Goal: Task Accomplishment & Management: Use online tool/utility

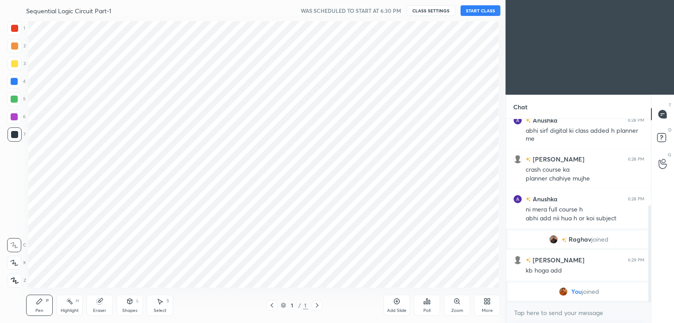
scroll to position [44028, 43825]
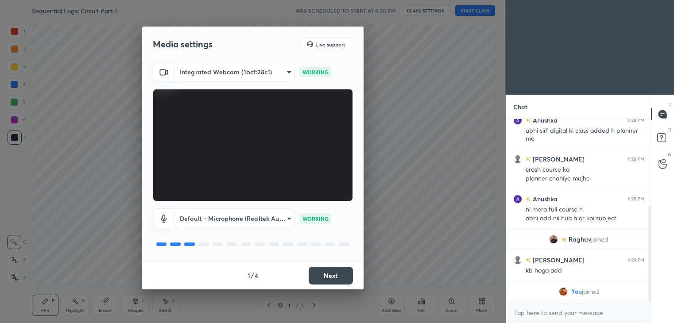
click at [332, 274] on button "Next" at bounding box center [331, 276] width 44 height 18
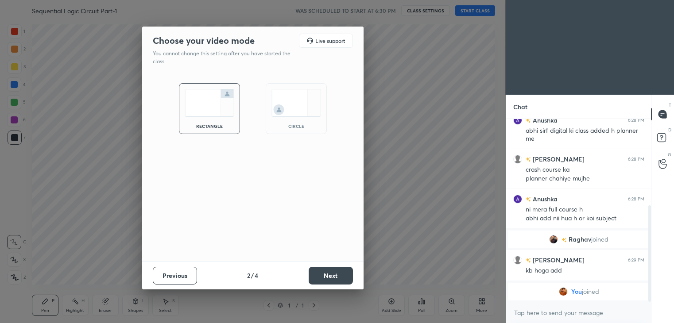
click at [333, 275] on button "Next" at bounding box center [331, 276] width 44 height 18
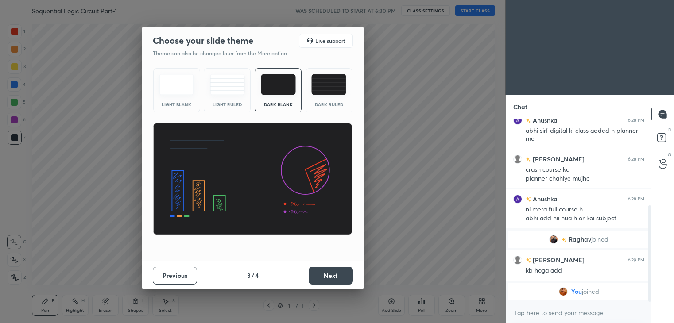
click at [333, 276] on button "Next" at bounding box center [331, 276] width 44 height 18
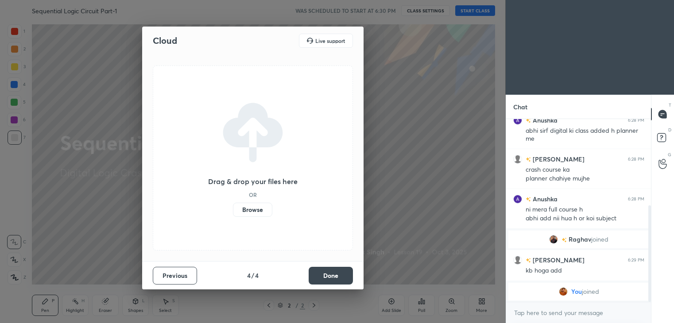
click at [332, 275] on button "Done" at bounding box center [331, 276] width 44 height 18
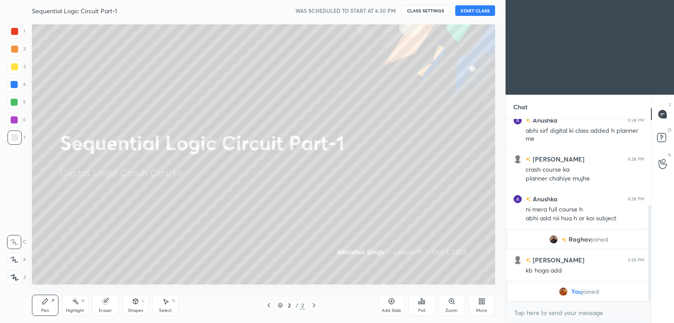
click at [480, 12] on button "START CLASS" at bounding box center [475, 10] width 40 height 11
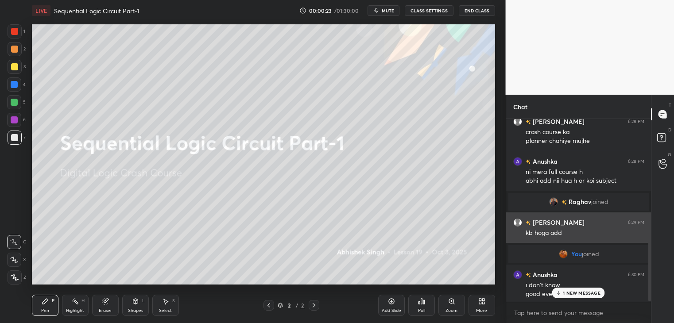
scroll to position [204, 0]
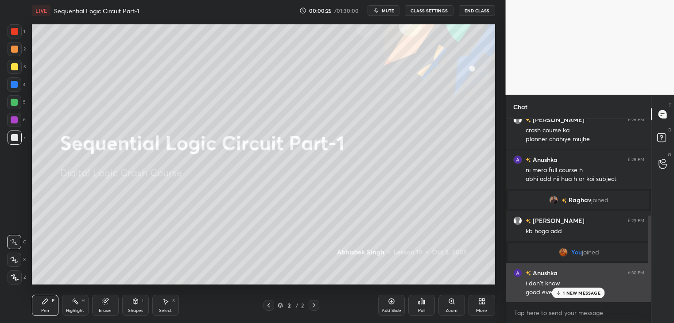
click at [596, 277] on div "Anushka 6:30 PM" at bounding box center [578, 272] width 131 height 9
click at [565, 293] on p "1 NEW MESSAGE" at bounding box center [582, 293] width 38 height 5
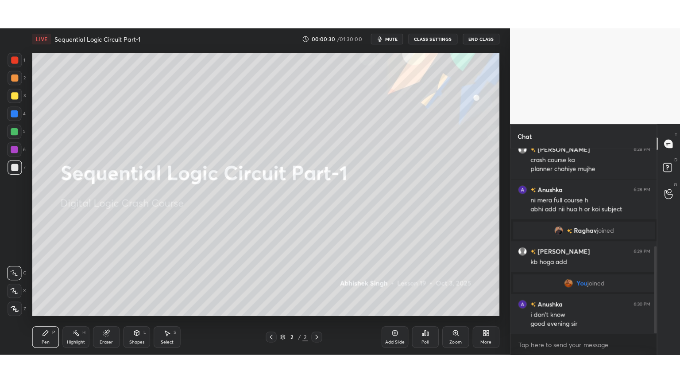
scroll to position [236, 0]
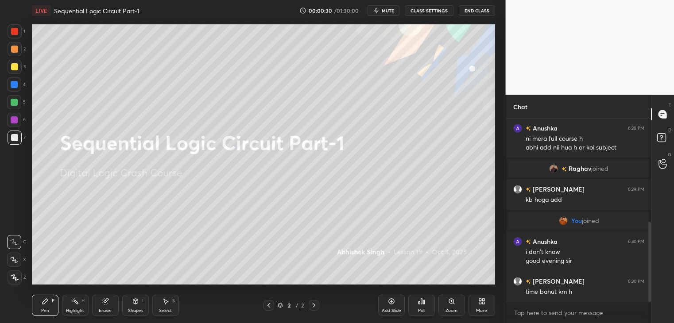
click at [482, 309] on div "More" at bounding box center [481, 311] width 11 height 4
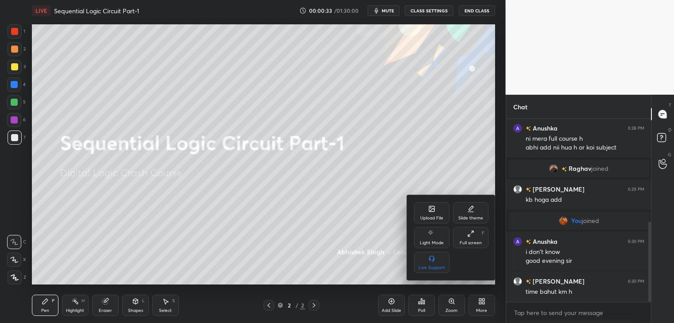
click at [478, 240] on div "Full screen F" at bounding box center [470, 237] width 35 height 21
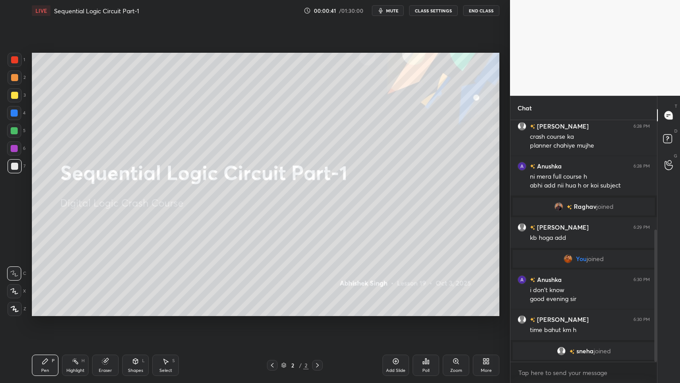
scroll to position [209, 0]
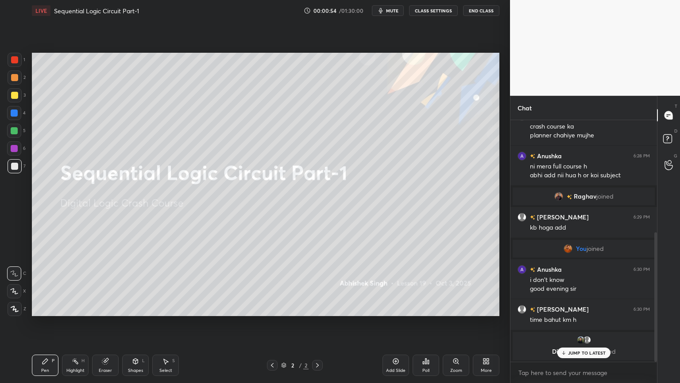
click at [317, 323] on icon at bounding box center [317, 364] width 7 height 7
click at [394, 323] on div "Add Slide" at bounding box center [396, 364] width 27 height 21
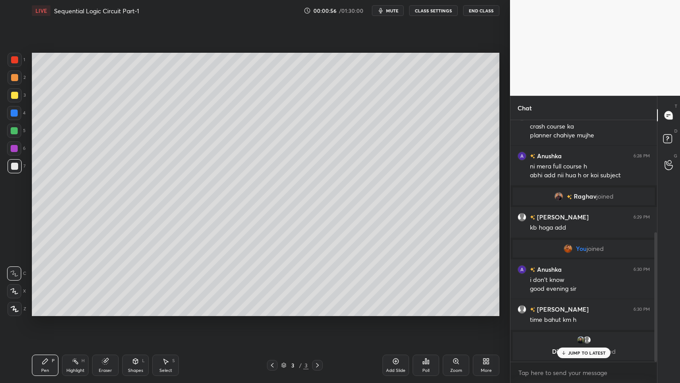
click at [573, 323] on p "JUMP TO LATEST" at bounding box center [587, 352] width 38 height 5
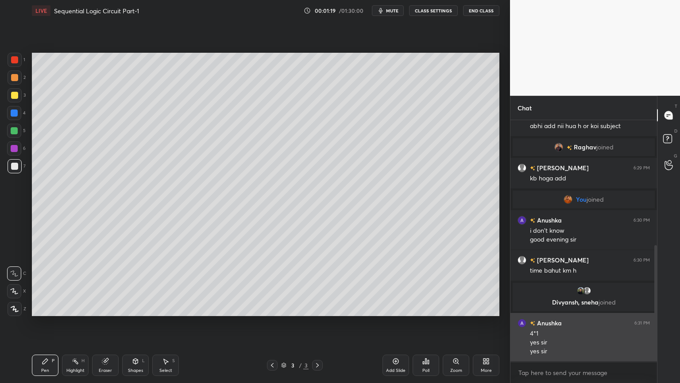
scroll to position [280, 0]
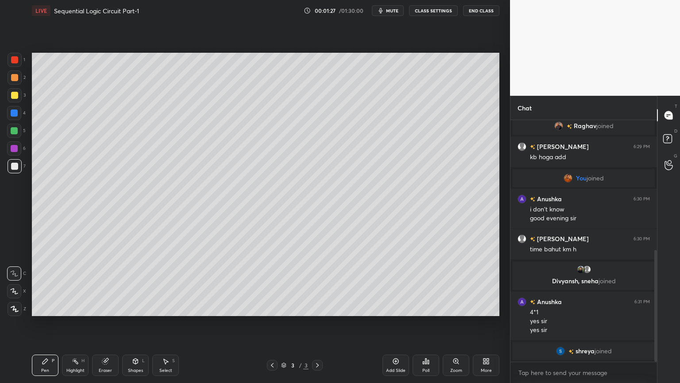
click at [18, 164] on div at bounding box center [15, 166] width 14 height 14
click at [134, 323] on div "Shapes L" at bounding box center [135, 364] width 27 height 21
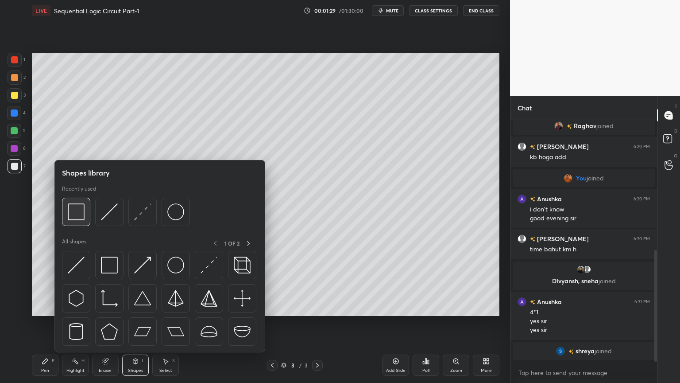
click at [77, 210] on img at bounding box center [76, 211] width 17 height 17
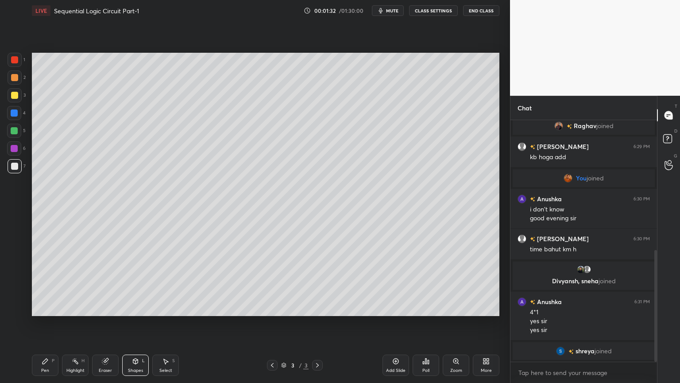
click at [18, 80] on div at bounding box center [15, 77] width 14 height 14
click at [42, 323] on div "Pen" at bounding box center [45, 370] width 8 height 4
click at [13, 290] on icon at bounding box center [14, 290] width 7 height 5
click at [16, 97] on div at bounding box center [14, 95] width 7 height 7
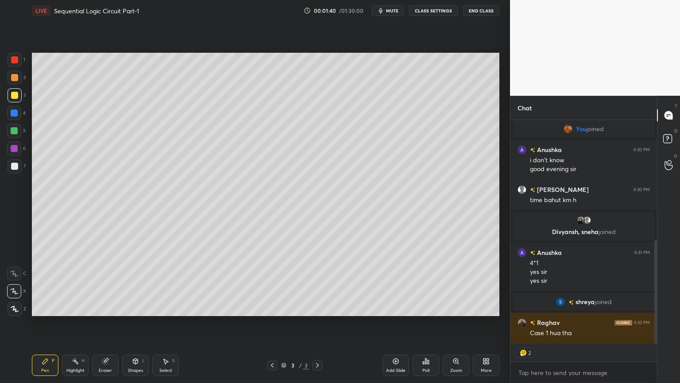
scroll to position [329, 0]
click at [18, 164] on div at bounding box center [14, 166] width 7 height 7
click at [18, 273] on icon at bounding box center [14, 273] width 8 height 6
click at [132, 323] on div "Shapes" at bounding box center [135, 370] width 15 height 4
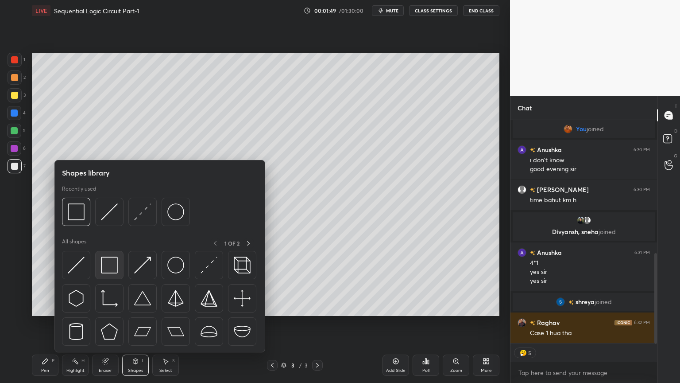
click at [104, 264] on img at bounding box center [109, 264] width 17 height 17
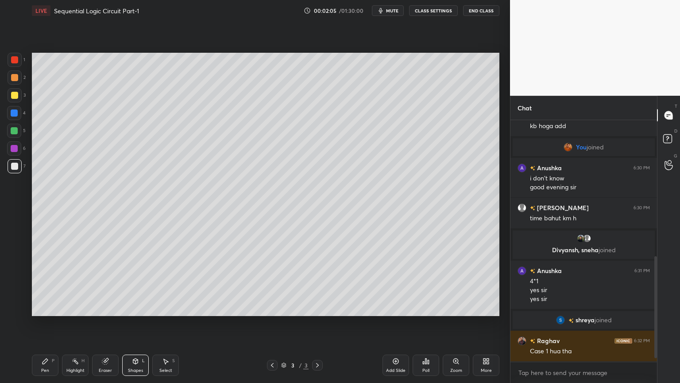
scroll to position [342, 0]
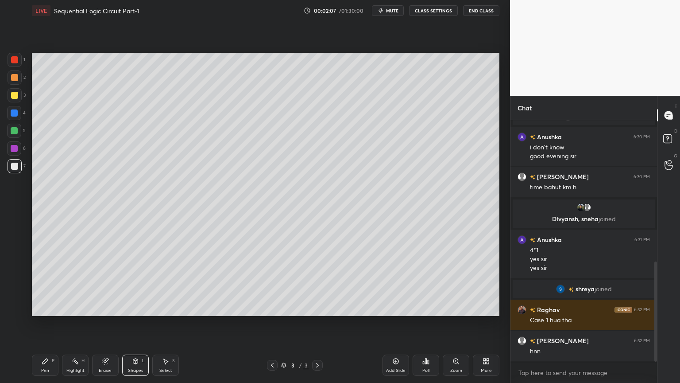
click at [51, 323] on div "Pen P" at bounding box center [45, 364] width 27 height 21
click at [74, 323] on div "Highlight H" at bounding box center [75, 364] width 27 height 21
click at [97, 323] on div "Eraser" at bounding box center [105, 364] width 27 height 21
click at [42, 323] on icon at bounding box center [45, 360] width 7 height 7
click at [13, 288] on icon at bounding box center [14, 290] width 7 height 5
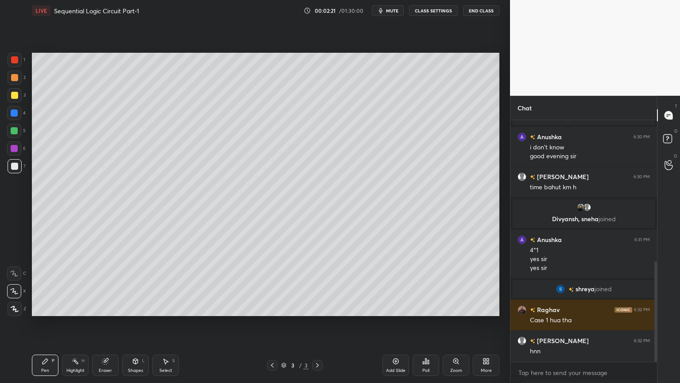
click at [17, 93] on div at bounding box center [14, 95] width 7 height 7
click at [104, 323] on div "Eraser" at bounding box center [105, 364] width 27 height 21
click at [44, 323] on icon at bounding box center [45, 360] width 7 height 7
click at [17, 167] on div at bounding box center [14, 166] width 7 height 7
click at [15, 272] on icon at bounding box center [14, 273] width 8 height 6
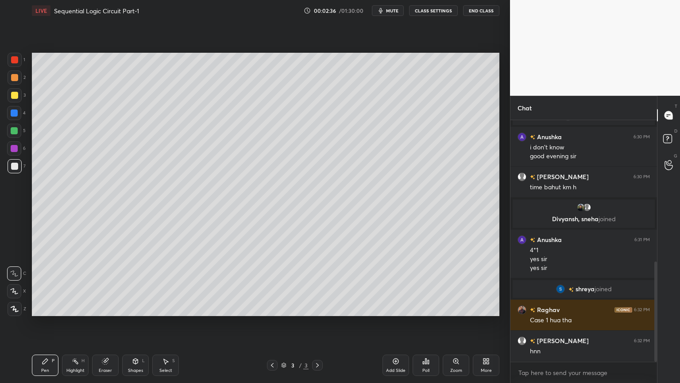
click at [135, 323] on div "Shapes L" at bounding box center [135, 364] width 27 height 21
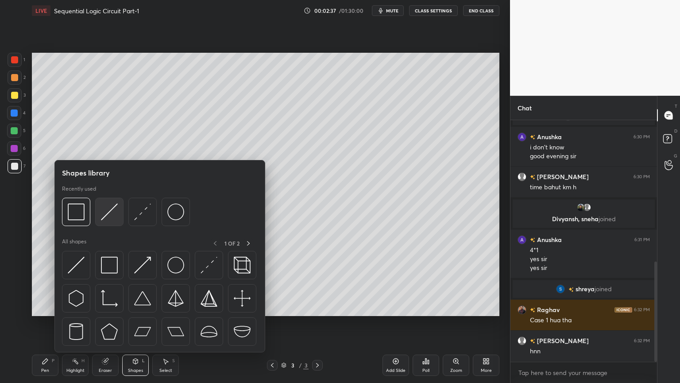
click at [109, 210] on img at bounding box center [109, 211] width 17 height 17
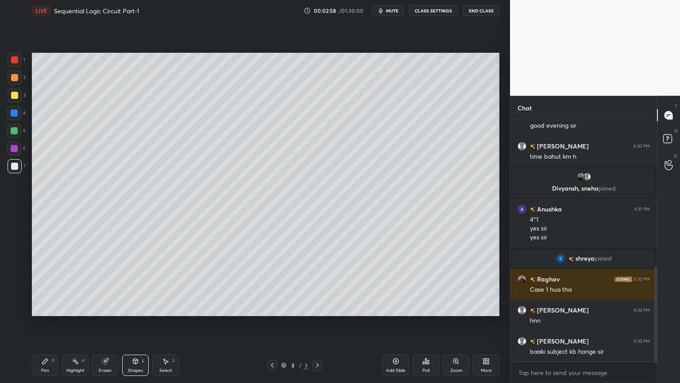
scroll to position [381, 0]
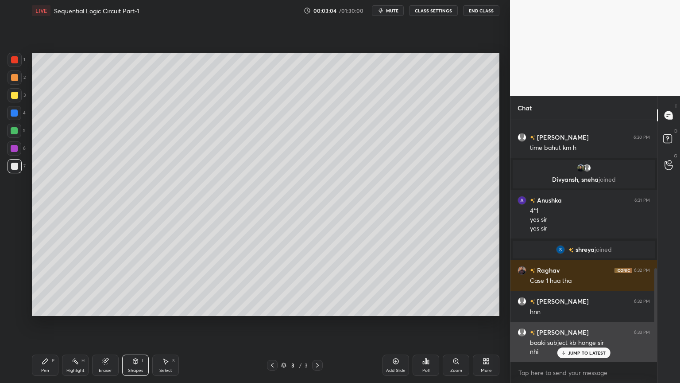
click at [578, 323] on p "JUMP TO LATEST" at bounding box center [587, 352] width 38 height 5
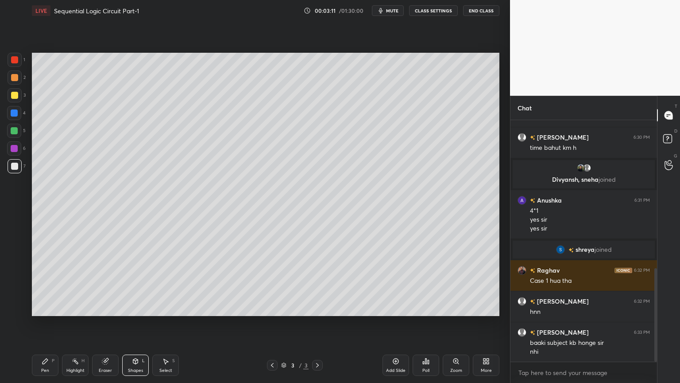
scroll to position [390, 0]
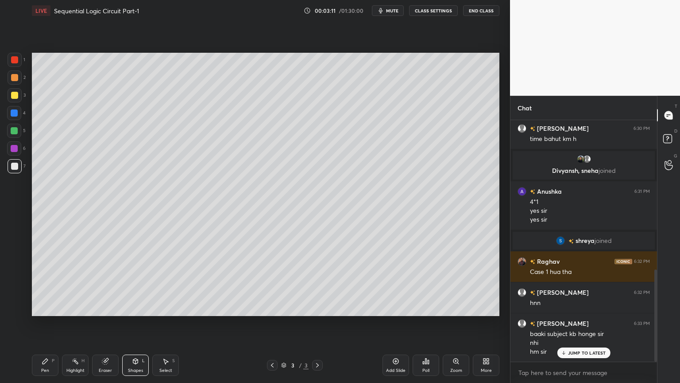
click at [45, 323] on icon at bounding box center [45, 360] width 7 height 7
click at [119, 323] on div "Pen P Highlight H Eraser Shapes L Select S" at bounding box center [119, 364] width 175 height 21
click at [101, 323] on div "Eraser" at bounding box center [105, 364] width 27 height 21
click at [44, 323] on icon at bounding box center [45, 360] width 7 height 7
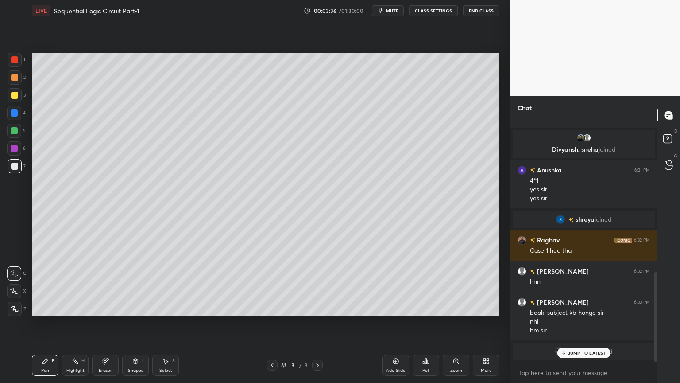
click at [570, 323] on p "JUMP TO LATEST" at bounding box center [587, 352] width 38 height 5
click at [101, 323] on div "Eraser" at bounding box center [105, 370] width 13 height 4
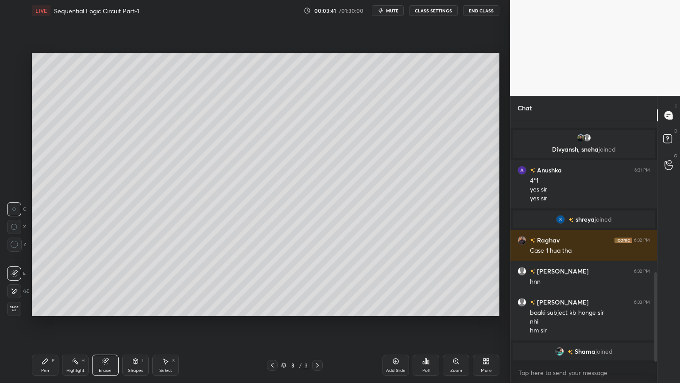
click at [34, 323] on div "Pen P" at bounding box center [45, 364] width 27 height 21
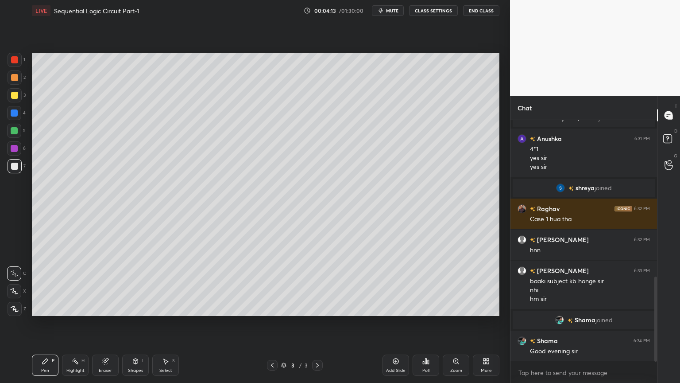
scroll to position [473, 0]
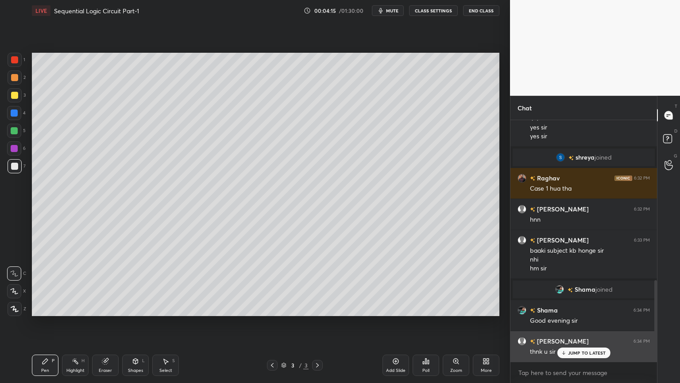
click at [574, 323] on p "JUMP TO LATEST" at bounding box center [587, 352] width 38 height 5
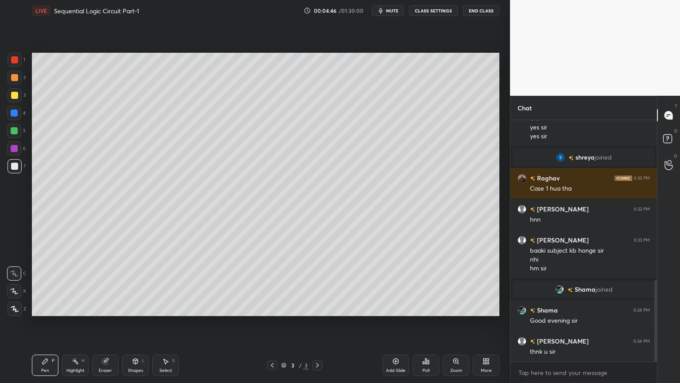
click at [19, 150] on div at bounding box center [14, 148] width 14 height 14
click at [12, 291] on icon at bounding box center [14, 291] width 8 height 6
click at [135, 323] on div "Shapes L" at bounding box center [135, 364] width 27 height 21
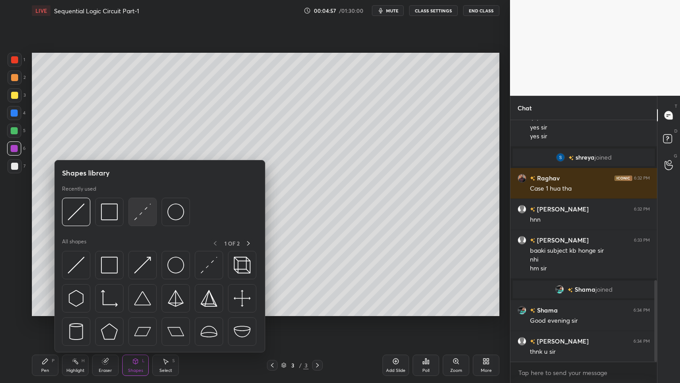
click at [144, 211] on img at bounding box center [142, 211] width 17 height 17
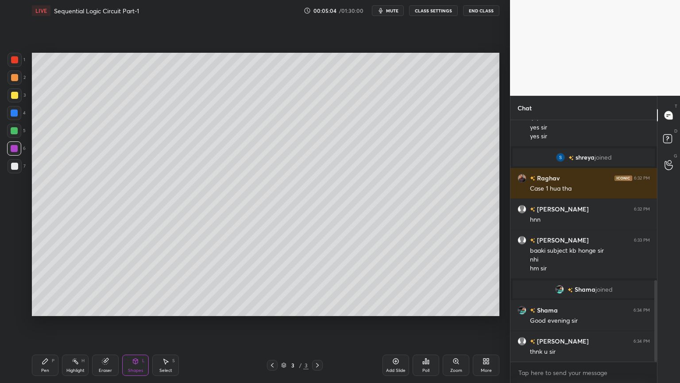
click at [44, 323] on icon at bounding box center [45, 360] width 5 height 5
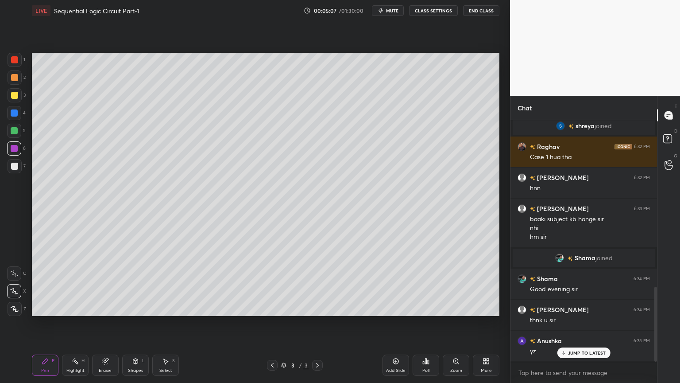
scroll to position [535, 0]
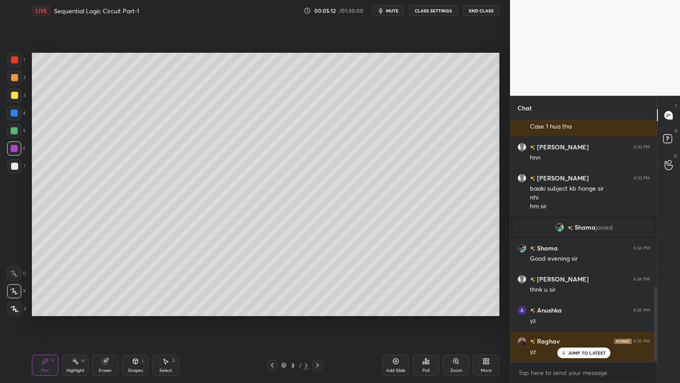
click at [16, 113] on div at bounding box center [14, 112] width 7 height 7
click at [12, 269] on div at bounding box center [14, 273] width 14 height 14
click at [133, 323] on div "Shapes L" at bounding box center [135, 364] width 27 height 21
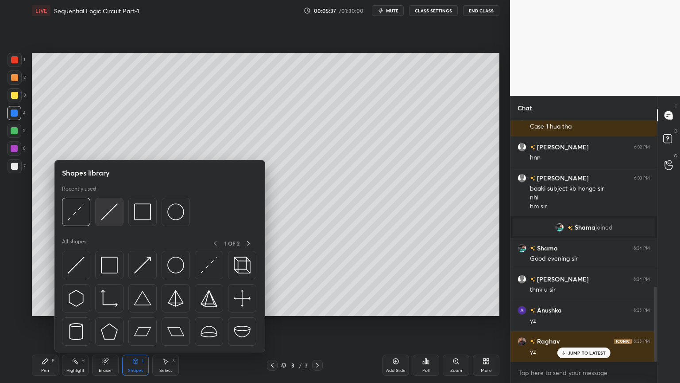
click at [102, 214] on img at bounding box center [109, 211] width 17 height 17
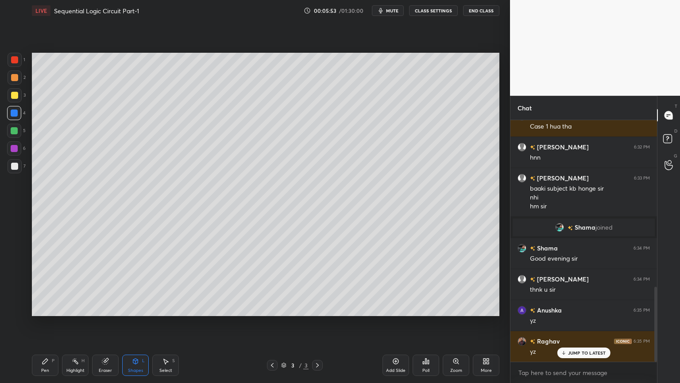
click at [105, 323] on div "Eraser" at bounding box center [105, 370] width 13 height 4
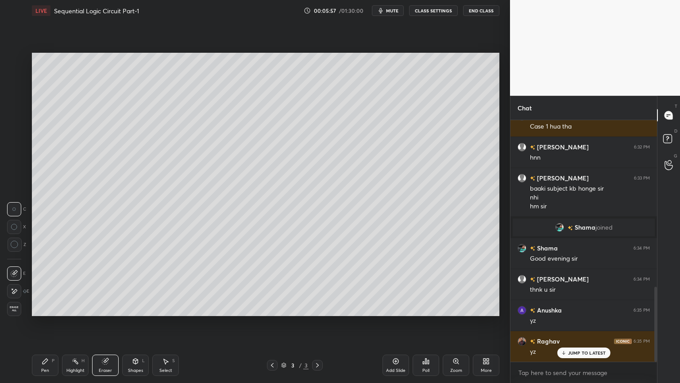
click at [41, 323] on div "Pen P" at bounding box center [45, 364] width 27 height 21
click at [76, 323] on rect at bounding box center [76, 362] width 4 height 4
click at [112, 323] on div "Eraser" at bounding box center [105, 364] width 27 height 21
click at [46, 323] on icon at bounding box center [45, 360] width 7 height 7
click at [19, 128] on div at bounding box center [14, 131] width 14 height 14
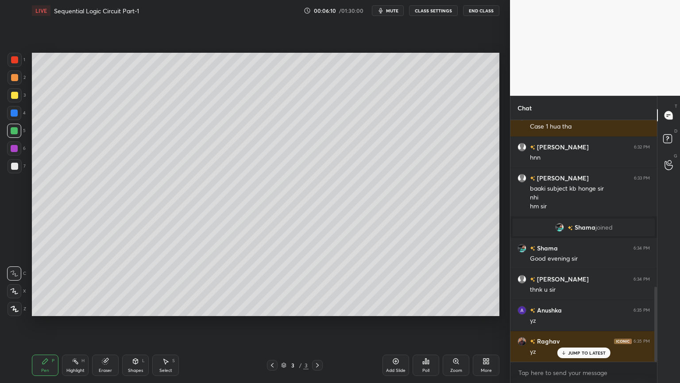
click at [108, 323] on div "Eraser" at bounding box center [105, 370] width 13 height 4
click at [135, 323] on icon at bounding box center [135, 360] width 5 height 5
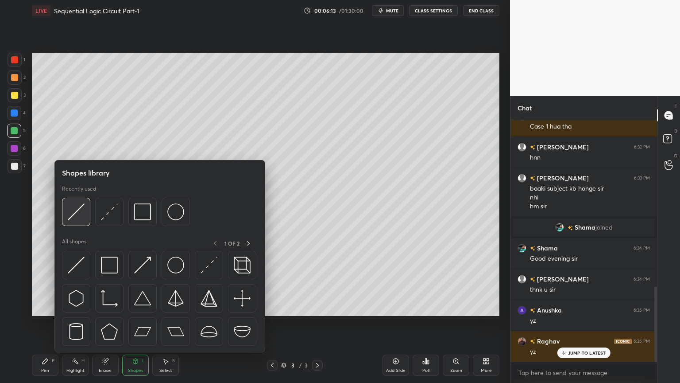
click at [75, 213] on img at bounding box center [76, 211] width 17 height 17
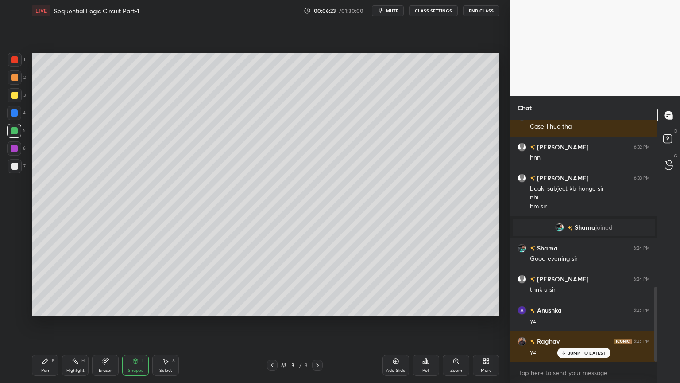
click at [48, 323] on div "Pen P" at bounding box center [45, 364] width 27 height 21
click at [337, 283] on p "Undo" at bounding box center [333, 284] width 13 height 7
click at [136, 323] on div "Shapes L" at bounding box center [135, 364] width 27 height 21
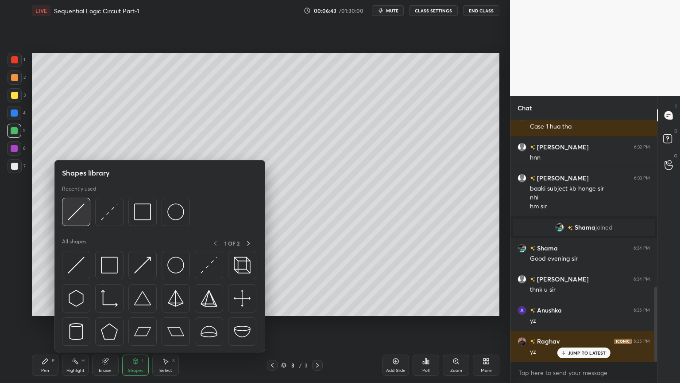
click at [74, 211] on img at bounding box center [76, 211] width 17 height 17
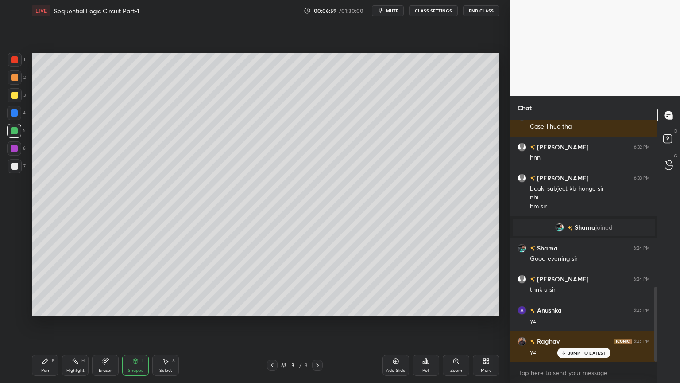
click at [47, 323] on div "Pen P" at bounding box center [45, 364] width 27 height 21
click at [17, 167] on div at bounding box center [14, 166] width 7 height 7
click at [18, 113] on div at bounding box center [14, 112] width 7 height 7
click at [78, 323] on div "Highlight H" at bounding box center [75, 364] width 27 height 21
click at [398, 9] on span "mute" at bounding box center [392, 11] width 12 height 6
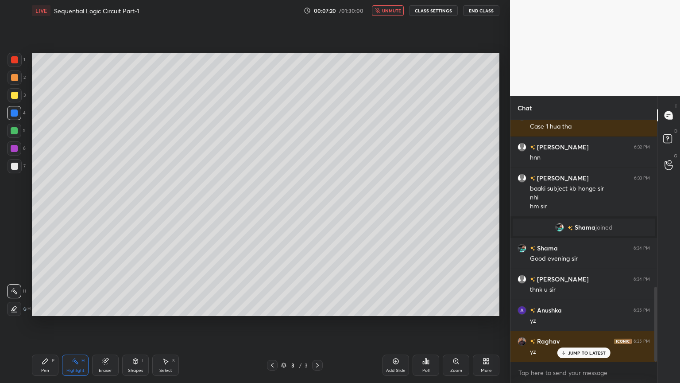
click at [398, 12] on span "unmute" at bounding box center [391, 11] width 19 height 6
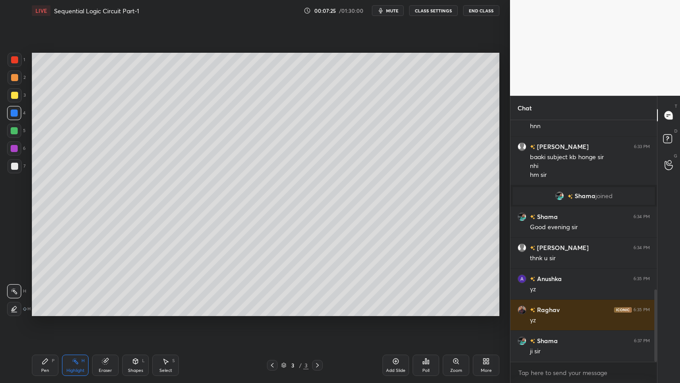
click at [19, 129] on div at bounding box center [14, 131] width 14 height 14
click at [50, 323] on div "Pen P" at bounding box center [45, 364] width 27 height 21
click at [71, 323] on div "Highlight" at bounding box center [75, 370] width 18 height 4
click at [16, 148] on div at bounding box center [14, 148] width 7 height 7
click at [44, 323] on div "Pen P" at bounding box center [45, 364] width 27 height 21
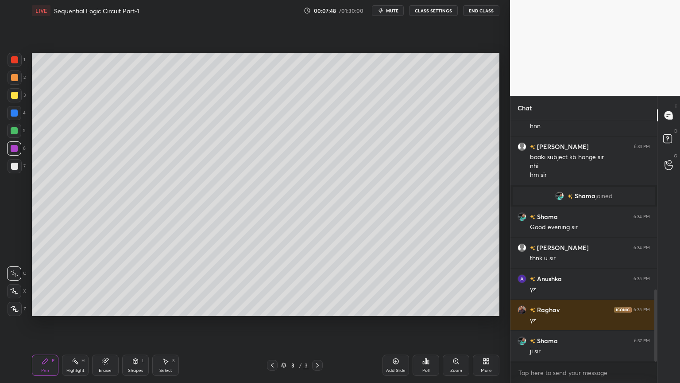
click at [19, 135] on div at bounding box center [14, 131] width 14 height 14
click at [15, 150] on div at bounding box center [14, 148] width 7 height 7
click at [19, 115] on div at bounding box center [14, 113] width 14 height 14
click at [14, 290] on icon at bounding box center [14, 291] width 8 height 6
click at [16, 127] on div at bounding box center [14, 130] width 7 height 7
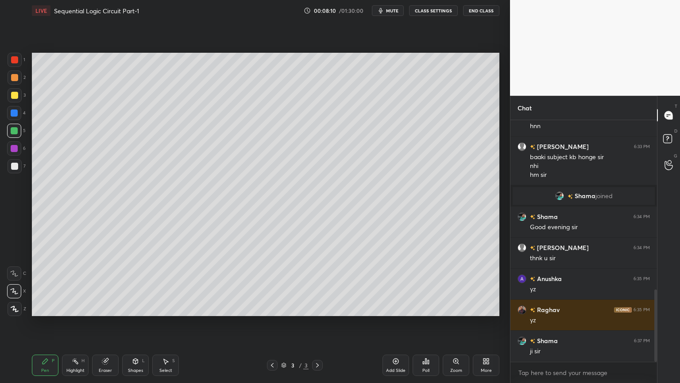
click at [14, 272] on icon at bounding box center [14, 273] width 8 height 6
click at [16, 149] on div at bounding box center [14, 148] width 7 height 7
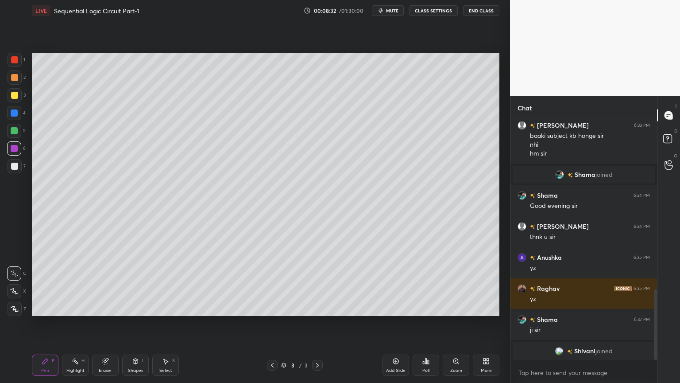
click at [19, 64] on div at bounding box center [15, 60] width 14 height 14
click at [12, 292] on icon at bounding box center [14, 291] width 8 height 6
click at [133, 323] on div "Shapes L" at bounding box center [135, 364] width 27 height 21
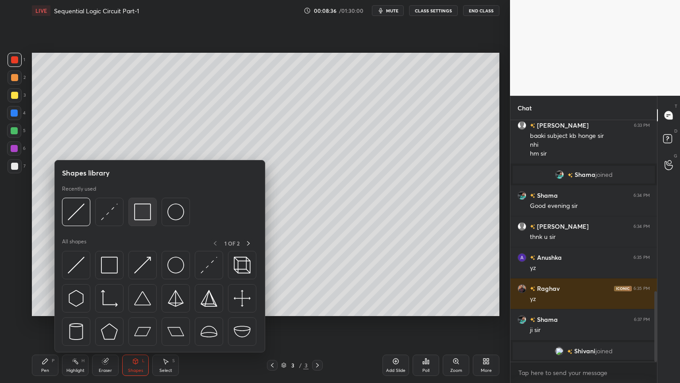
click at [141, 207] on img at bounding box center [142, 211] width 17 height 17
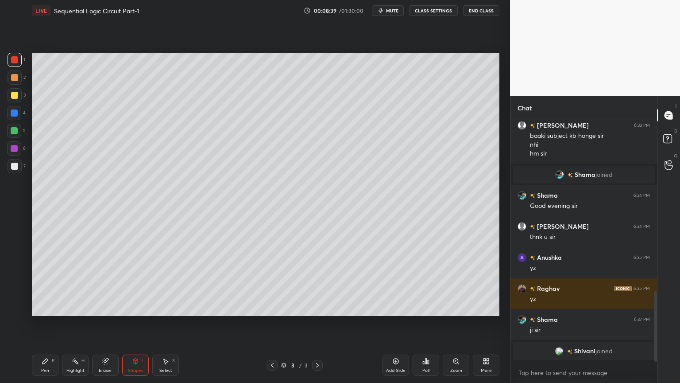
click at [43, 323] on icon at bounding box center [45, 360] width 5 height 5
click at [13, 272] on icon at bounding box center [14, 273] width 8 height 6
click at [17, 165] on div at bounding box center [14, 166] width 7 height 7
click at [23, 114] on div "4" at bounding box center [16, 113] width 19 height 14
click at [135, 323] on icon at bounding box center [135, 360] width 5 height 5
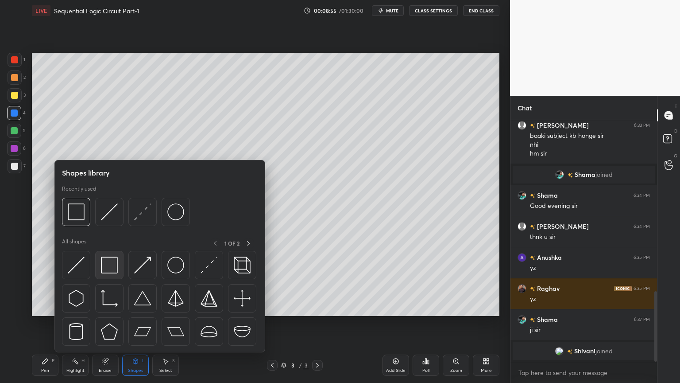
click at [117, 264] on img at bounding box center [109, 264] width 17 height 17
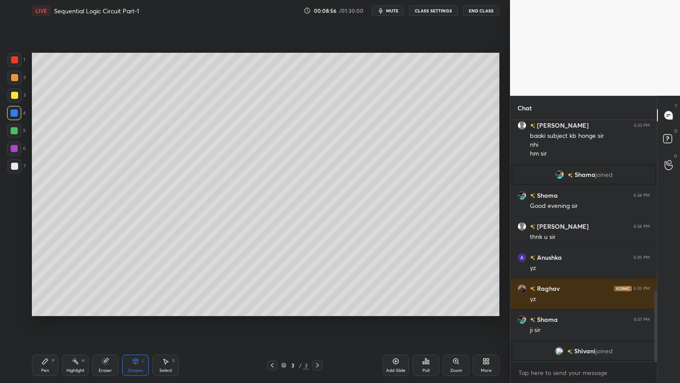
scroll to position [582, 0]
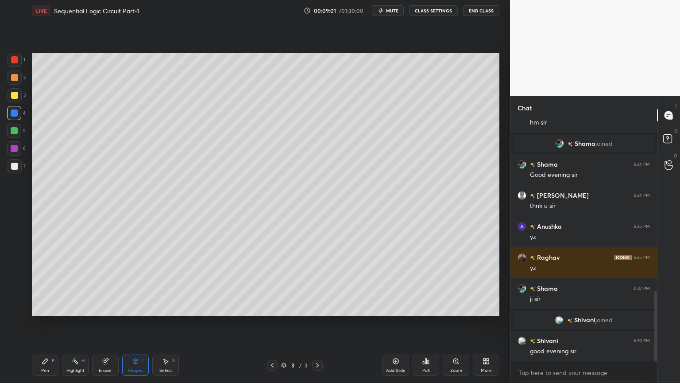
click at [38, 323] on div "Pen P" at bounding box center [45, 364] width 27 height 21
click at [108, 323] on div "Eraser" at bounding box center [105, 370] width 13 height 4
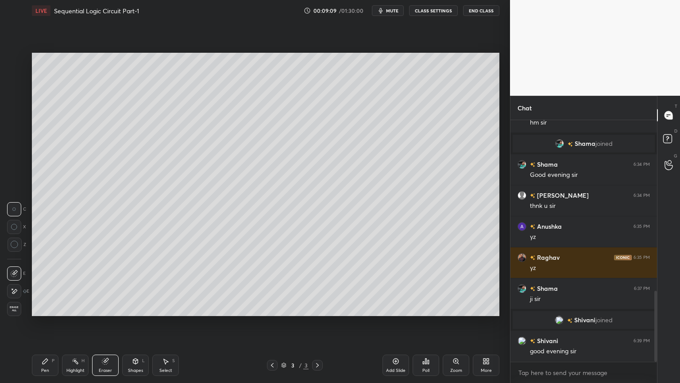
click at [44, 323] on div "Pen P" at bounding box center [45, 364] width 27 height 21
click at [104, 323] on div "Eraser" at bounding box center [105, 370] width 13 height 4
click at [43, 323] on icon at bounding box center [45, 360] width 7 height 7
click at [17, 167] on div at bounding box center [14, 166] width 7 height 7
click at [107, 323] on div "Eraser" at bounding box center [105, 364] width 27 height 21
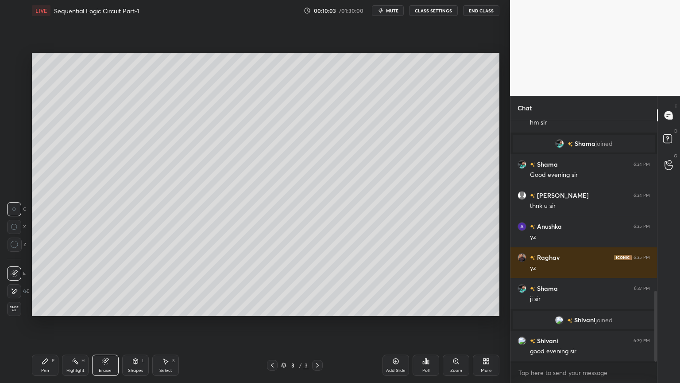
click at [45, 323] on div "Pen P" at bounding box center [45, 364] width 27 height 21
click at [16, 114] on div at bounding box center [14, 112] width 7 height 7
click at [17, 165] on div at bounding box center [14, 166] width 7 height 7
click at [17, 80] on div at bounding box center [14, 77] width 7 height 7
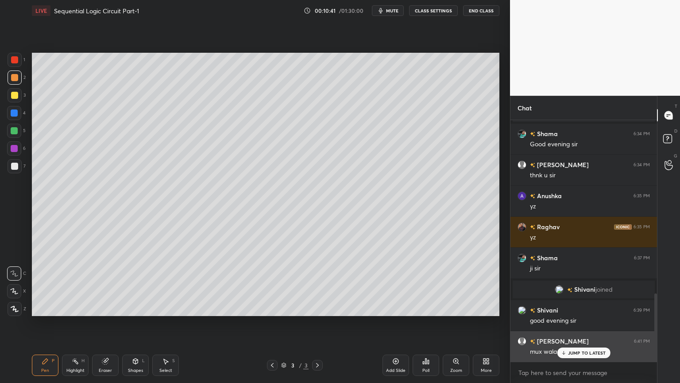
click at [576, 323] on p "JUMP TO LATEST" at bounding box center [587, 352] width 38 height 5
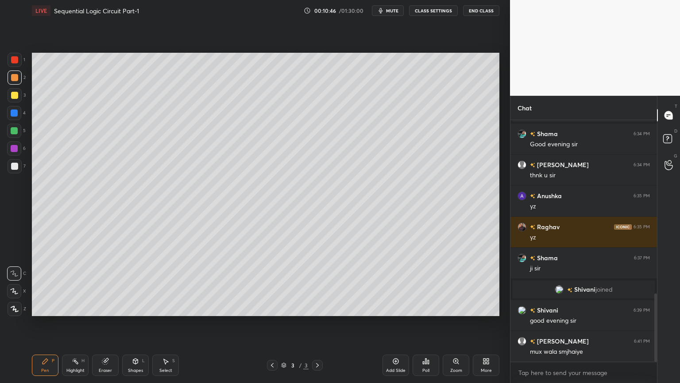
click at [72, 323] on div "Highlight" at bounding box center [75, 370] width 18 height 4
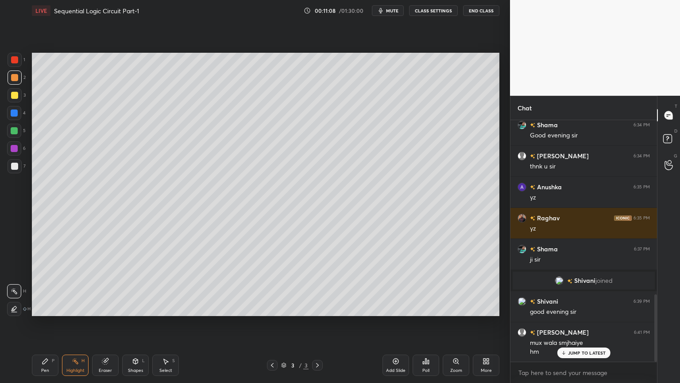
click at [133, 323] on icon at bounding box center [135, 360] width 7 height 7
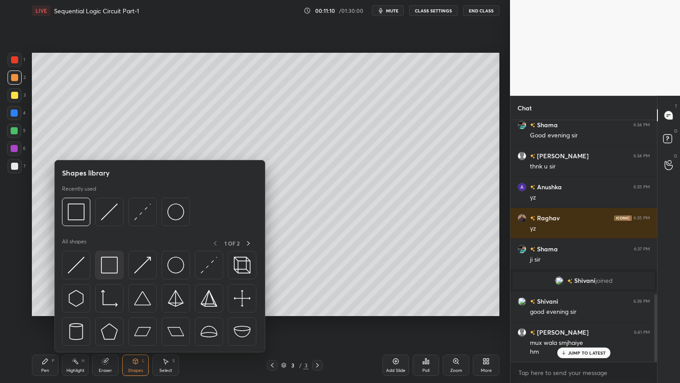
click at [113, 263] on img at bounding box center [109, 264] width 17 height 17
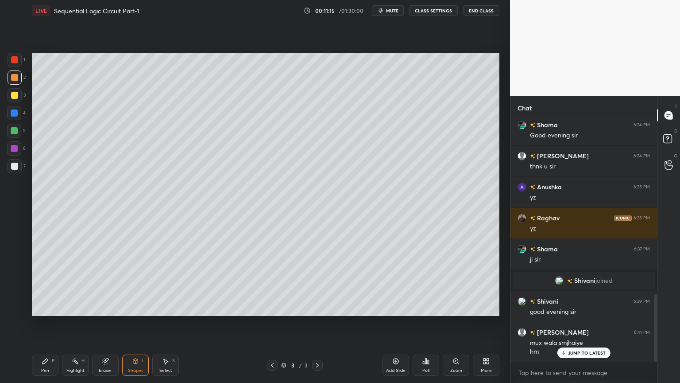
click at [136, 323] on div "Shapes" at bounding box center [135, 370] width 15 height 4
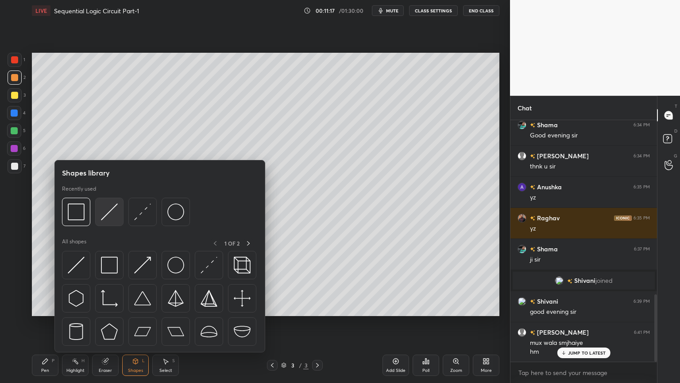
click at [106, 212] on img at bounding box center [109, 211] width 17 height 17
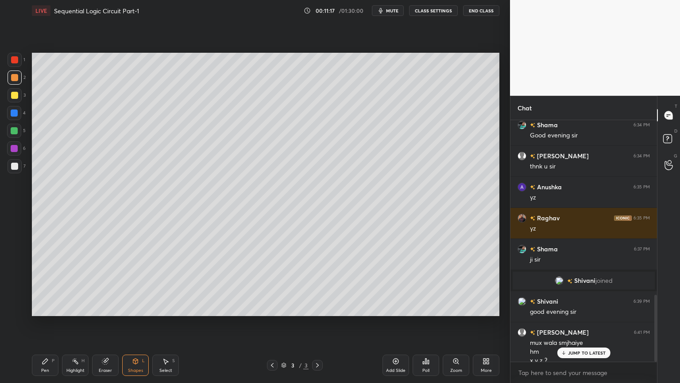
scroll to position [631, 0]
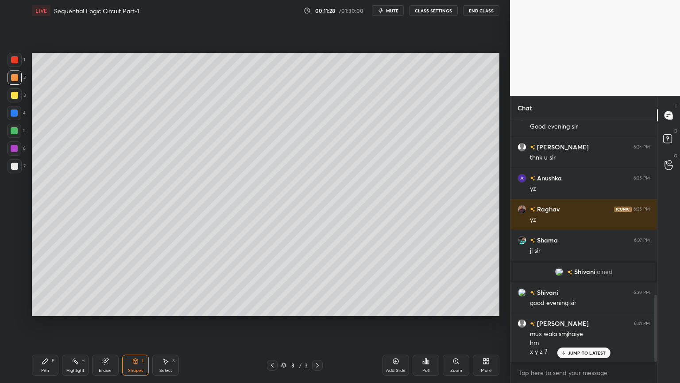
click at [136, 323] on div "Shapes L" at bounding box center [135, 364] width 27 height 21
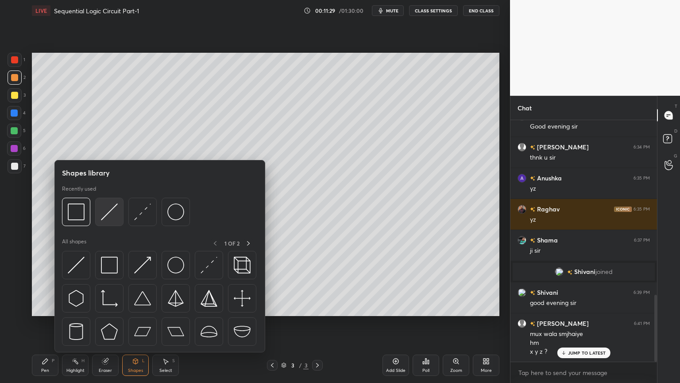
click at [109, 208] on img at bounding box center [109, 211] width 17 height 17
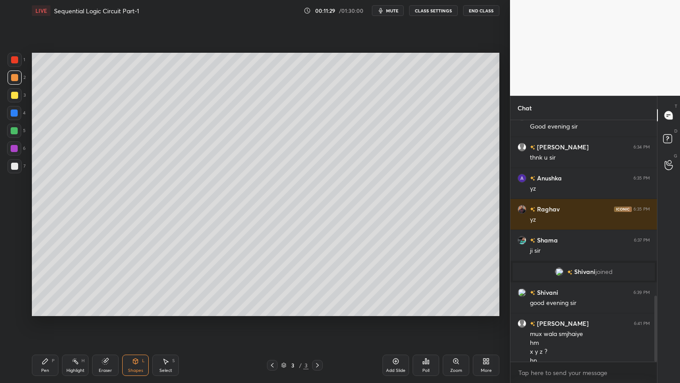
scroll to position [640, 0]
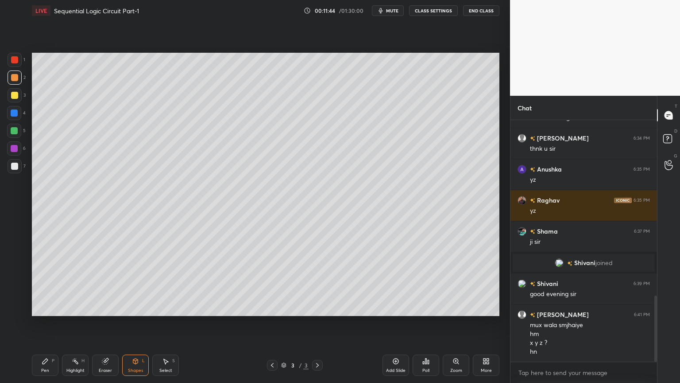
click at [47, 323] on div "Pen" at bounding box center [45, 370] width 8 height 4
click at [16, 116] on div at bounding box center [14, 112] width 7 height 7
click at [77, 323] on rect at bounding box center [76, 362] width 4 height 4
click at [43, 323] on div "Pen" at bounding box center [45, 370] width 8 height 4
click at [108, 323] on div "Eraser" at bounding box center [105, 364] width 27 height 21
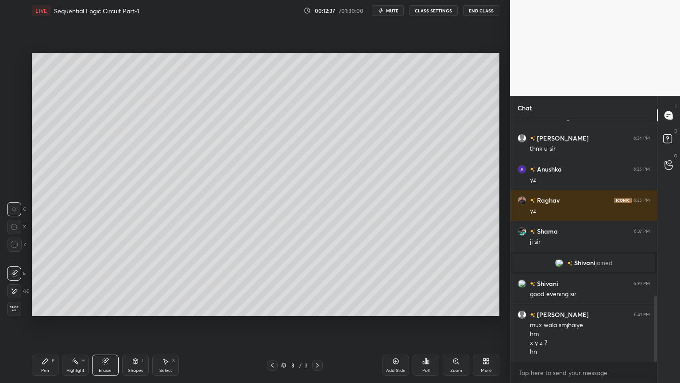
click at [44, 323] on icon at bounding box center [45, 360] width 5 height 5
click at [15, 80] on div at bounding box center [14, 77] width 7 height 7
click at [19, 61] on div at bounding box center [15, 60] width 14 height 14
click at [135, 323] on div "Shapes" at bounding box center [135, 370] width 15 height 4
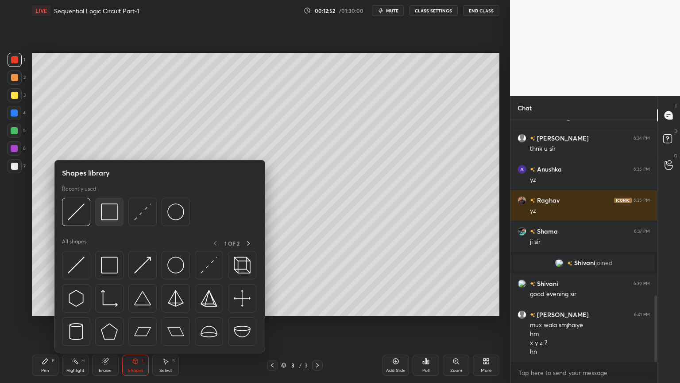
click at [106, 212] on img at bounding box center [109, 211] width 17 height 17
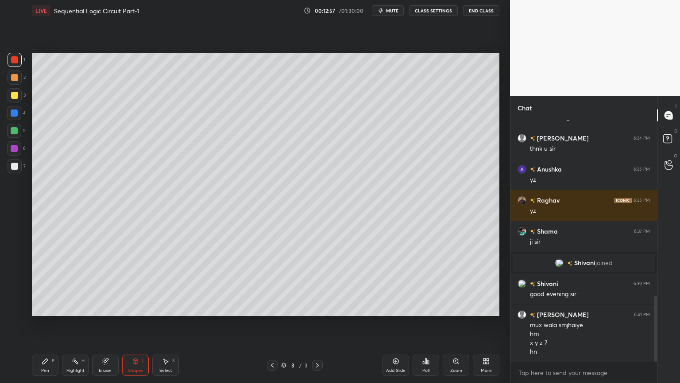
scroll to position [671, 0]
click at [52, 323] on div "P" at bounding box center [53, 360] width 3 height 4
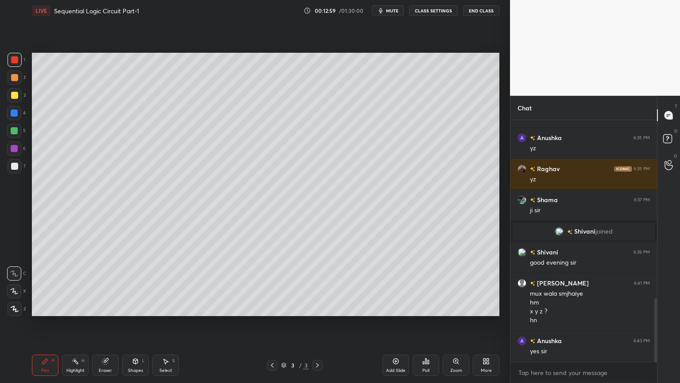
click at [16, 169] on div at bounding box center [14, 166] width 7 height 7
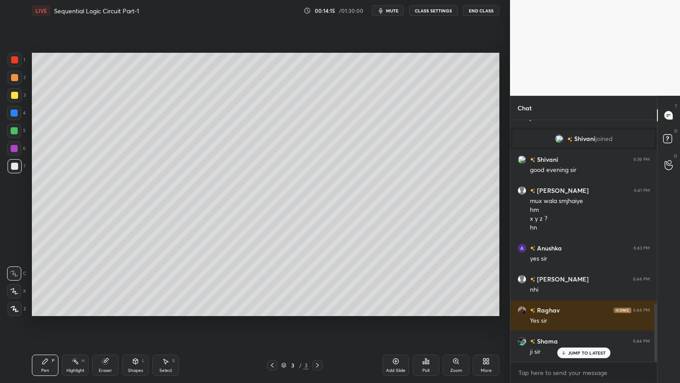
scroll to position [795, 0]
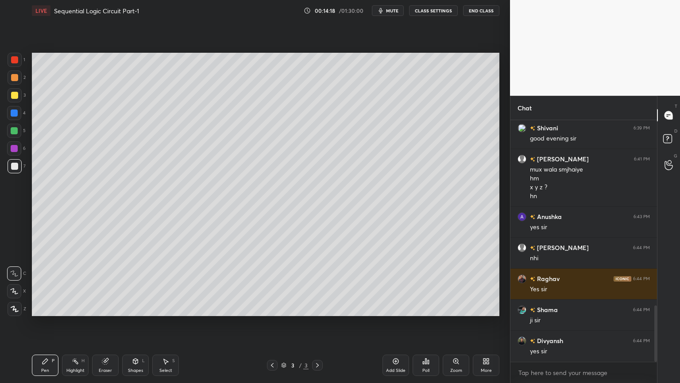
click at [163, 323] on icon at bounding box center [165, 360] width 7 height 7
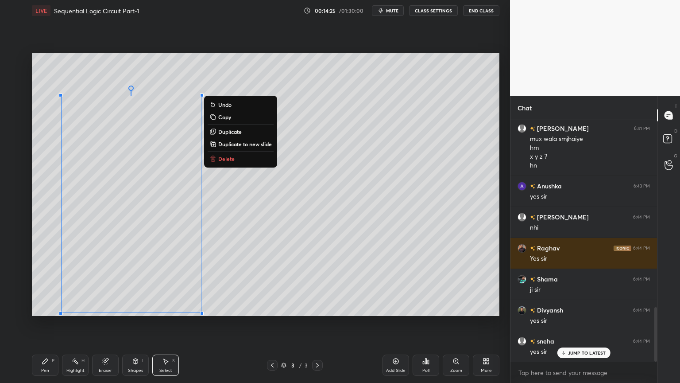
click at [229, 119] on p "Copy" at bounding box center [224, 116] width 13 height 7
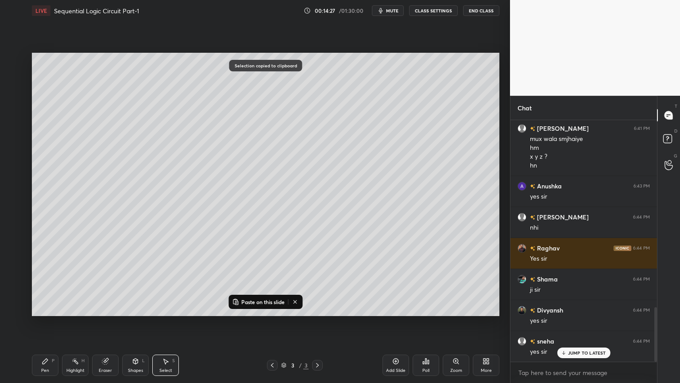
click at [395, 323] on div "Add Slide" at bounding box center [395, 370] width 19 height 4
click at [264, 299] on p "Paste on this slide" at bounding box center [262, 301] width 43 height 7
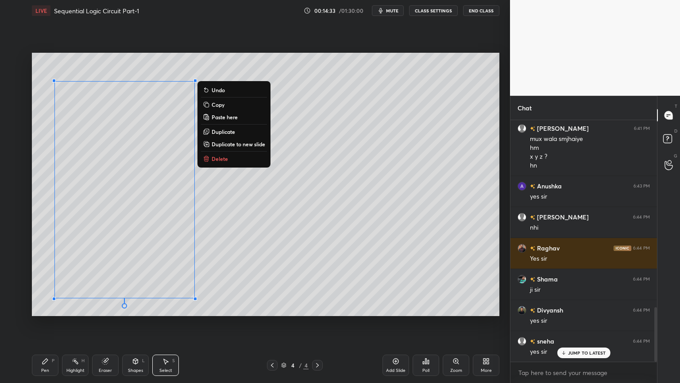
click at [46, 323] on div "Pen P" at bounding box center [45, 364] width 27 height 21
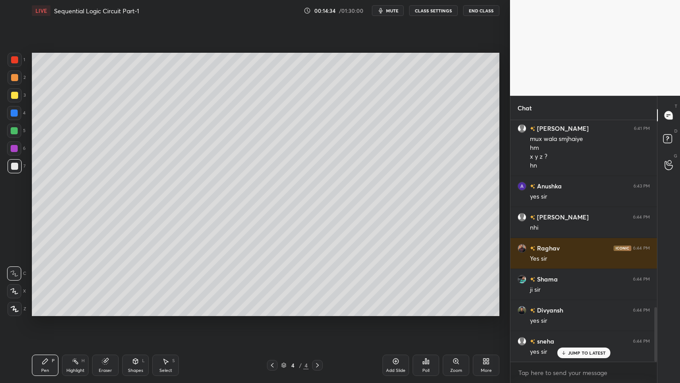
click at [16, 97] on div at bounding box center [14, 95] width 7 height 7
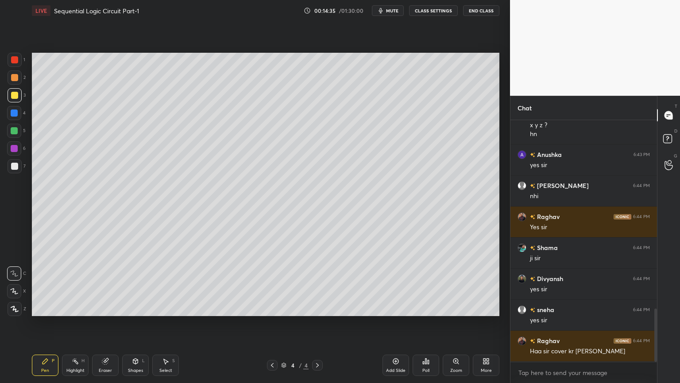
click at [13, 289] on icon at bounding box center [14, 291] width 8 height 6
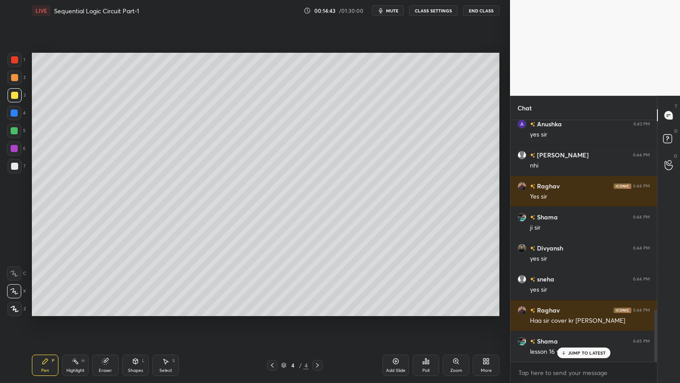
click at [106, 323] on div "Eraser" at bounding box center [105, 364] width 27 height 21
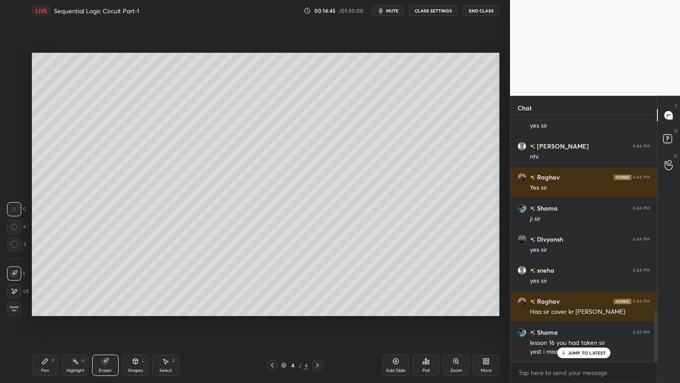
click at [45, 323] on div "Pen" at bounding box center [45, 370] width 8 height 4
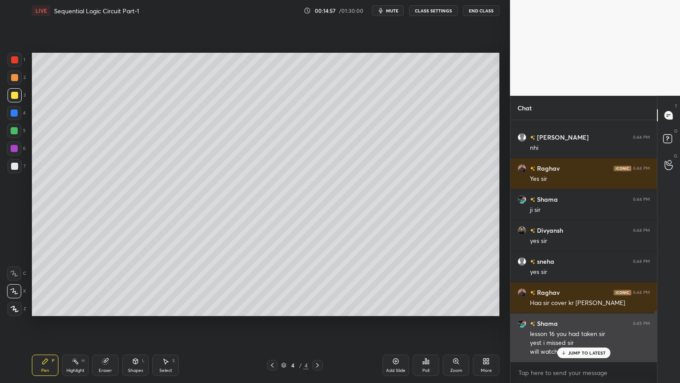
click at [573, 323] on p "JUMP TO LATEST" at bounding box center [587, 352] width 38 height 5
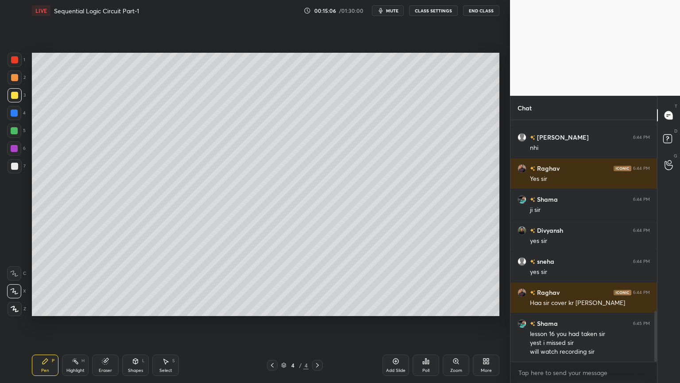
click at [16, 167] on div at bounding box center [14, 166] width 7 height 7
click at [14, 273] on icon at bounding box center [14, 273] width 8 height 6
click at [20, 145] on div at bounding box center [14, 148] width 14 height 14
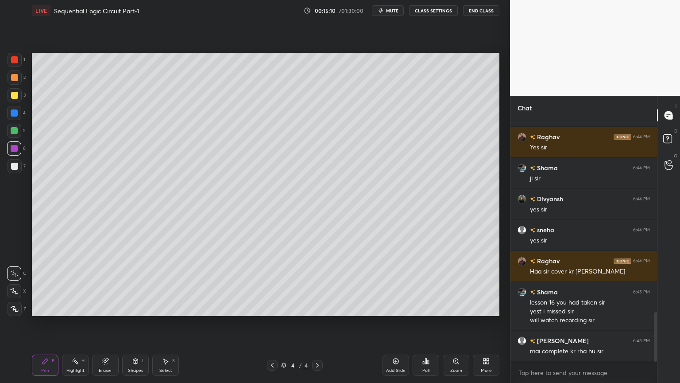
click at [135, 323] on div "Shapes L" at bounding box center [135, 364] width 27 height 21
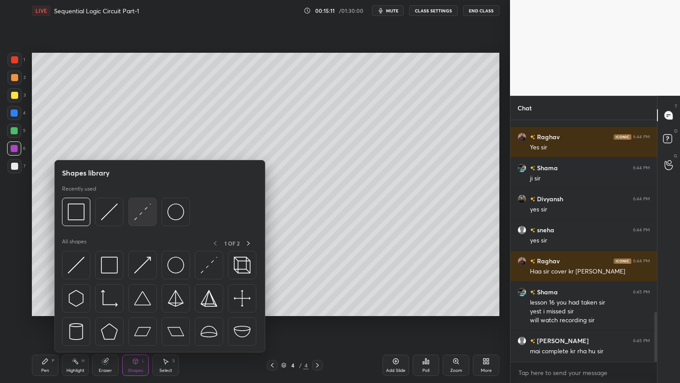
click at [144, 210] on img at bounding box center [142, 211] width 17 height 17
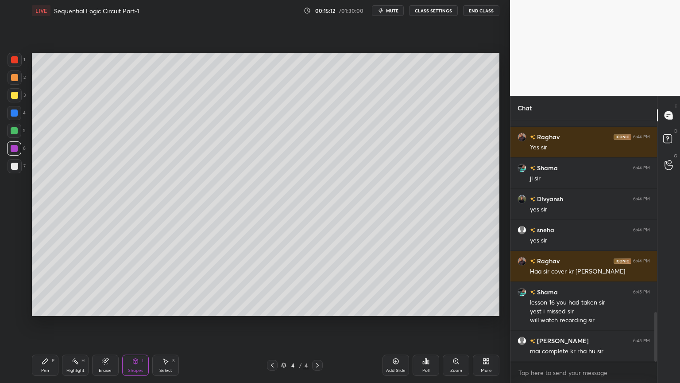
click at [47, 323] on div "Pen P" at bounding box center [45, 364] width 27 height 21
click at [12, 283] on div "X" at bounding box center [16, 289] width 19 height 18
click at [136, 323] on div "Shapes L" at bounding box center [135, 364] width 27 height 21
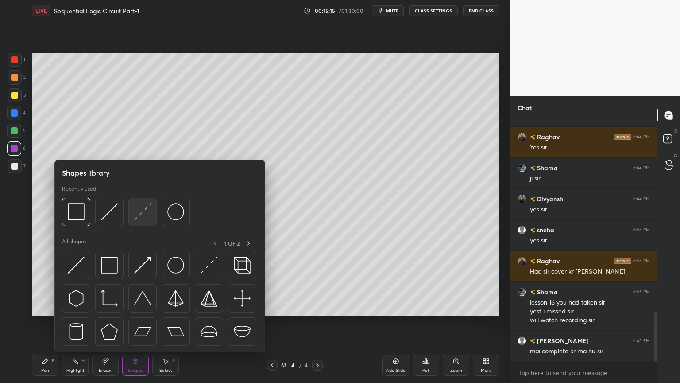
click at [142, 216] on img at bounding box center [142, 211] width 17 height 17
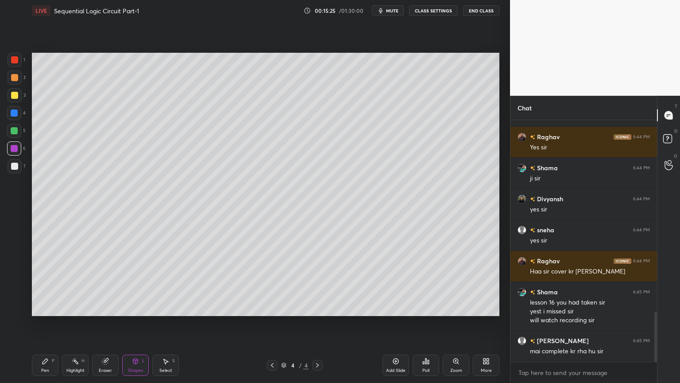
click at [17, 134] on div at bounding box center [14, 130] width 7 height 7
click at [392, 245] on p "Undo" at bounding box center [390, 245] width 13 height 7
click at [43, 323] on div "Pen" at bounding box center [45, 370] width 8 height 4
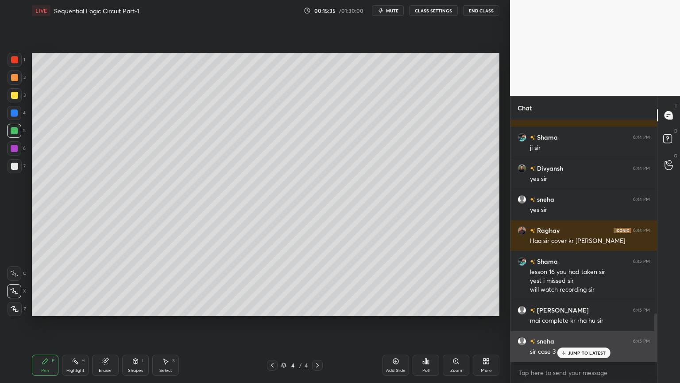
click at [583, 323] on p "JUMP TO LATEST" at bounding box center [587, 352] width 38 height 5
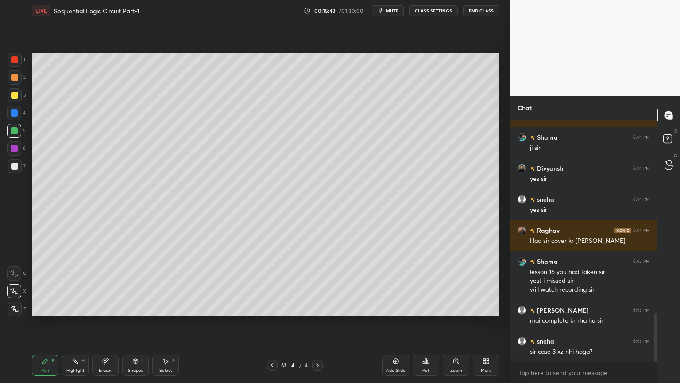
click at [271, 323] on div "Pen P Highlight H Eraser Shapes L Select S 4 / 4 Add Slide Poll Zoom More" at bounding box center [266, 364] width 468 height 35
click at [269, 323] on icon at bounding box center [272, 364] width 7 height 7
click at [71, 323] on div "Highlight H" at bounding box center [75, 364] width 27 height 21
click at [15, 154] on div at bounding box center [14, 148] width 14 height 14
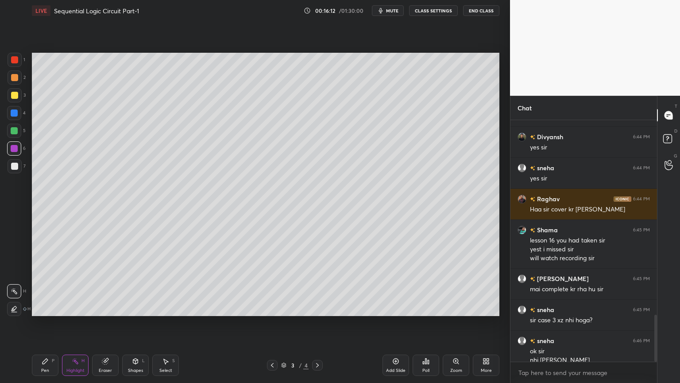
scroll to position [1008, 0]
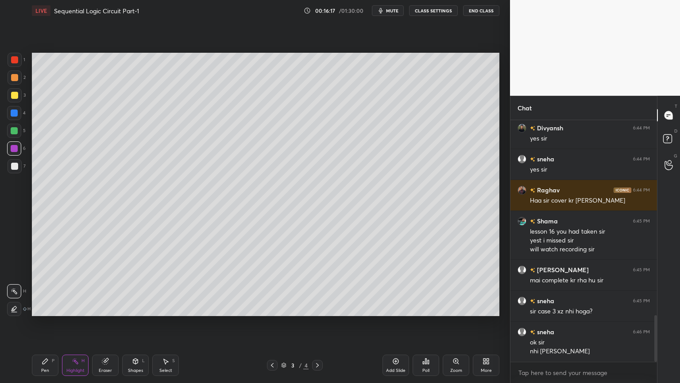
click at [318, 323] on icon at bounding box center [317, 365] width 3 height 4
click at [14, 168] on div at bounding box center [14, 166] width 7 height 7
click at [47, 323] on icon at bounding box center [45, 360] width 7 height 7
click at [14, 272] on icon at bounding box center [14, 273] width 7 height 5
click at [133, 323] on div "Shapes" at bounding box center [135, 370] width 15 height 4
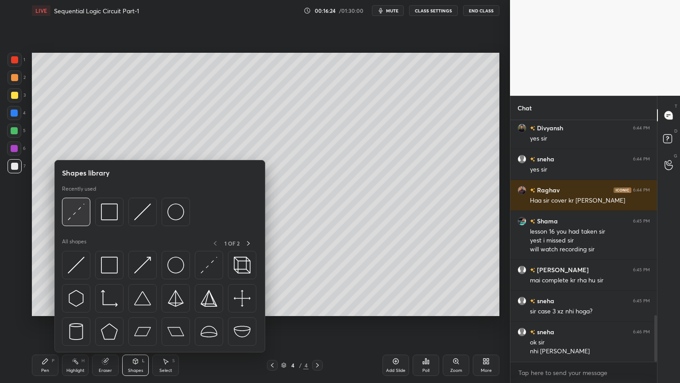
click at [74, 211] on img at bounding box center [76, 211] width 17 height 17
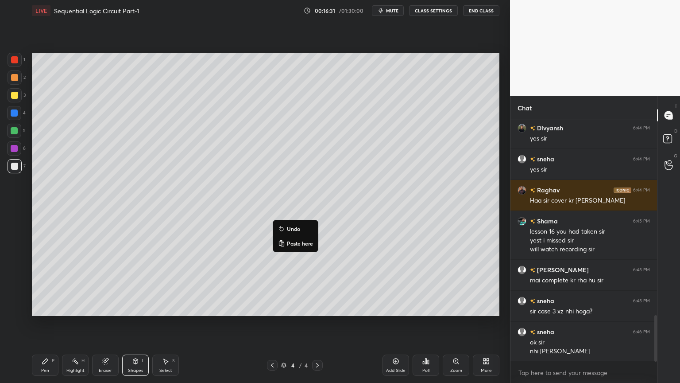
click at [294, 228] on p "Undo" at bounding box center [293, 228] width 13 height 7
click at [45, 323] on div "Pen" at bounding box center [45, 370] width 8 height 4
click at [17, 148] on div at bounding box center [14, 148] width 7 height 7
click at [132, 323] on div "Shapes L" at bounding box center [135, 364] width 27 height 21
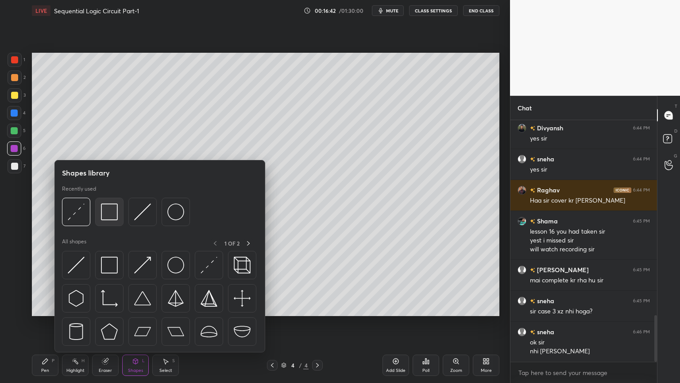
click at [105, 218] on img at bounding box center [109, 211] width 17 height 17
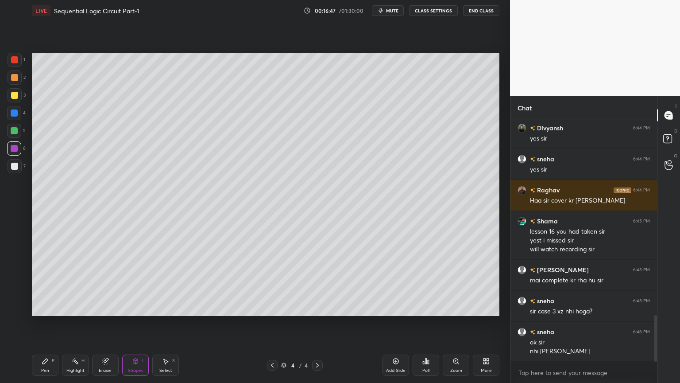
click at [16, 134] on div at bounding box center [14, 131] width 14 height 14
click at [20, 79] on div at bounding box center [15, 77] width 14 height 14
click at [39, 323] on div "Pen P" at bounding box center [45, 364] width 27 height 21
click at [102, 323] on div "Eraser" at bounding box center [105, 370] width 13 height 4
click at [49, 323] on div "Pen P" at bounding box center [45, 364] width 27 height 21
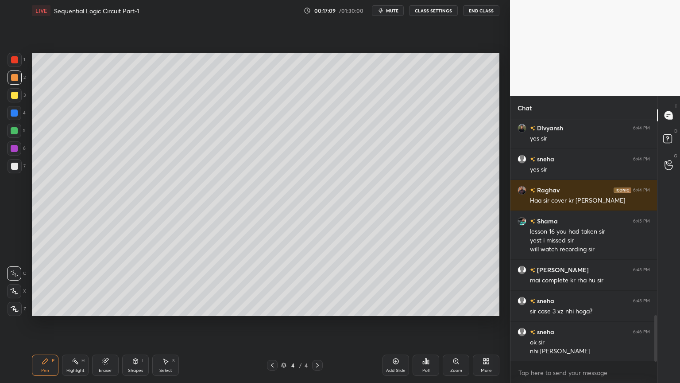
click at [14, 288] on icon at bounding box center [14, 291] width 8 height 6
click at [16, 270] on icon at bounding box center [14, 273] width 8 height 6
click at [75, 323] on rect at bounding box center [76, 362] width 4 height 4
click at [49, 323] on div "Pen P" at bounding box center [45, 364] width 27 height 21
click at [20, 63] on div at bounding box center [15, 60] width 14 height 14
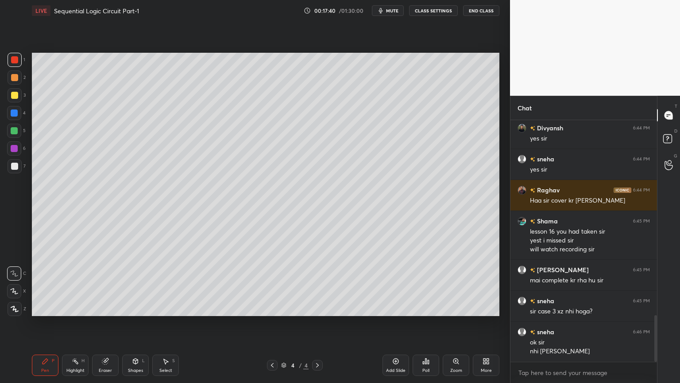
click at [134, 323] on icon at bounding box center [135, 360] width 5 height 5
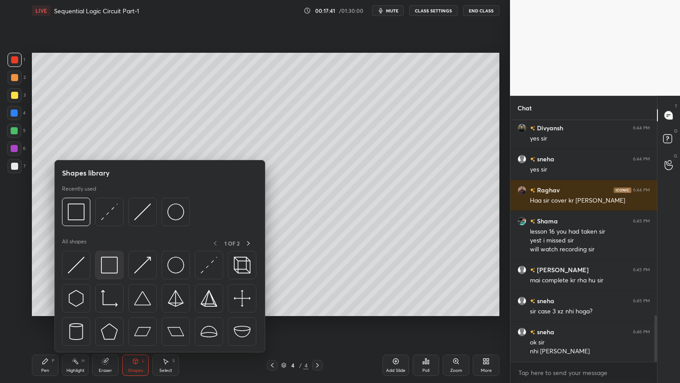
click at [111, 262] on img at bounding box center [109, 264] width 17 height 17
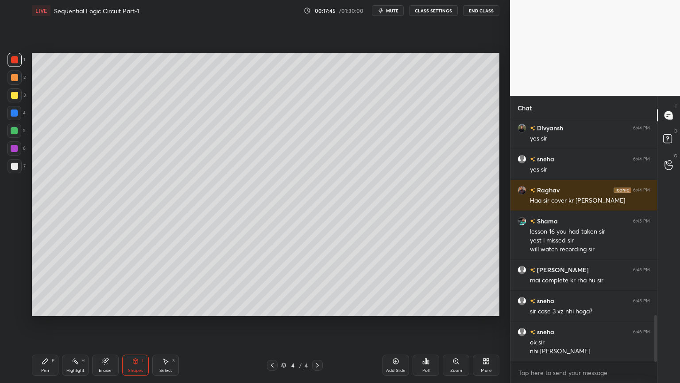
click at [101, 323] on div "Eraser" at bounding box center [105, 364] width 27 height 21
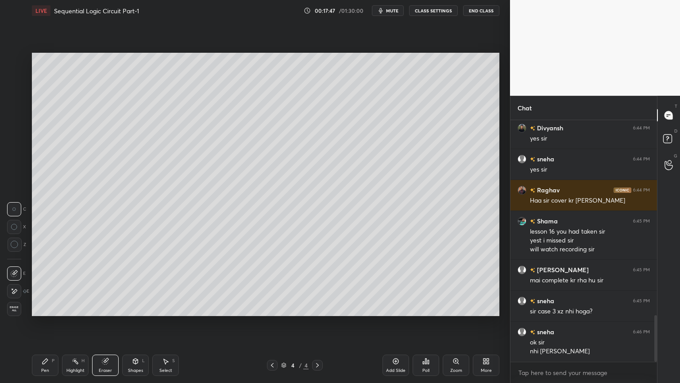
click at [132, 323] on div "Shapes L" at bounding box center [135, 364] width 27 height 21
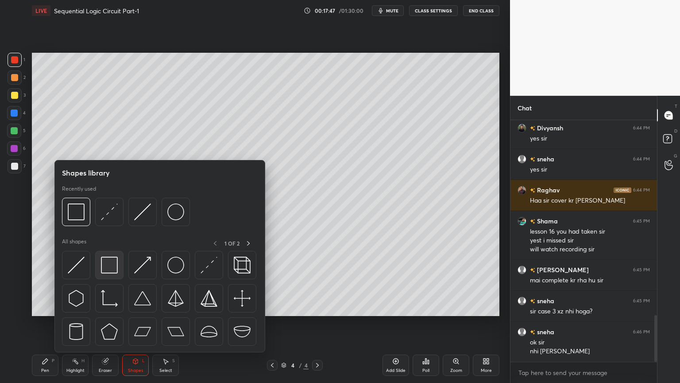
click at [114, 262] on img at bounding box center [109, 264] width 17 height 17
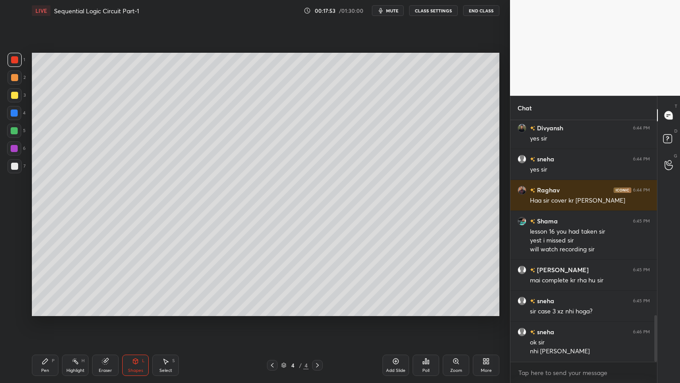
click at [74, 323] on div "Highlight" at bounding box center [75, 370] width 18 height 4
click at [22, 82] on div "2" at bounding box center [17, 77] width 18 height 14
click at [44, 323] on icon at bounding box center [45, 360] width 5 height 5
click at [23, 62] on div "1" at bounding box center [17, 60] width 18 height 14
click at [138, 323] on div "Shapes L" at bounding box center [135, 364] width 27 height 21
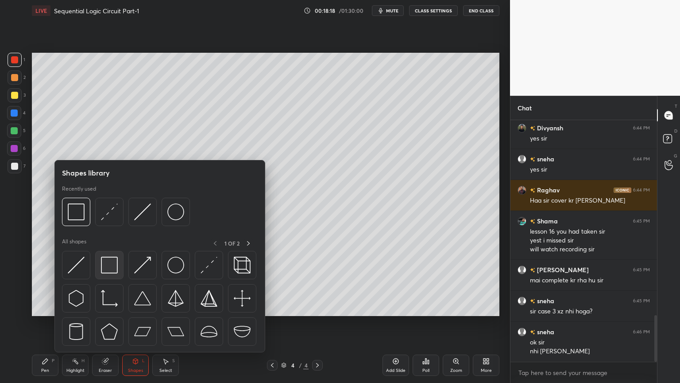
click at [106, 263] on img at bounding box center [109, 264] width 17 height 17
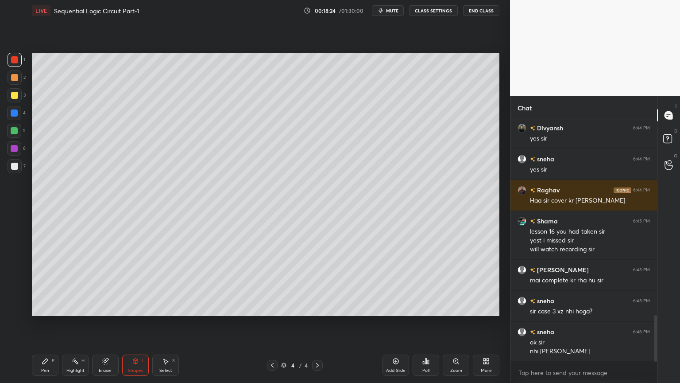
click at [14, 151] on div at bounding box center [14, 148] width 7 height 7
click at [46, 323] on div "Pen" at bounding box center [45, 370] width 8 height 4
click at [501, 122] on div "Setting up your live class Poll for secs No correct answer Start poll" at bounding box center [265, 184] width 475 height 326
click at [161, 323] on div "Select" at bounding box center [165, 370] width 13 height 4
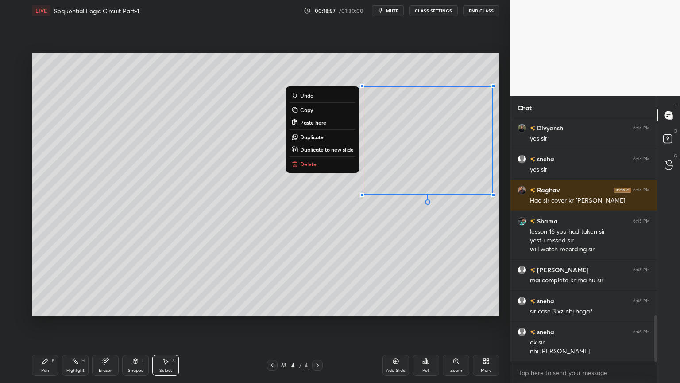
click at [42, 323] on div "Pen" at bounding box center [45, 370] width 8 height 4
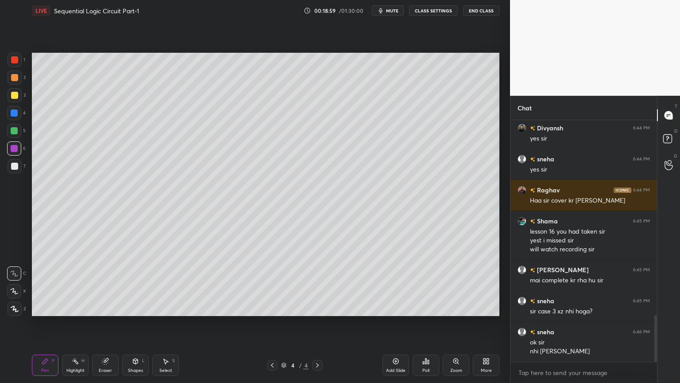
click at [105, 323] on div "Eraser" at bounding box center [105, 364] width 27 height 21
click at [40, 323] on div "Pen P" at bounding box center [45, 364] width 27 height 21
click at [16, 168] on div at bounding box center [14, 166] width 7 height 7
click at [17, 113] on div at bounding box center [14, 112] width 7 height 7
click at [133, 323] on div "Shapes" at bounding box center [135, 370] width 15 height 4
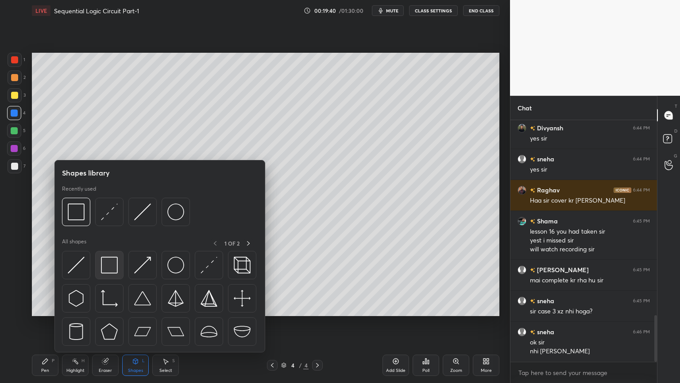
click at [110, 263] on img at bounding box center [109, 264] width 17 height 17
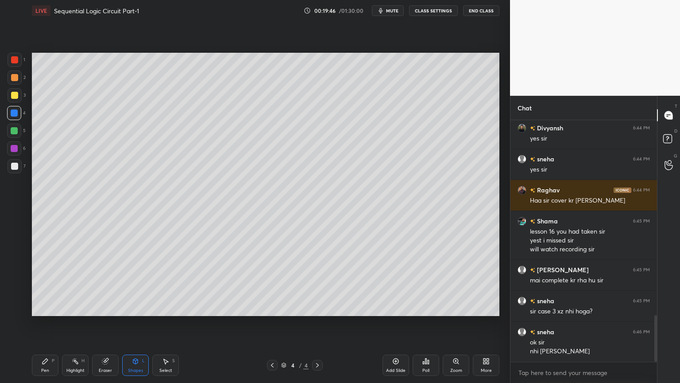
click at [144, 323] on div "Shapes L" at bounding box center [135, 364] width 27 height 21
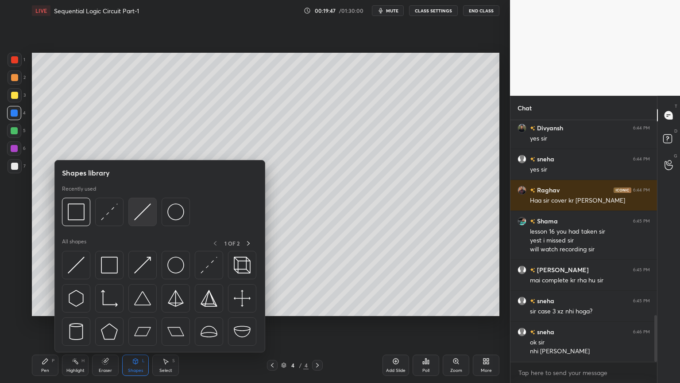
click at [140, 216] on img at bounding box center [142, 211] width 17 height 17
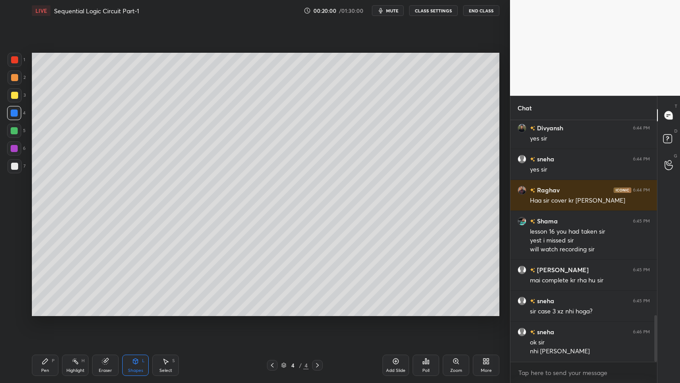
click at [102, 323] on div "Eraser" at bounding box center [105, 370] width 13 height 4
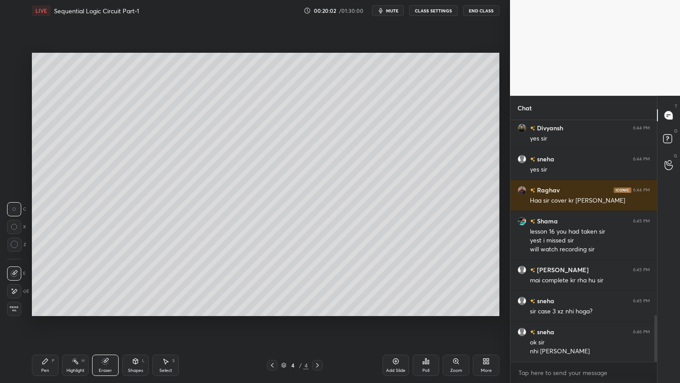
click at [44, 323] on div "Pen P" at bounding box center [45, 364] width 27 height 21
click at [104, 323] on div "Eraser" at bounding box center [105, 370] width 13 height 4
click at [48, 323] on div "Pen P" at bounding box center [45, 364] width 27 height 21
click at [98, 323] on div "Eraser" at bounding box center [105, 364] width 27 height 21
click at [41, 323] on div "Pen P" at bounding box center [45, 364] width 27 height 21
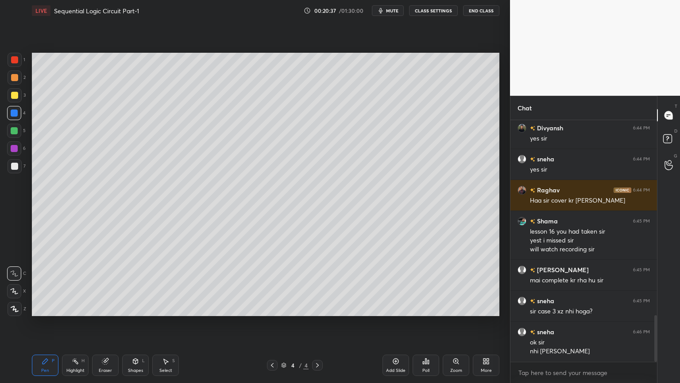
click at [18, 169] on div at bounding box center [15, 166] width 14 height 14
click at [67, 323] on div "Highlight" at bounding box center [75, 370] width 18 height 4
click at [49, 323] on div "Pen P" at bounding box center [45, 364] width 27 height 21
click at [77, 323] on div "Highlight H" at bounding box center [75, 364] width 27 height 21
click at [45, 323] on icon at bounding box center [45, 360] width 7 height 7
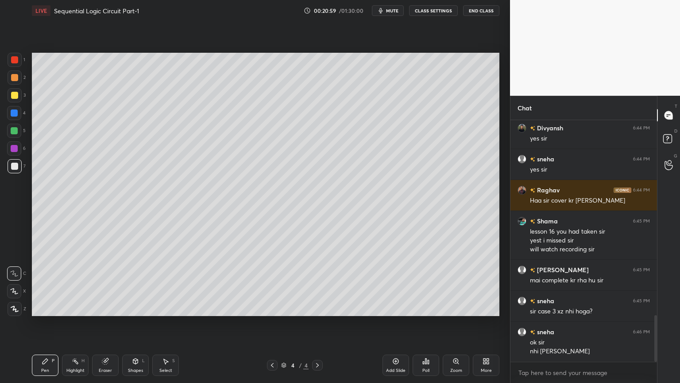
click at [75, 323] on icon at bounding box center [75, 360] width 7 height 7
click at [105, 323] on div "Eraser" at bounding box center [105, 364] width 27 height 21
click at [43, 323] on div "Pen P" at bounding box center [45, 364] width 27 height 21
click at [78, 323] on div "Highlight H" at bounding box center [75, 364] width 27 height 21
click at [43, 323] on div "Pen P" at bounding box center [45, 364] width 27 height 21
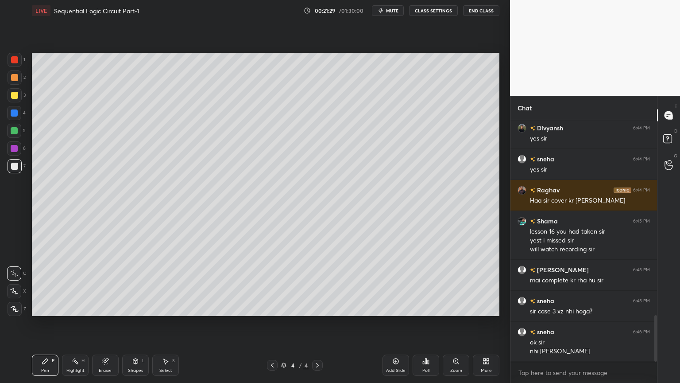
click at [105, 323] on icon at bounding box center [105, 361] width 6 height 6
click at [66, 323] on div "Highlight H" at bounding box center [75, 364] width 27 height 21
click at [43, 323] on div "Pen P" at bounding box center [45, 364] width 27 height 21
click at [134, 323] on div "Shapes" at bounding box center [135, 370] width 15 height 4
click at [109, 323] on div "Eraser" at bounding box center [105, 364] width 27 height 21
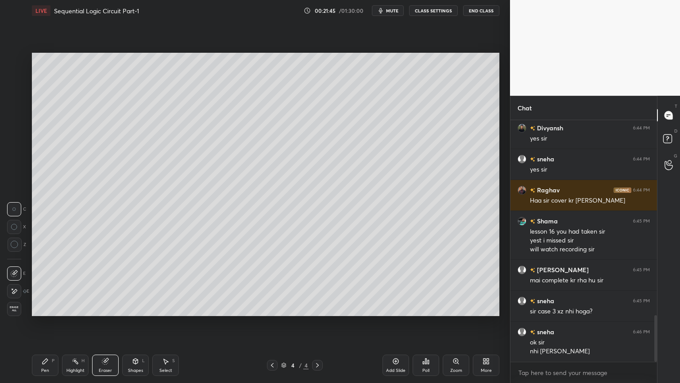
click at [48, 323] on div "Pen P" at bounding box center [45, 364] width 27 height 21
click at [19, 63] on div at bounding box center [15, 60] width 14 height 14
click at [133, 323] on icon at bounding box center [135, 360] width 5 height 5
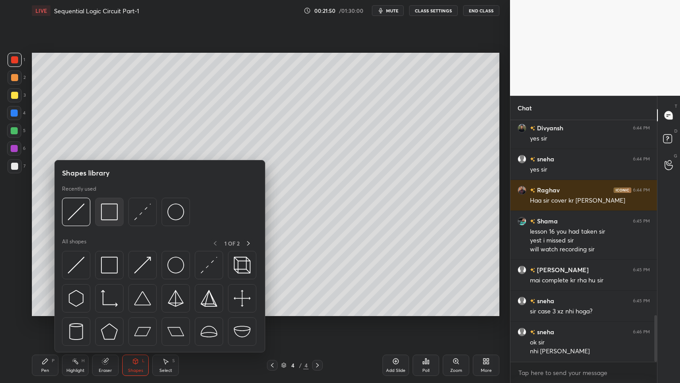
click at [112, 210] on img at bounding box center [109, 211] width 17 height 17
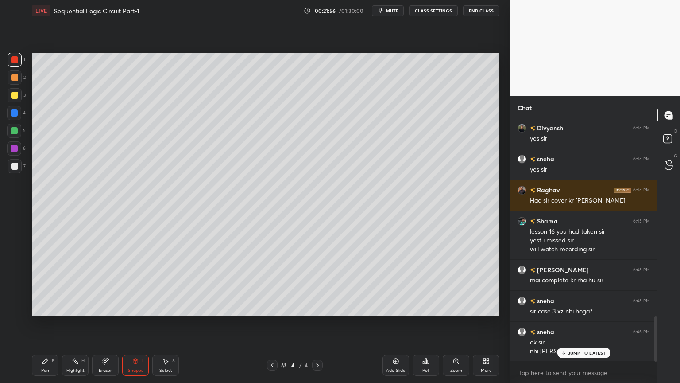
scroll to position [1038, 0]
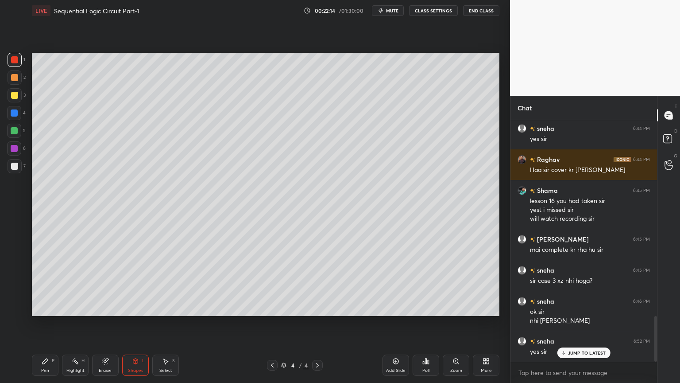
click at [396, 323] on div "Add Slide" at bounding box center [396, 364] width 27 height 21
click at [18, 96] on div at bounding box center [14, 95] width 7 height 7
click at [57, 323] on div "Pen P" at bounding box center [45, 364] width 27 height 21
click at [12, 291] on icon at bounding box center [14, 290] width 7 height 5
click at [17, 146] on div at bounding box center [14, 148] width 7 height 7
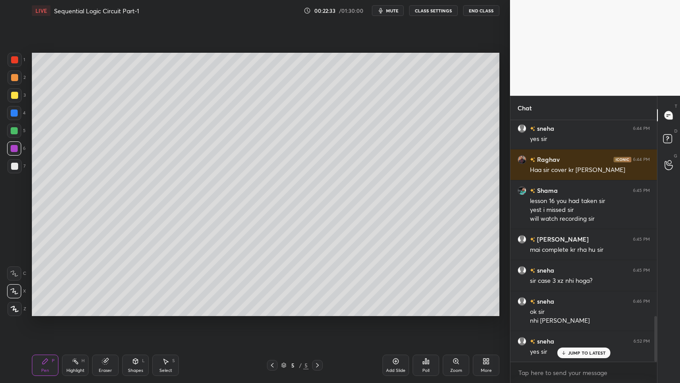
click at [12, 266] on div at bounding box center [14, 273] width 14 height 14
click at [101, 323] on div "Eraser" at bounding box center [105, 364] width 27 height 21
click at [45, 323] on div "Pen" at bounding box center [45, 370] width 8 height 4
click at [14, 165] on div at bounding box center [14, 166] width 7 height 7
click at [393, 11] on span "mute" at bounding box center [392, 11] width 12 height 6
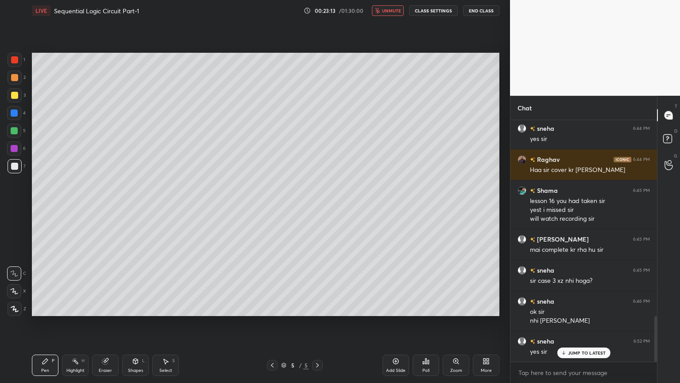
click at [396, 10] on span "unmute" at bounding box center [391, 11] width 19 height 6
click at [19, 149] on div at bounding box center [14, 148] width 14 height 14
click at [16, 164] on div at bounding box center [14, 166] width 7 height 7
click at [103, 323] on div "Eraser" at bounding box center [105, 370] width 13 height 4
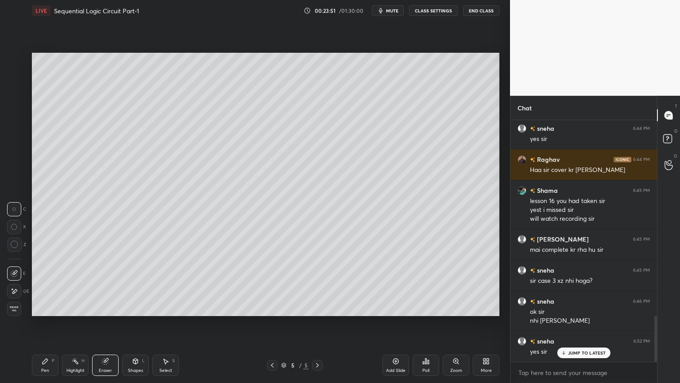
click at [42, 323] on icon at bounding box center [45, 360] width 7 height 7
click at [103, 323] on div "Eraser" at bounding box center [105, 370] width 13 height 4
click at [43, 323] on icon at bounding box center [45, 360] width 7 height 7
click at [107, 323] on div "Eraser" at bounding box center [105, 364] width 27 height 21
click at [45, 323] on div "Pen" at bounding box center [45, 370] width 8 height 4
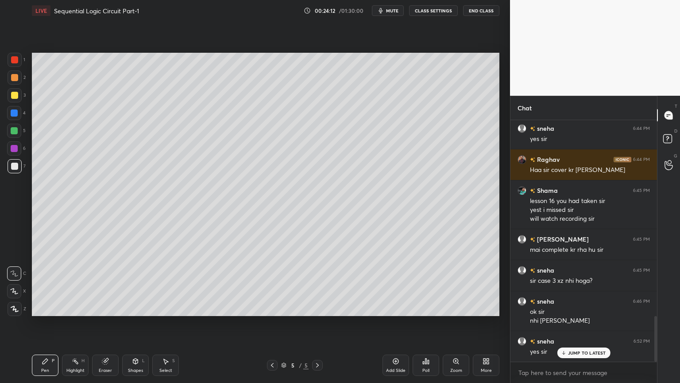
click at [16, 108] on div at bounding box center [14, 113] width 14 height 14
click at [135, 323] on icon at bounding box center [135, 360] width 5 height 5
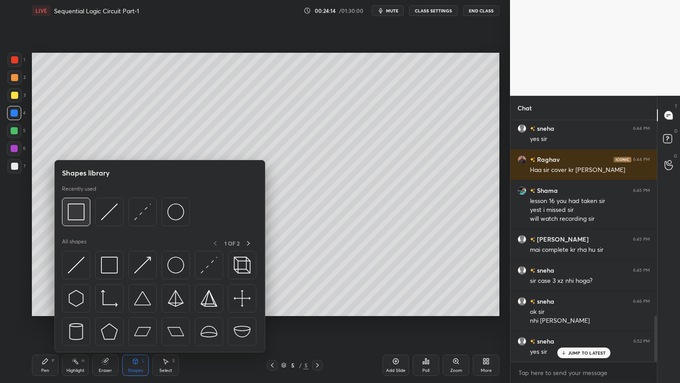
click at [71, 213] on img at bounding box center [76, 211] width 17 height 17
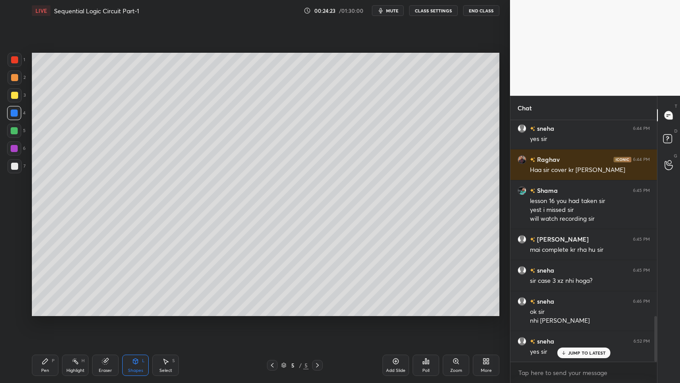
click at [132, 323] on div "Shapes" at bounding box center [135, 370] width 15 height 4
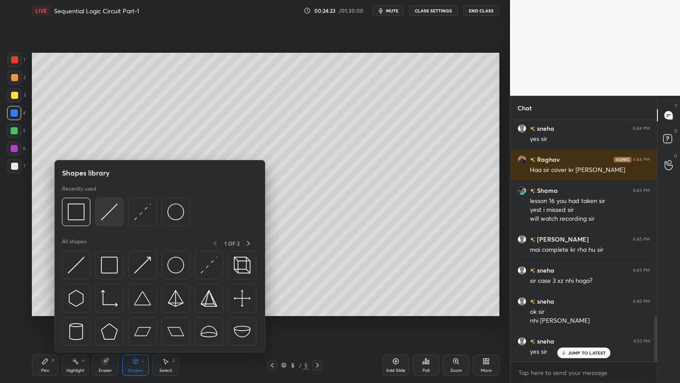
click at [108, 214] on img at bounding box center [109, 211] width 17 height 17
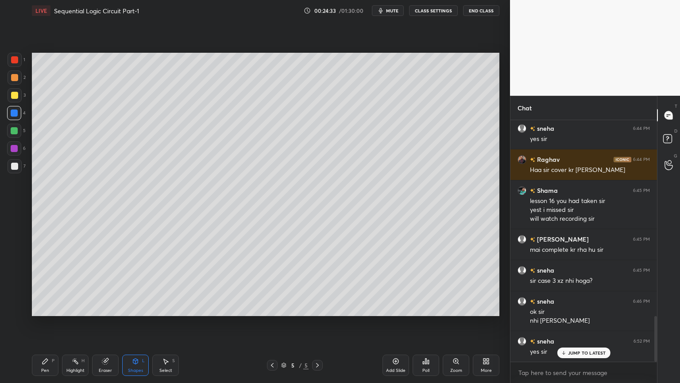
click at [45, 323] on div "Pen P" at bounding box center [45, 364] width 27 height 21
click at [100, 323] on div "Eraser" at bounding box center [105, 364] width 27 height 21
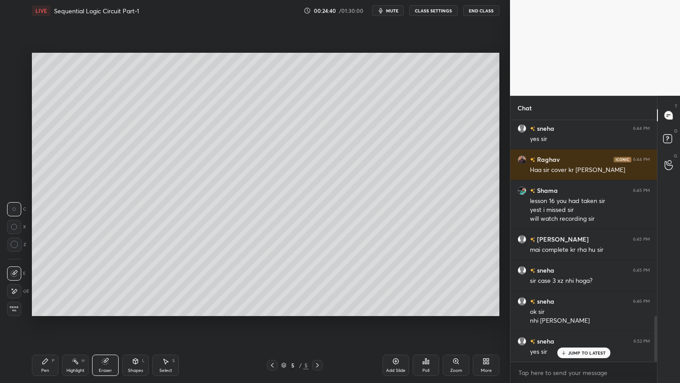
click at [36, 323] on div "Pen P" at bounding box center [45, 364] width 27 height 21
click at [15, 170] on div at bounding box center [15, 166] width 14 height 14
click at [102, 323] on div "Eraser" at bounding box center [105, 370] width 13 height 4
click at [38, 323] on div "Pen P" at bounding box center [45, 364] width 27 height 21
click at [101, 323] on div "Eraser" at bounding box center [105, 370] width 13 height 4
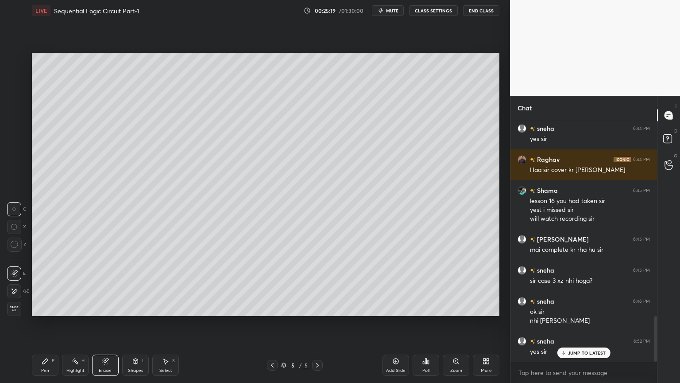
click at [41, 323] on div "Pen" at bounding box center [45, 370] width 8 height 4
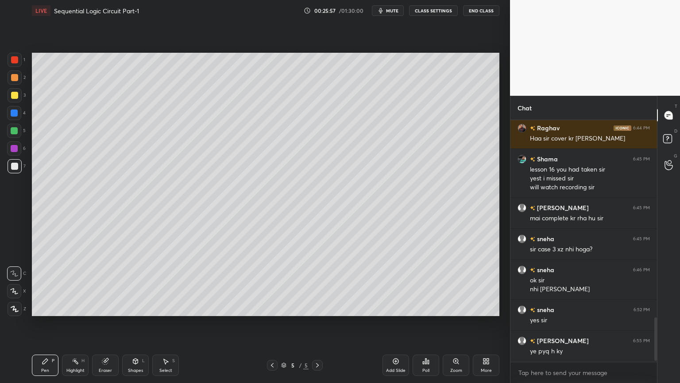
scroll to position [1100, 0]
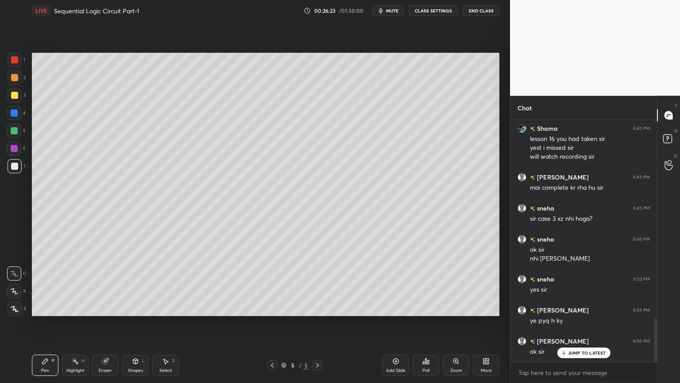
click at [113, 323] on div "Eraser" at bounding box center [105, 364] width 27 height 21
click at [40, 323] on div "Pen P" at bounding box center [45, 364] width 27 height 21
click at [18, 132] on div at bounding box center [14, 131] width 14 height 14
click at [138, 323] on div "Shapes L" at bounding box center [135, 364] width 27 height 21
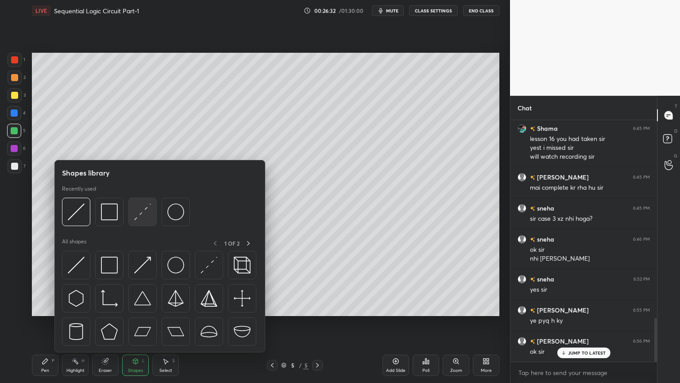
click at [140, 211] on img at bounding box center [142, 211] width 17 height 17
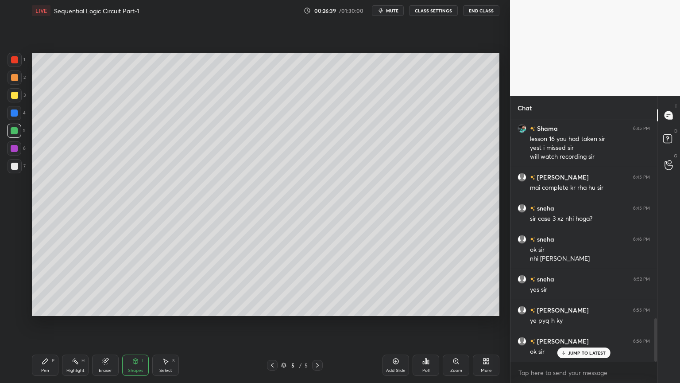
click at [14, 163] on div at bounding box center [14, 166] width 7 height 7
click at [18, 82] on div at bounding box center [15, 77] width 14 height 14
click at [41, 323] on div "Pen P" at bounding box center [45, 364] width 27 height 21
click at [103, 323] on div "Eraser" at bounding box center [105, 370] width 13 height 4
click at [45, 323] on div "Pen" at bounding box center [45, 370] width 8 height 4
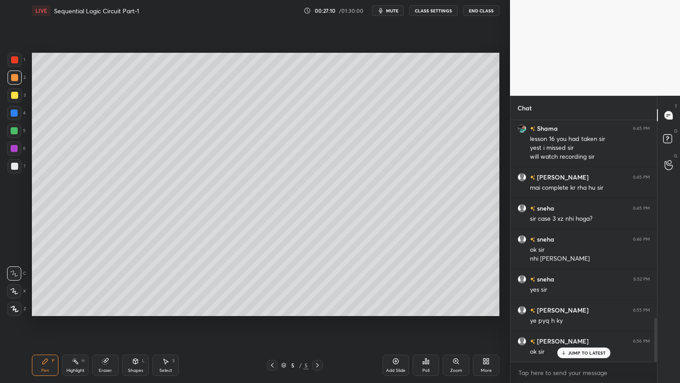
click at [105, 323] on div "Eraser" at bounding box center [105, 370] width 13 height 4
click at [37, 323] on div "Pen P" at bounding box center [45, 364] width 27 height 21
click at [105, 323] on div "Eraser" at bounding box center [105, 370] width 13 height 4
click at [72, 323] on div "Highlight H" at bounding box center [75, 364] width 27 height 21
click at [43, 323] on icon at bounding box center [45, 360] width 7 height 7
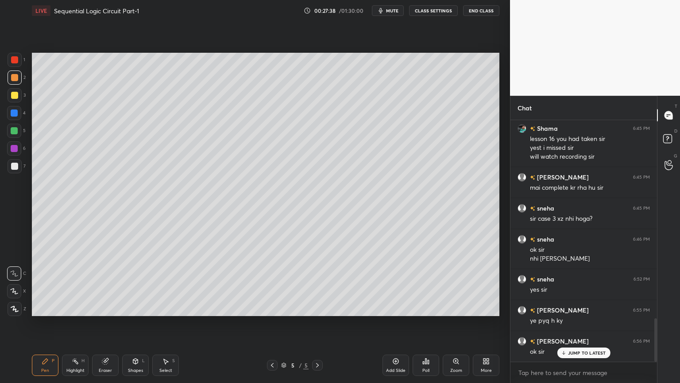
click at [16, 135] on div at bounding box center [14, 131] width 14 height 14
click at [17, 100] on div at bounding box center [15, 95] width 14 height 14
click at [19, 116] on div at bounding box center [14, 113] width 14 height 14
click at [134, 323] on div "Shapes L" at bounding box center [135, 364] width 27 height 21
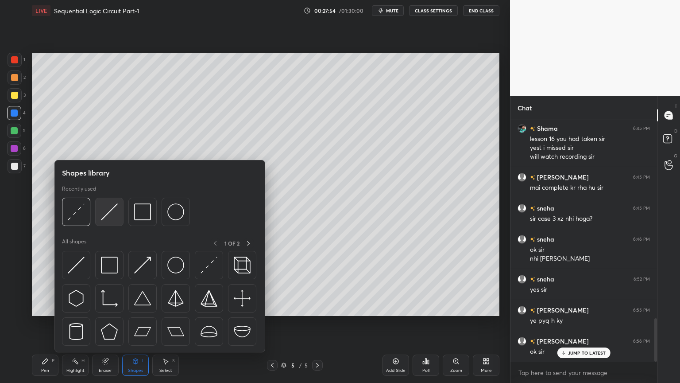
click at [106, 214] on img at bounding box center [109, 211] width 17 height 17
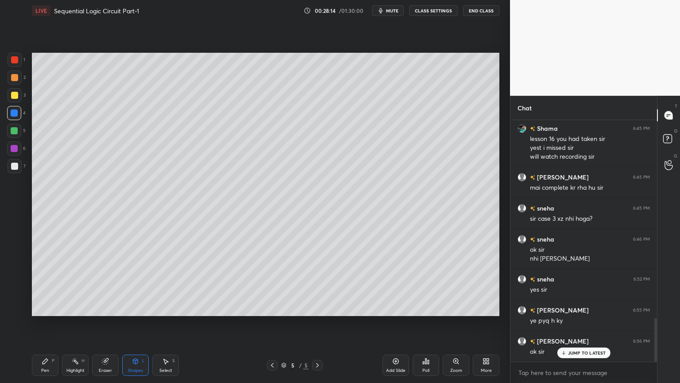
click at [46, 323] on div "Pen P" at bounding box center [45, 364] width 27 height 21
click at [105, 323] on div "Eraser" at bounding box center [105, 370] width 13 height 4
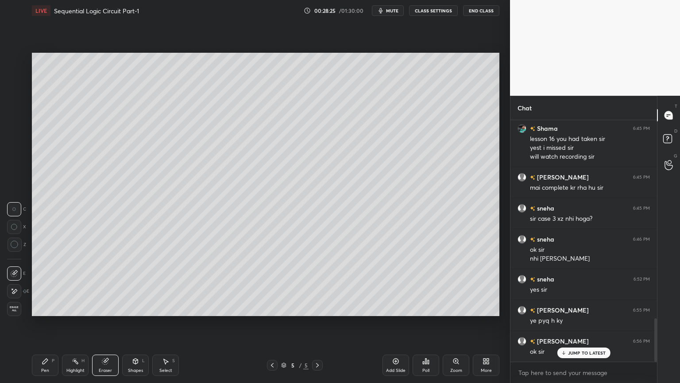
click at [47, 323] on div "Pen" at bounding box center [45, 370] width 8 height 4
click at [21, 96] on div at bounding box center [15, 95] width 14 height 14
click at [17, 158] on div "6" at bounding box center [16, 150] width 19 height 18
click at [76, 323] on div "Highlight" at bounding box center [75, 370] width 18 height 4
click at [19, 167] on div at bounding box center [15, 166] width 14 height 14
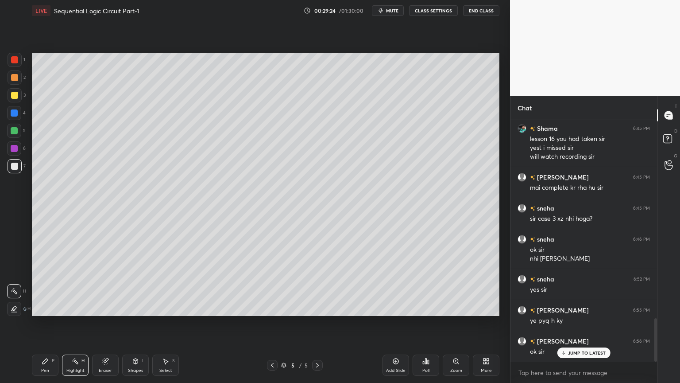
click at [49, 323] on div "Pen P" at bounding box center [45, 364] width 27 height 21
click at [23, 62] on div "1" at bounding box center [17, 60] width 18 height 14
click at [133, 323] on div "Shapes L" at bounding box center [135, 364] width 27 height 21
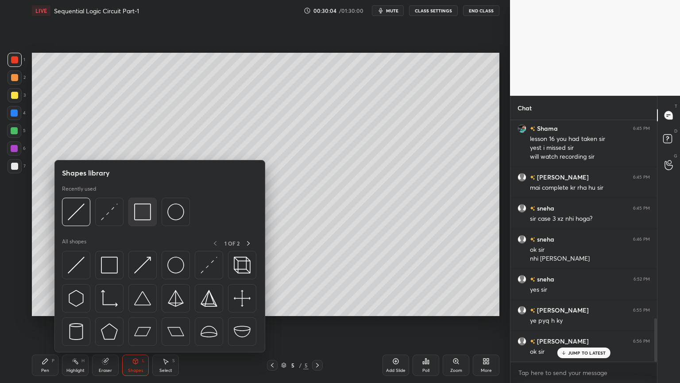
click at [143, 214] on img at bounding box center [142, 211] width 17 height 17
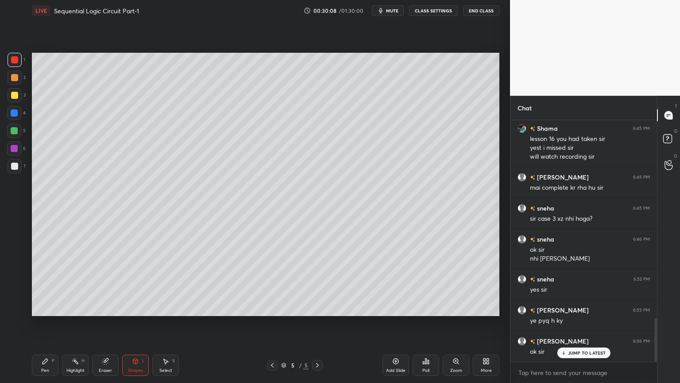
click at [19, 97] on div at bounding box center [15, 95] width 14 height 14
click at [51, 323] on div "Pen P" at bounding box center [45, 364] width 27 height 21
click at [136, 323] on div "Shapes" at bounding box center [135, 370] width 15 height 4
click at [167, 323] on div "Select" at bounding box center [165, 370] width 13 height 4
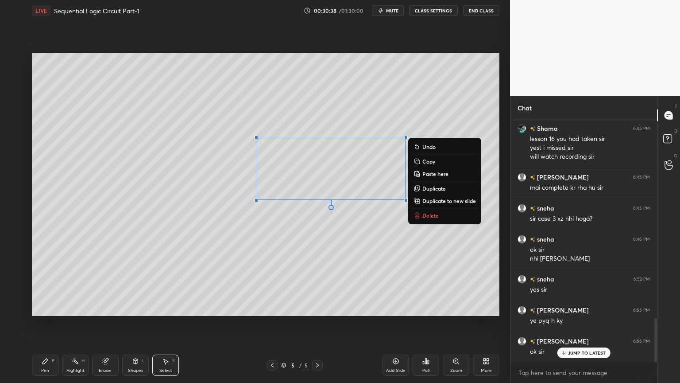
click at [436, 163] on button "Copy" at bounding box center [445, 161] width 66 height 11
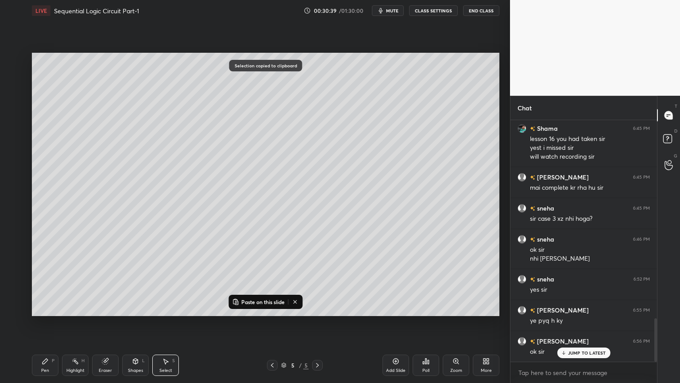
click at [270, 302] on p "Paste on this slide" at bounding box center [262, 301] width 43 height 7
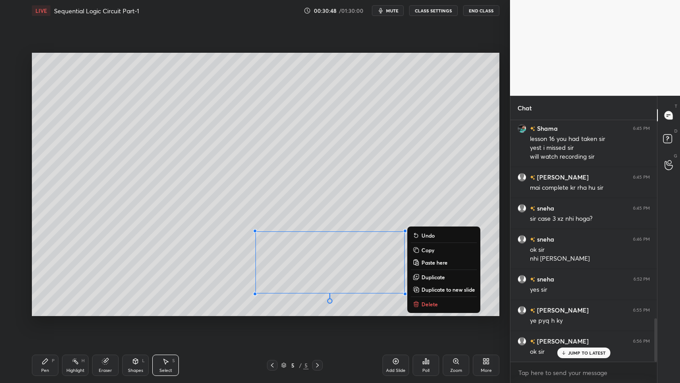
click at [300, 323] on div "0 ° Undo Copy Paste here Duplicate Duplicate to new slide Delete Setting up you…" at bounding box center [265, 184] width 475 height 326
click at [108, 323] on div "Eraser" at bounding box center [105, 370] width 13 height 4
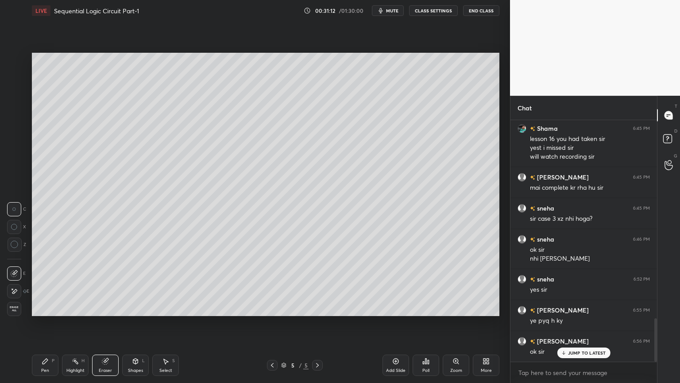
click at [48, 323] on div "Pen" at bounding box center [45, 370] width 8 height 4
click at [18, 114] on div at bounding box center [14, 112] width 7 height 7
click at [17, 148] on div at bounding box center [14, 148] width 7 height 7
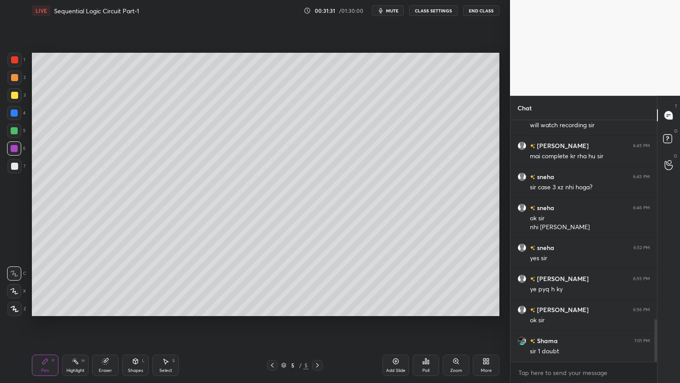
click at [18, 167] on div at bounding box center [15, 166] width 14 height 14
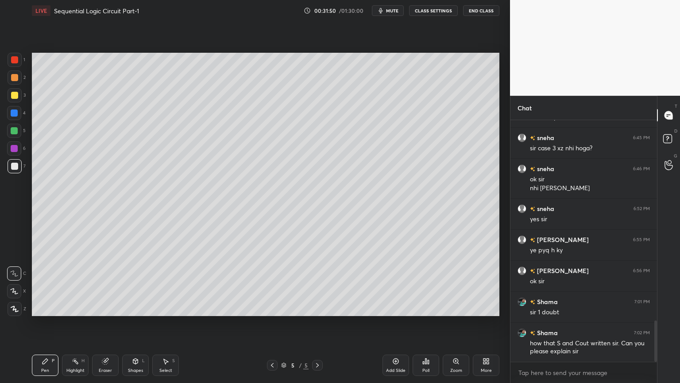
click at [78, 323] on icon at bounding box center [75, 360] width 7 height 7
click at [16, 133] on div at bounding box center [14, 130] width 7 height 7
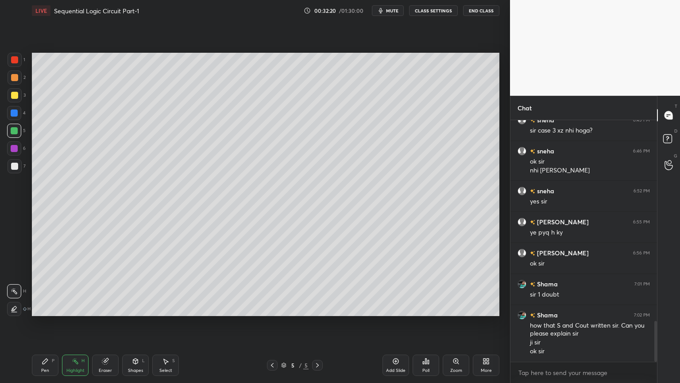
scroll to position [1197, 0]
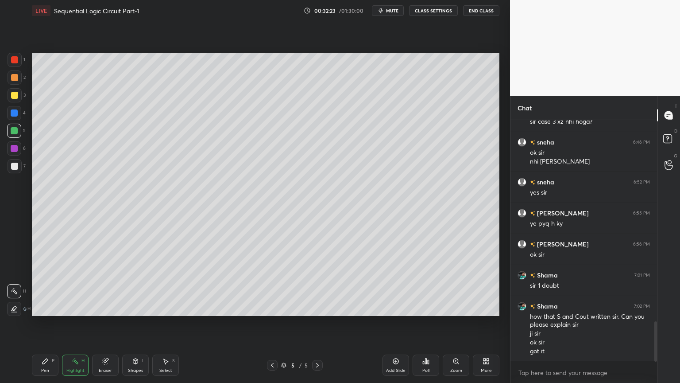
click at [42, 323] on div "Pen P" at bounding box center [45, 364] width 27 height 21
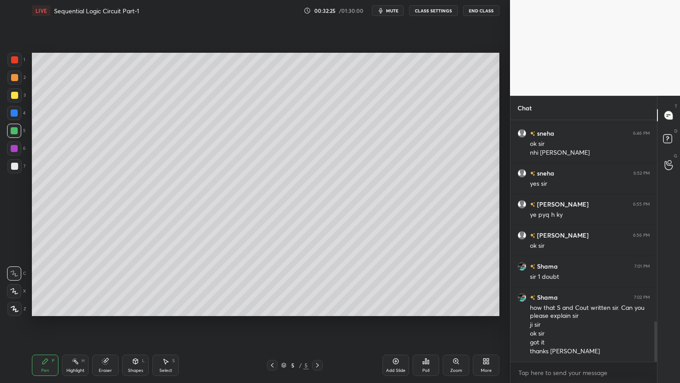
click at [14, 169] on div at bounding box center [14, 166] width 7 height 7
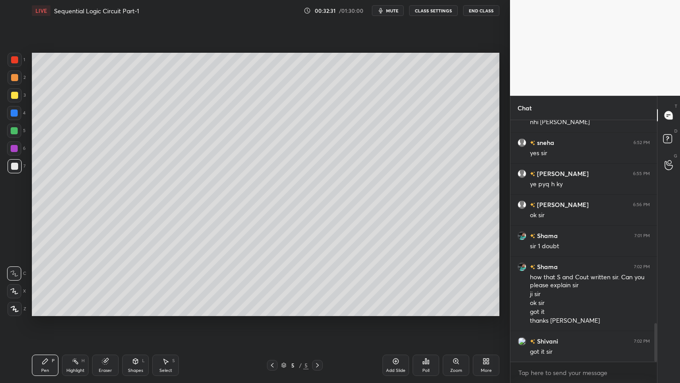
scroll to position [1268, 0]
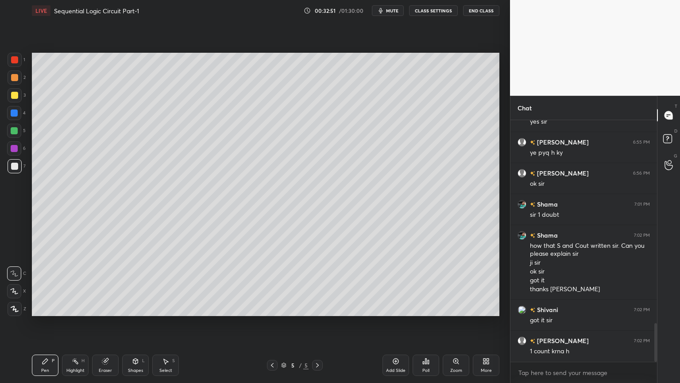
click at [111, 323] on div "Eraser" at bounding box center [105, 370] width 13 height 4
click at [46, 323] on div "Pen" at bounding box center [45, 370] width 8 height 4
click at [112, 323] on div "Eraser" at bounding box center [105, 364] width 27 height 21
click at [47, 323] on icon at bounding box center [45, 360] width 7 height 7
click at [21, 63] on div at bounding box center [15, 60] width 14 height 14
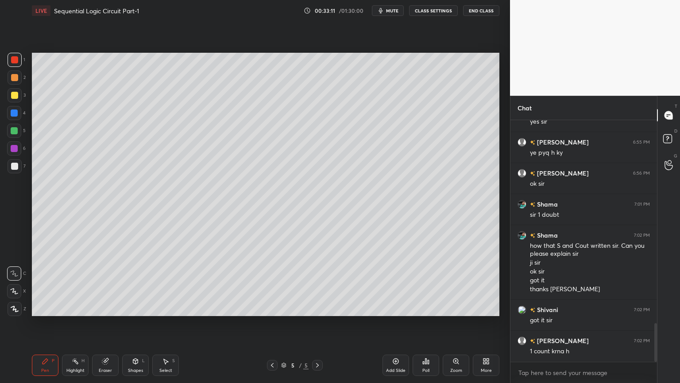
click at [136, 323] on icon at bounding box center [135, 360] width 5 height 5
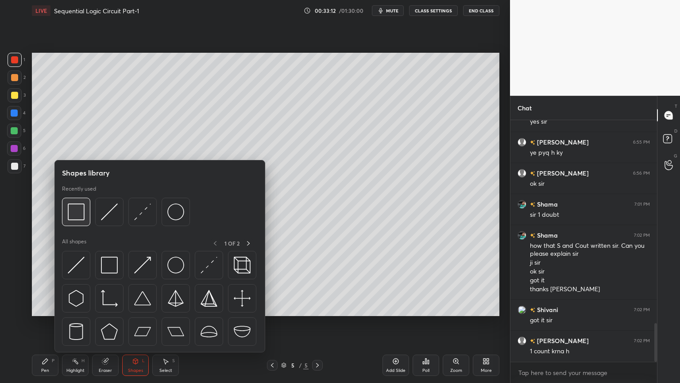
click at [82, 214] on img at bounding box center [76, 211] width 17 height 17
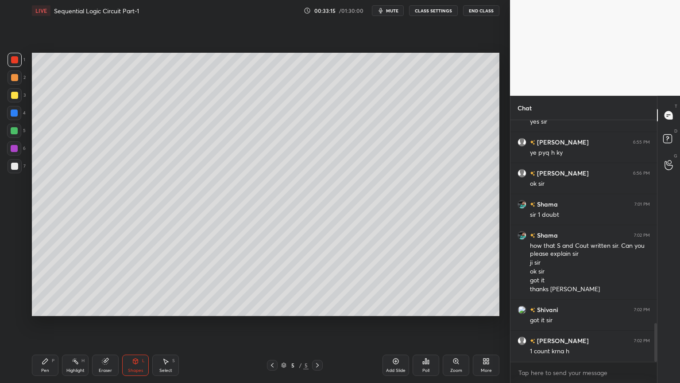
click at [43, 323] on div "Pen P" at bounding box center [45, 364] width 27 height 21
click at [388, 323] on div "Add Slide" at bounding box center [396, 364] width 27 height 21
click at [20, 114] on div at bounding box center [14, 113] width 14 height 14
click at [108, 323] on div "Eraser" at bounding box center [105, 364] width 27 height 21
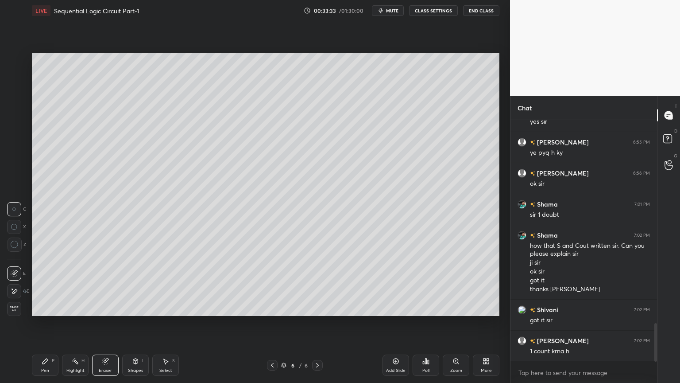
click at [138, 323] on div "Shapes L" at bounding box center [135, 364] width 27 height 21
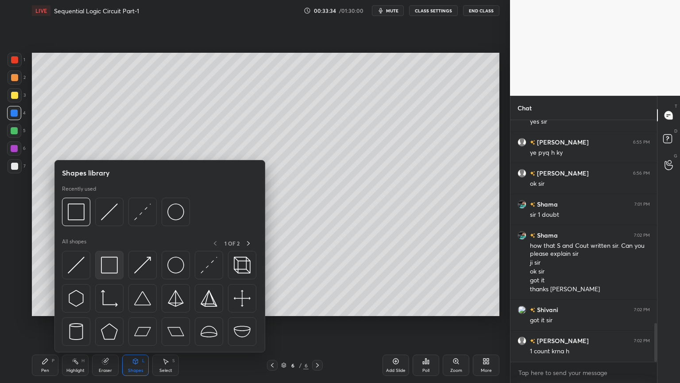
click at [113, 263] on img at bounding box center [109, 264] width 17 height 17
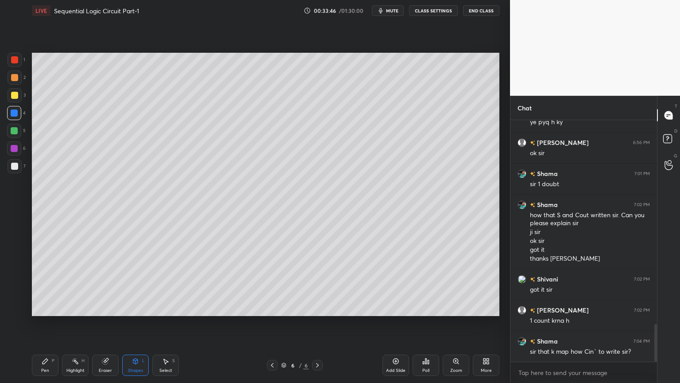
scroll to position [1308, 0]
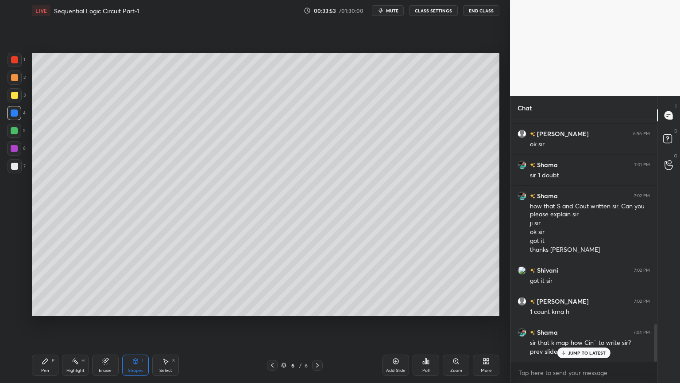
click at [39, 323] on div "Pen P" at bounding box center [45, 364] width 27 height 21
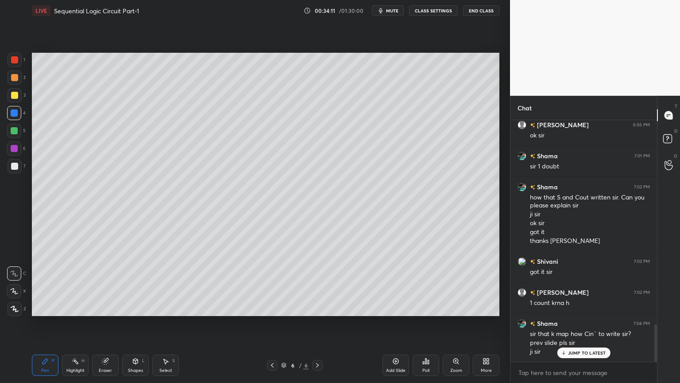
click at [164, 323] on div "Select S" at bounding box center [165, 364] width 27 height 21
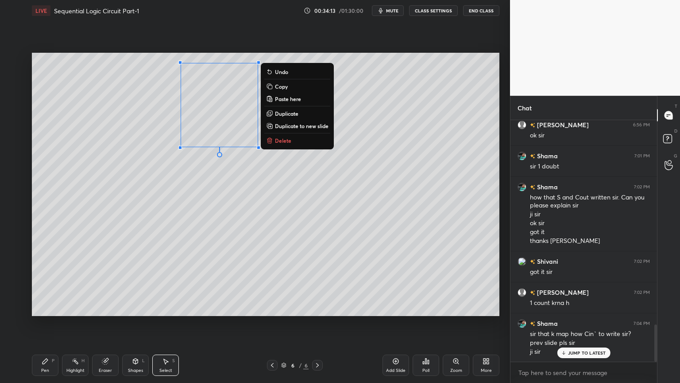
click at [292, 90] on button "Copy" at bounding box center [297, 86] width 66 height 11
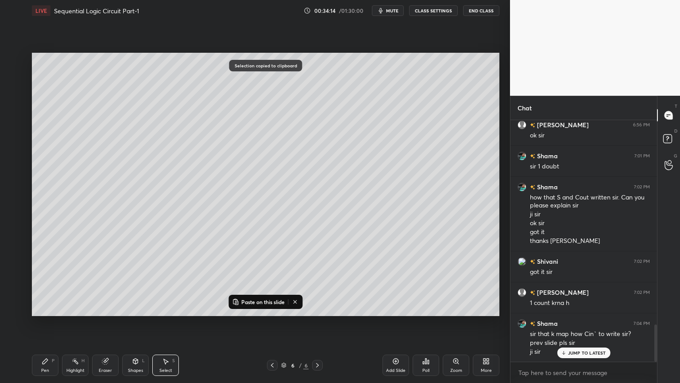
click at [263, 299] on p "Paste on this slide" at bounding box center [262, 301] width 43 height 7
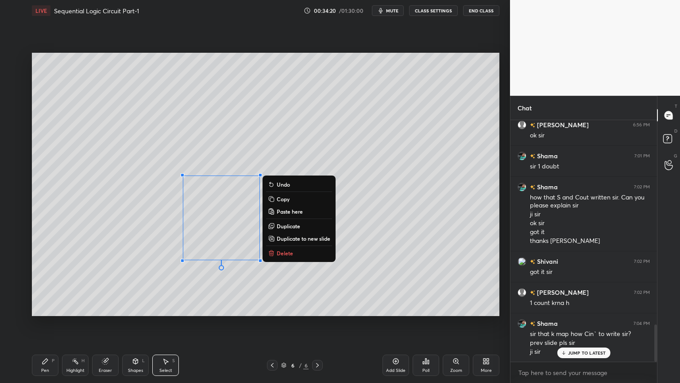
click at [206, 303] on div "0 ° Undo Copy Paste here Duplicate Duplicate to new slide Delete" at bounding box center [266, 184] width 468 height 263
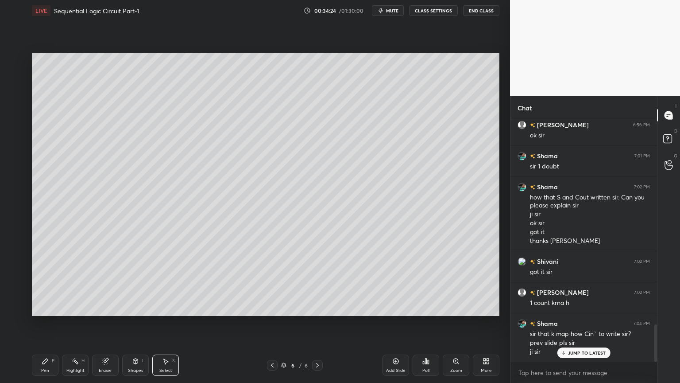
click at [48, 323] on div "Pen P" at bounding box center [45, 364] width 27 height 21
click at [106, 323] on icon at bounding box center [105, 361] width 6 height 6
click at [37, 323] on div "Pen P" at bounding box center [45, 364] width 27 height 21
click at [273, 323] on icon at bounding box center [272, 364] width 7 height 7
click at [74, 323] on div "Highlight H" at bounding box center [75, 364] width 27 height 21
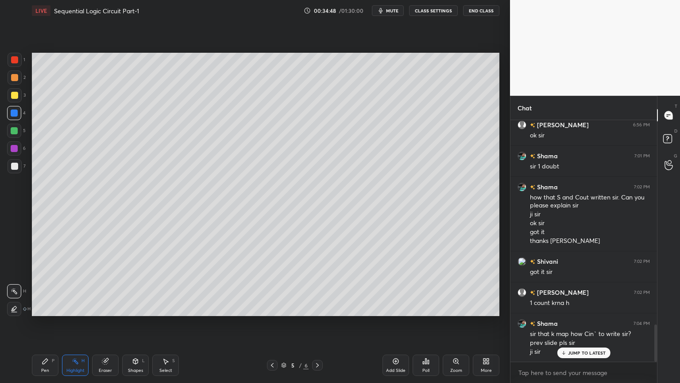
click at [16, 95] on div at bounding box center [14, 95] width 7 height 7
click at [11, 79] on div at bounding box center [14, 77] width 7 height 7
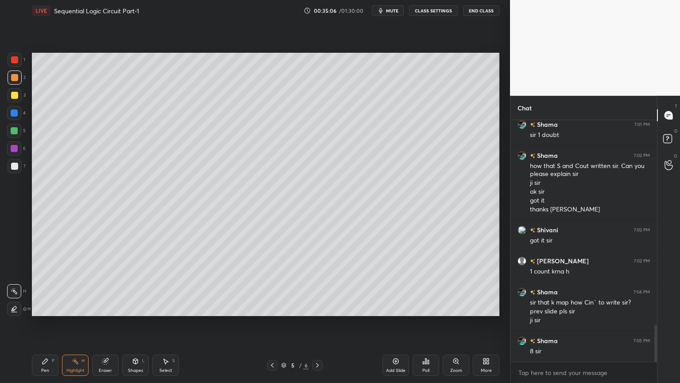
scroll to position [1357, 0]
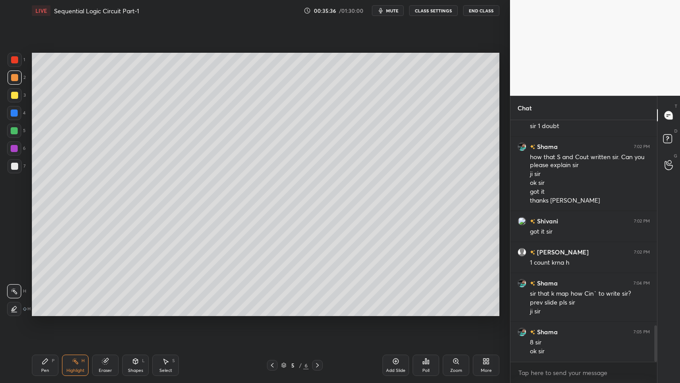
click at [315, 323] on icon at bounding box center [317, 364] width 7 height 7
click at [269, 323] on icon at bounding box center [272, 364] width 7 height 7
click at [318, 323] on icon at bounding box center [317, 364] width 7 height 7
click at [49, 323] on div "Pen P" at bounding box center [45, 364] width 27 height 21
click at [18, 163] on div at bounding box center [15, 166] width 14 height 14
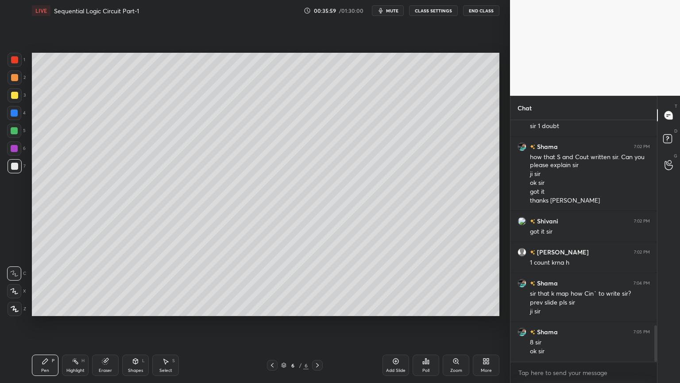
click at [101, 323] on div "Eraser" at bounding box center [105, 364] width 27 height 21
click at [49, 323] on div "Pen P" at bounding box center [45, 364] width 27 height 21
click at [106, 323] on div "Eraser" at bounding box center [105, 364] width 27 height 21
click at [49, 323] on div "Pen P" at bounding box center [45, 364] width 27 height 21
click at [104, 323] on div "Eraser" at bounding box center [105, 370] width 13 height 4
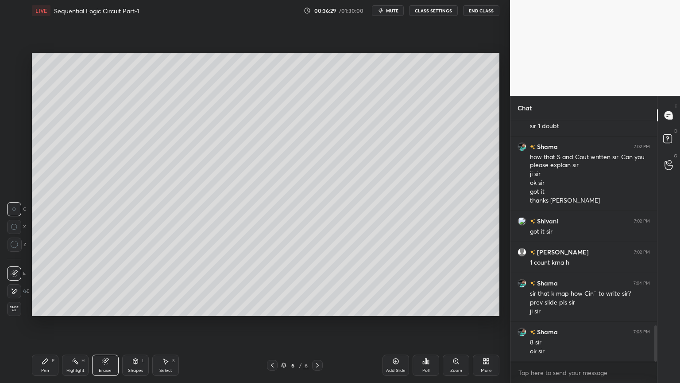
click at [41, 323] on div "Pen P" at bounding box center [45, 364] width 27 height 21
click at [273, 323] on icon at bounding box center [272, 364] width 7 height 7
click at [318, 323] on icon at bounding box center [317, 365] width 3 height 4
click at [137, 323] on div "Shapes" at bounding box center [135, 370] width 15 height 4
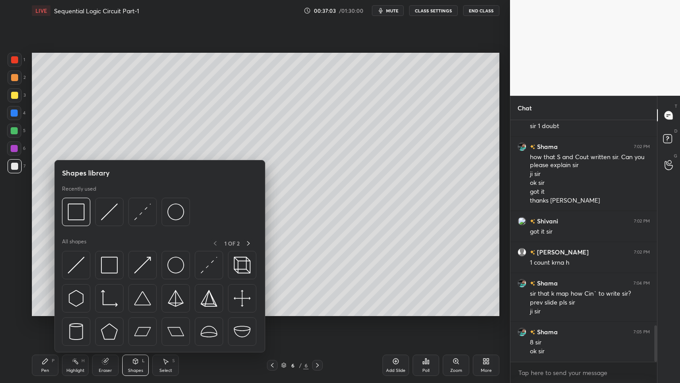
click at [111, 323] on div "Eraser" at bounding box center [105, 364] width 27 height 21
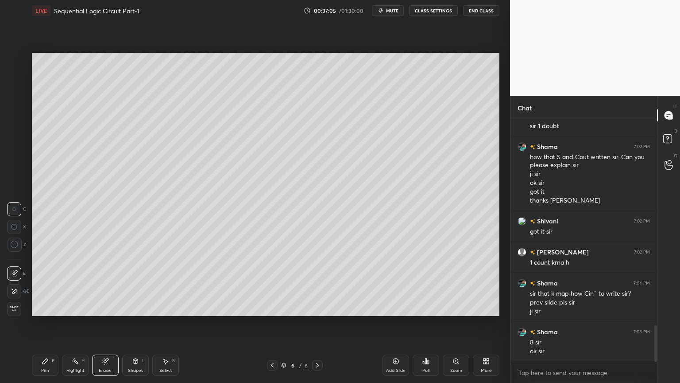
click at [49, 323] on div "Pen P" at bounding box center [45, 364] width 27 height 21
click at [396, 323] on div "Add Slide" at bounding box center [396, 364] width 27 height 21
click at [18, 130] on div at bounding box center [14, 131] width 14 height 14
click at [16, 150] on div at bounding box center [14, 148] width 7 height 7
click at [16, 170] on div at bounding box center [15, 166] width 14 height 14
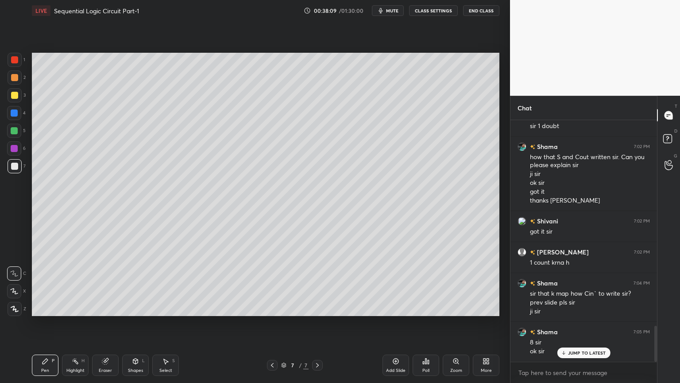
scroll to position [1387, 0]
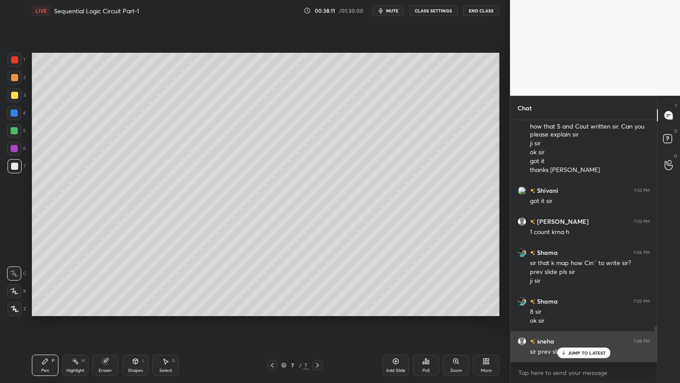
click at [579, 323] on p "JUMP TO LATEST" at bounding box center [587, 352] width 38 height 5
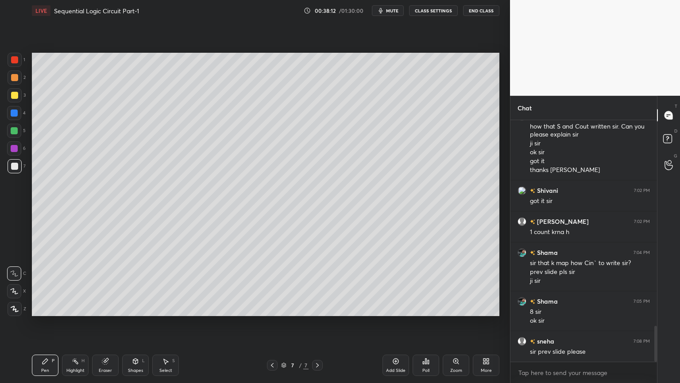
click at [270, 323] on icon at bounding box center [272, 364] width 7 height 7
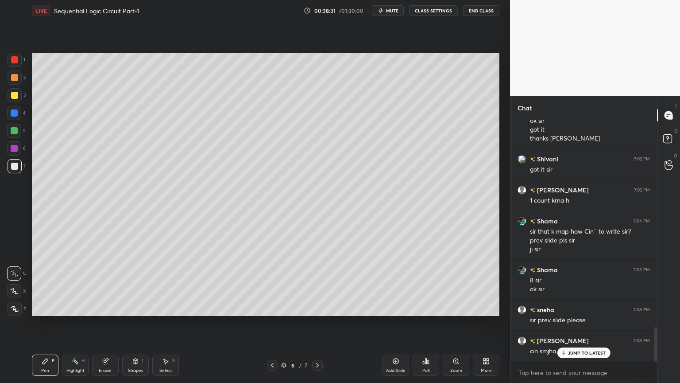
scroll to position [1449, 0]
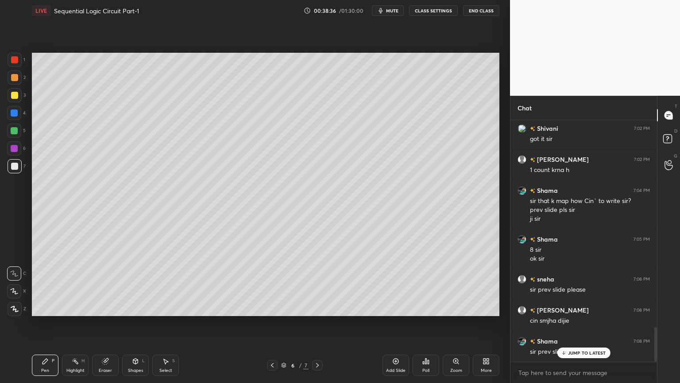
click at [581, 323] on p "JUMP TO LATEST" at bounding box center [587, 352] width 38 height 5
click at [269, 323] on icon at bounding box center [272, 364] width 7 height 7
click at [74, 323] on div "Highlight H" at bounding box center [75, 364] width 27 height 21
click at [19, 100] on div at bounding box center [15, 95] width 14 height 14
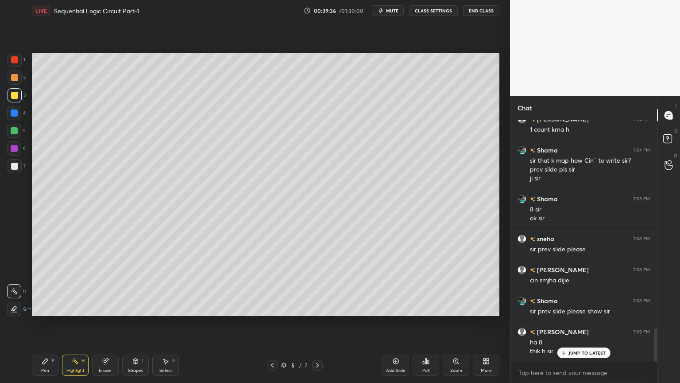
scroll to position [1520, 0]
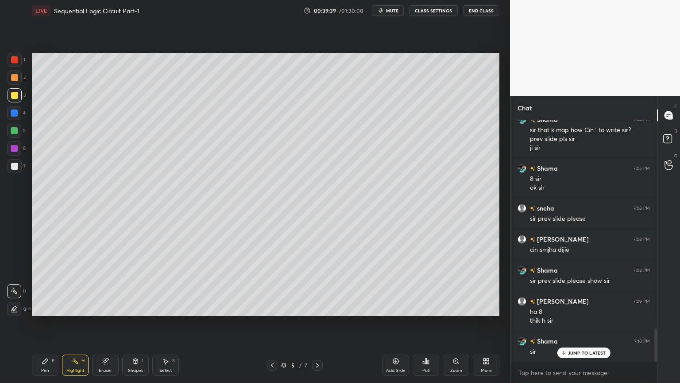
click at [314, 323] on icon at bounding box center [317, 364] width 7 height 7
click at [316, 323] on icon at bounding box center [317, 364] width 7 height 7
click at [49, 323] on div "Pen P" at bounding box center [45, 364] width 27 height 21
click at [18, 167] on div at bounding box center [15, 166] width 14 height 14
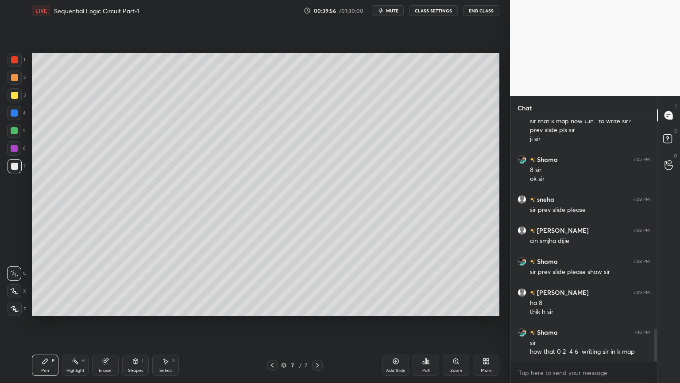
click at [273, 323] on icon at bounding box center [272, 364] width 7 height 7
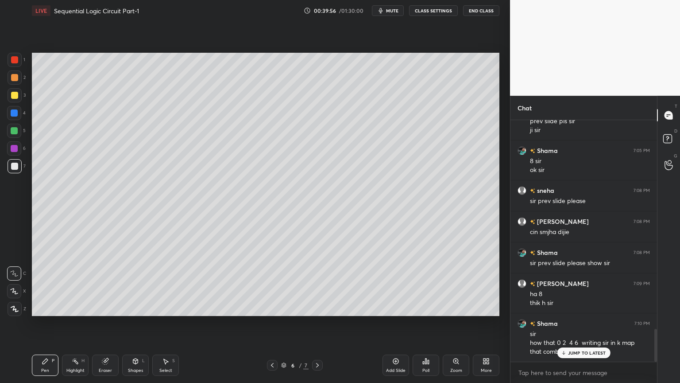
click at [272, 323] on icon at bounding box center [272, 364] width 7 height 7
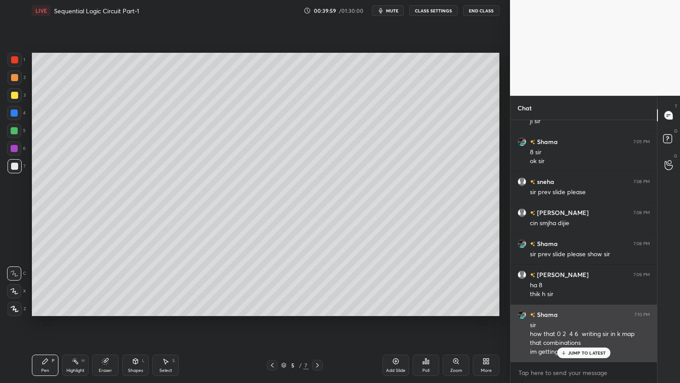
click at [570, 323] on div "JUMP TO LATEST" at bounding box center [583, 352] width 53 height 11
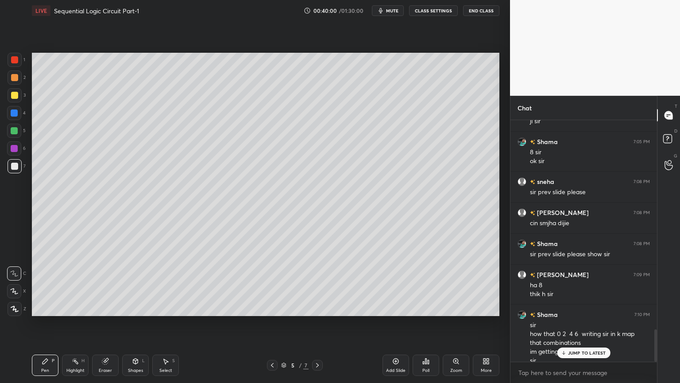
scroll to position [1556, 0]
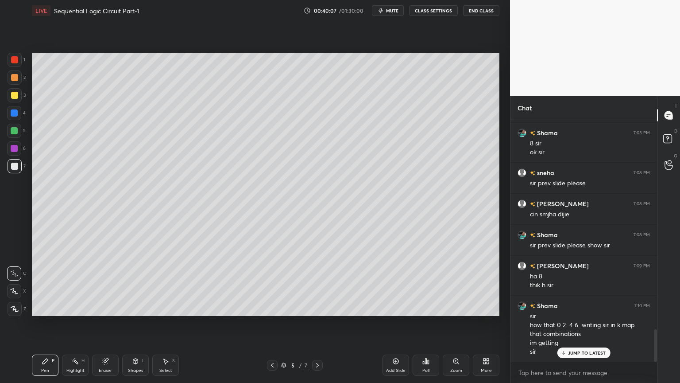
click at [74, 323] on div "Highlight" at bounding box center [75, 370] width 18 height 4
click at [17, 130] on div at bounding box center [14, 130] width 7 height 7
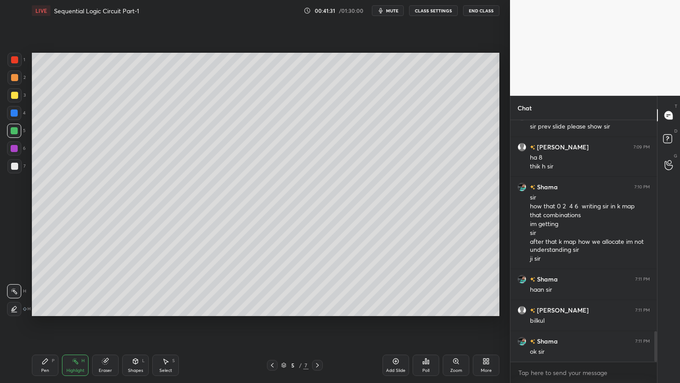
scroll to position [1706, 0]
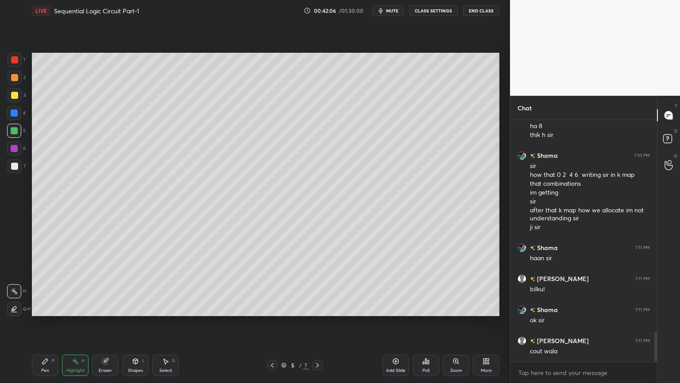
click at [18, 166] on div at bounding box center [14, 166] width 7 height 7
click at [55, 323] on div "Pen P" at bounding box center [45, 364] width 27 height 21
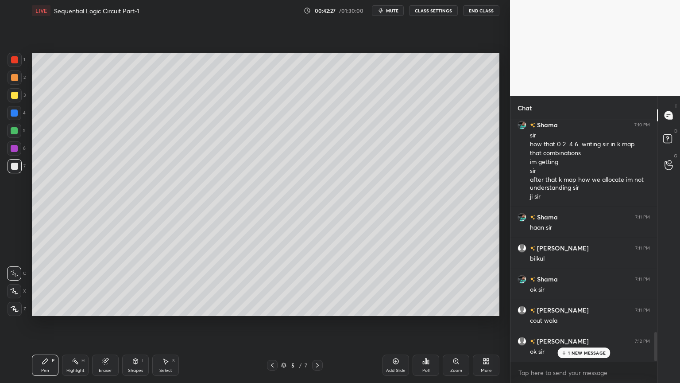
scroll to position [1768, 0]
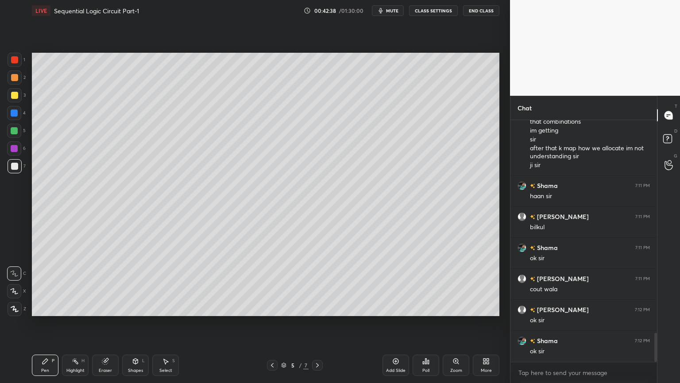
click at [103, 323] on div "Eraser" at bounding box center [105, 370] width 13 height 4
click at [46, 323] on div "Pen P" at bounding box center [45, 364] width 27 height 21
click at [102, 323] on div "Eraser" at bounding box center [105, 370] width 13 height 4
click at [44, 323] on div "Pen" at bounding box center [45, 370] width 8 height 4
click at [315, 323] on icon at bounding box center [317, 364] width 7 height 7
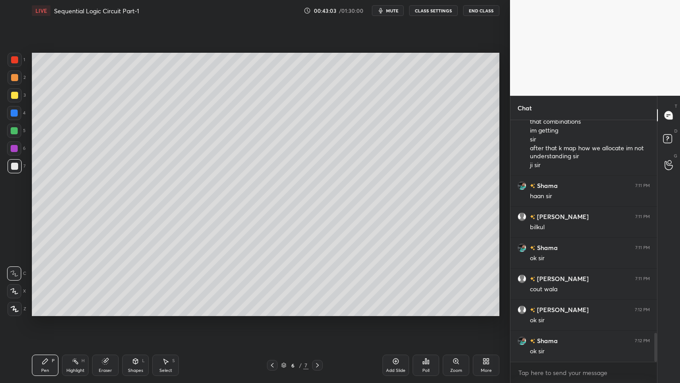
click at [315, 323] on icon at bounding box center [317, 364] width 7 height 7
click at [107, 323] on icon at bounding box center [105, 360] width 7 height 7
click at [40, 323] on div "Pen P" at bounding box center [45, 364] width 27 height 21
click at [101, 323] on div "Eraser" at bounding box center [105, 370] width 13 height 4
click at [47, 323] on icon at bounding box center [45, 360] width 7 height 7
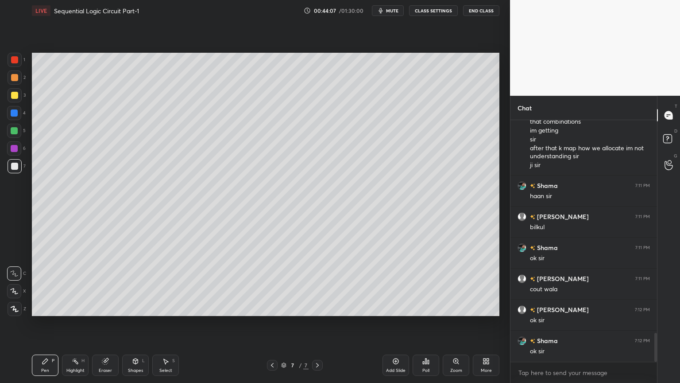
click at [106, 323] on div "Eraser" at bounding box center [105, 370] width 13 height 4
click at [50, 323] on div "Pen P" at bounding box center [45, 364] width 27 height 21
click at [18, 147] on div at bounding box center [14, 148] width 14 height 14
click at [18, 165] on div at bounding box center [15, 166] width 14 height 14
click at [101, 323] on div "Eraser" at bounding box center [105, 364] width 27 height 21
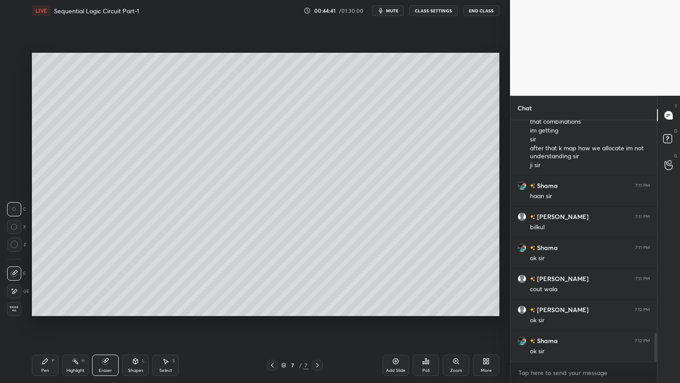
click at [39, 323] on div "Pen P" at bounding box center [45, 364] width 27 height 21
click at [136, 323] on div "Shapes" at bounding box center [135, 370] width 15 height 4
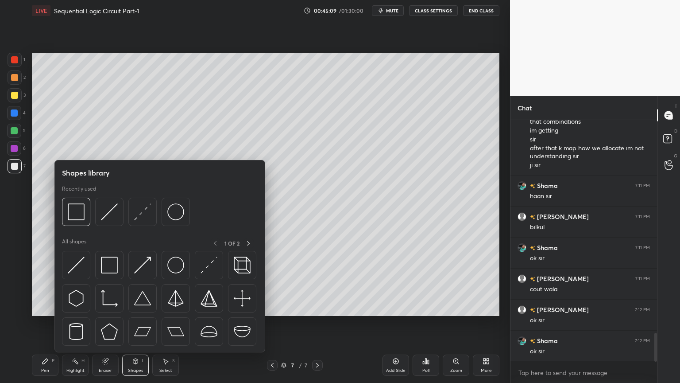
click at [108, 323] on div "Eraser" at bounding box center [105, 364] width 27 height 21
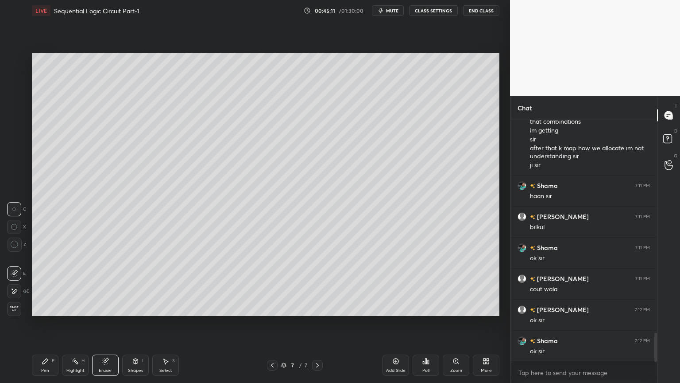
click at [44, 323] on div "Pen" at bounding box center [45, 370] width 8 height 4
click at [18, 113] on div at bounding box center [14, 113] width 14 height 14
click at [135, 323] on div "Shapes L" at bounding box center [135, 364] width 27 height 21
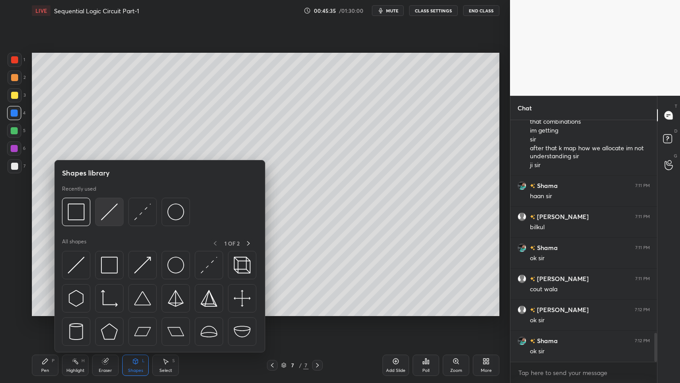
click at [107, 215] on img at bounding box center [109, 211] width 17 height 17
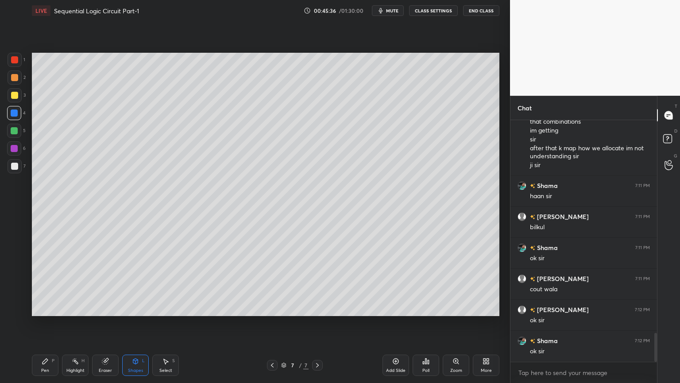
click at [49, 323] on div "Pen P" at bounding box center [45, 364] width 27 height 21
click at [18, 98] on div at bounding box center [15, 95] width 14 height 14
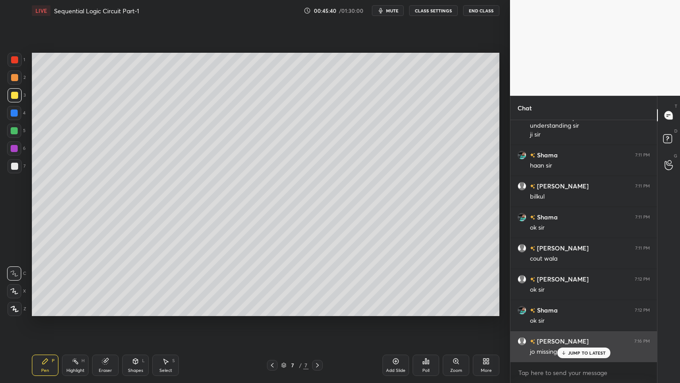
click at [571, 323] on div "JUMP TO LATEST" at bounding box center [583, 352] width 53 height 11
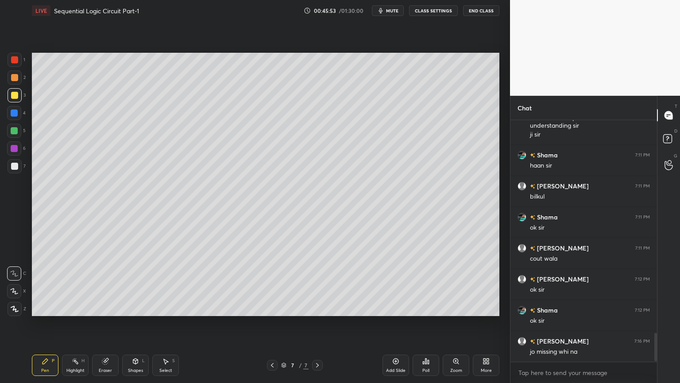
click at [18, 112] on div at bounding box center [14, 113] width 14 height 14
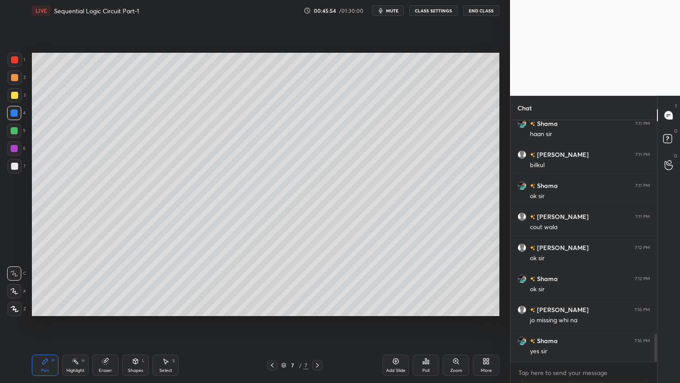
click at [140, 323] on div "Shapes L" at bounding box center [135, 364] width 27 height 21
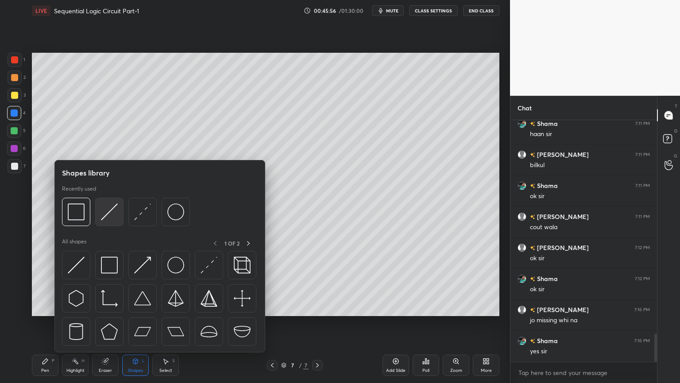
click at [108, 215] on img at bounding box center [109, 211] width 17 height 17
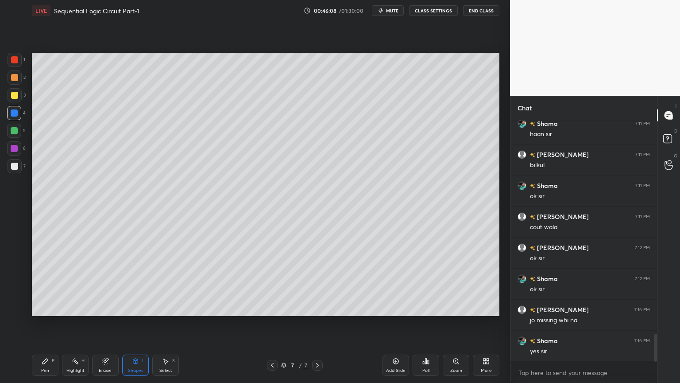
click at [41, 323] on div "Pen P" at bounding box center [45, 364] width 27 height 21
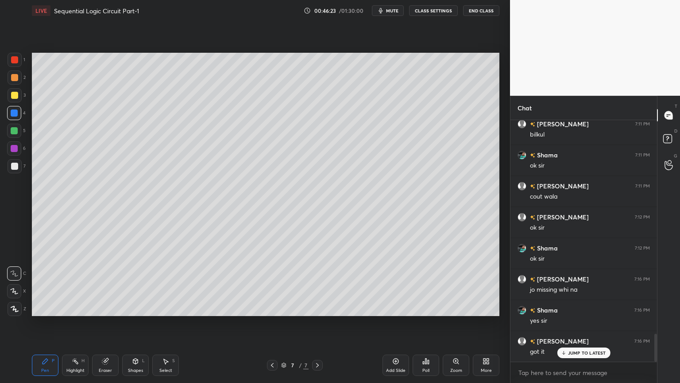
click at [135, 323] on div "Shapes" at bounding box center [135, 370] width 15 height 4
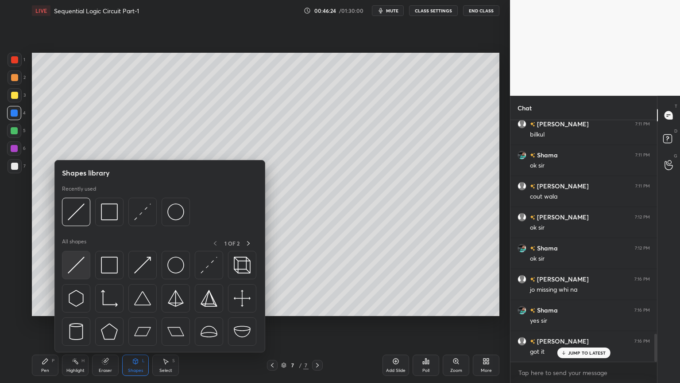
click at [80, 266] on img at bounding box center [76, 264] width 17 height 17
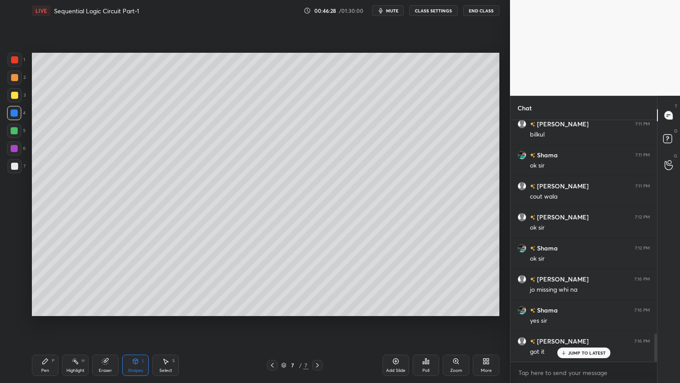
click at [38, 323] on div "Pen P" at bounding box center [45, 364] width 27 height 21
click at [109, 323] on div "Eraser" at bounding box center [105, 364] width 27 height 21
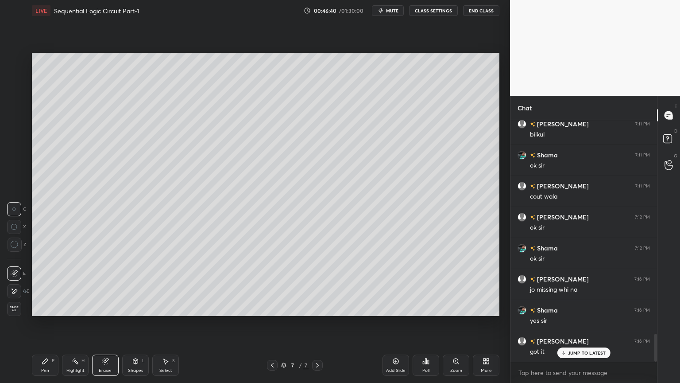
click at [47, 323] on div "Pen" at bounding box center [45, 370] width 8 height 4
click at [18, 129] on div at bounding box center [14, 130] width 7 height 7
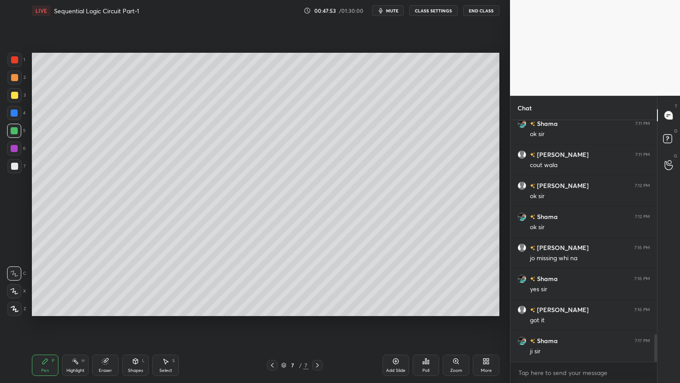
click at [19, 91] on div at bounding box center [15, 95] width 14 height 14
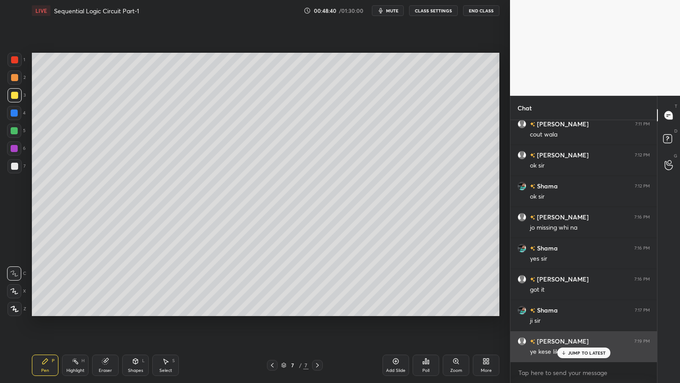
click at [578, 323] on p "JUMP TO LATEST" at bounding box center [587, 352] width 38 height 5
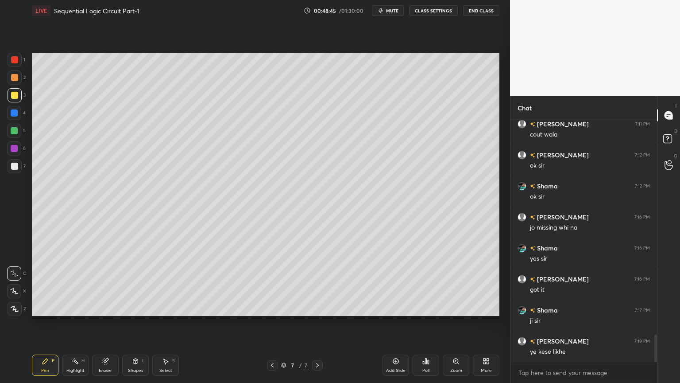
click at [81, 323] on div "Highlight H" at bounding box center [75, 364] width 27 height 21
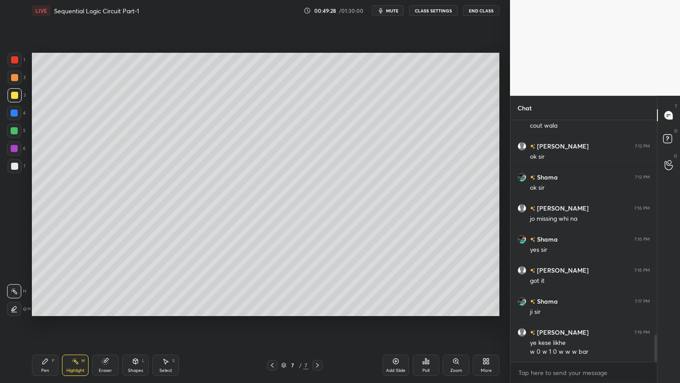
click at [22, 73] on div "2" at bounding box center [17, 77] width 18 height 14
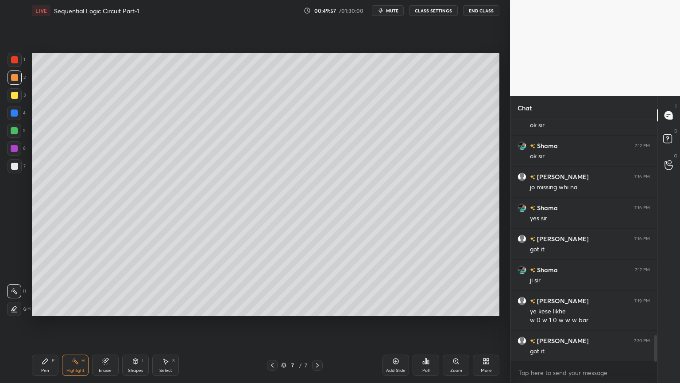
click at [31, 323] on div "LIVE Sequential Logic Circuit Part-1 00:49:57 / 01:30:00 mute CLASS SETTINGS En…" at bounding box center [265, 191] width 475 height 383
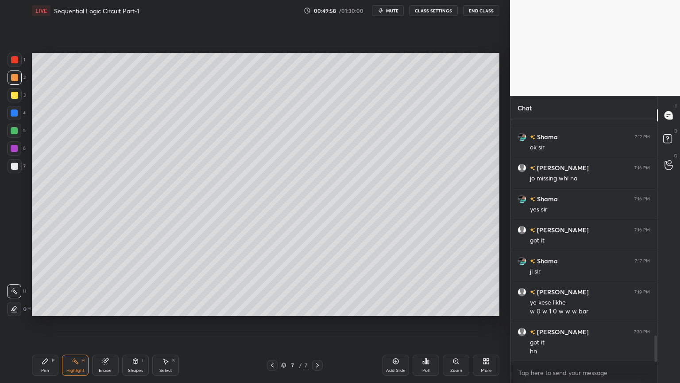
click at [19, 102] on div at bounding box center [15, 95] width 14 height 14
click at [39, 323] on div "Pen P" at bounding box center [45, 364] width 27 height 21
click at [19, 62] on div at bounding box center [15, 60] width 14 height 14
click at [138, 323] on icon at bounding box center [135, 360] width 7 height 7
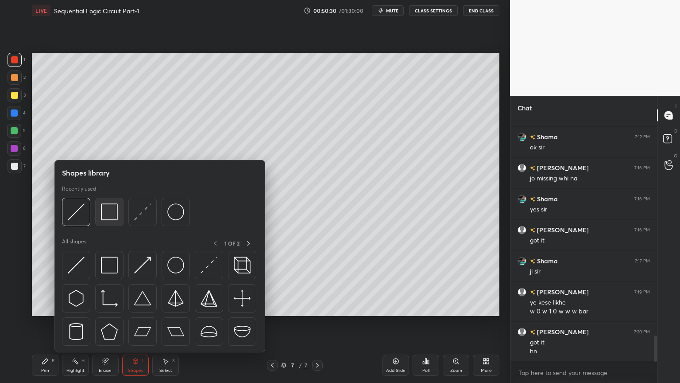
click at [107, 213] on img at bounding box center [109, 211] width 17 height 17
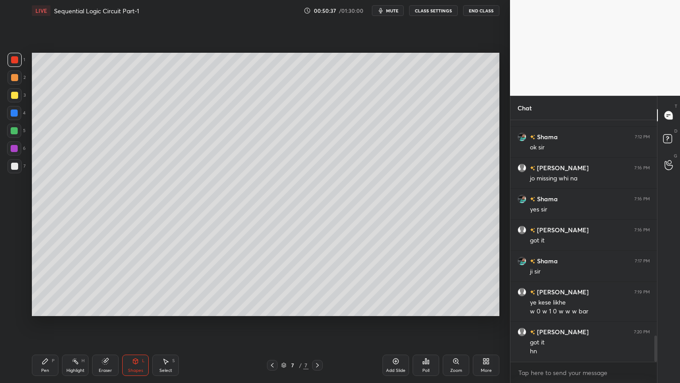
click at [46, 323] on div "Pen P" at bounding box center [45, 364] width 27 height 21
click at [18, 164] on div at bounding box center [14, 166] width 7 height 7
click at [112, 323] on div "Eraser" at bounding box center [105, 364] width 27 height 21
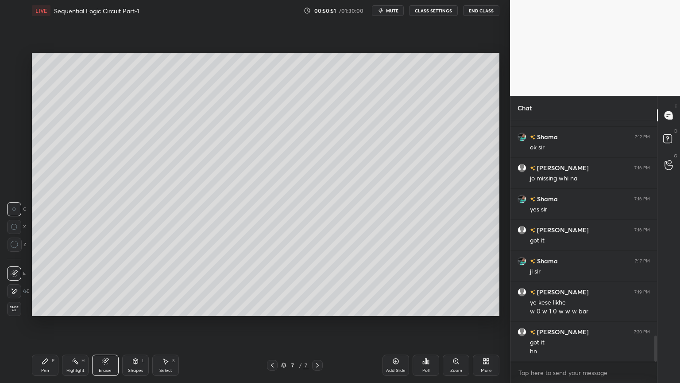
click at [43, 323] on div "Pen P" at bounding box center [45, 364] width 27 height 21
click at [500, 137] on div "Setting up your live class Poll for secs No correct answer Start poll" at bounding box center [265, 184] width 475 height 326
click at [501, 140] on div "Setting up your live class Poll for secs No correct answer Start poll" at bounding box center [265, 184] width 475 height 326
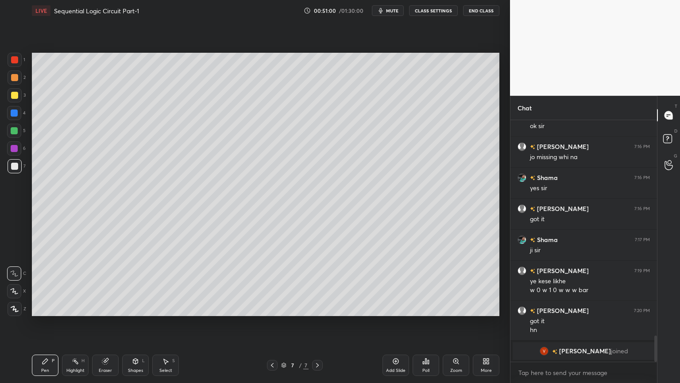
click at [110, 323] on div "Eraser" at bounding box center [105, 364] width 27 height 21
click at [46, 323] on div "Pen P" at bounding box center [45, 364] width 27 height 21
click at [108, 323] on div "Eraser" at bounding box center [105, 370] width 13 height 4
click at [35, 323] on div "Pen P" at bounding box center [45, 364] width 27 height 21
click at [506, 139] on div "1 2 3 4 5 6 7 C X Z C X Z E E Erase all H H LIVE Sequential Logic Circuit Part-…" at bounding box center [255, 191] width 510 height 383
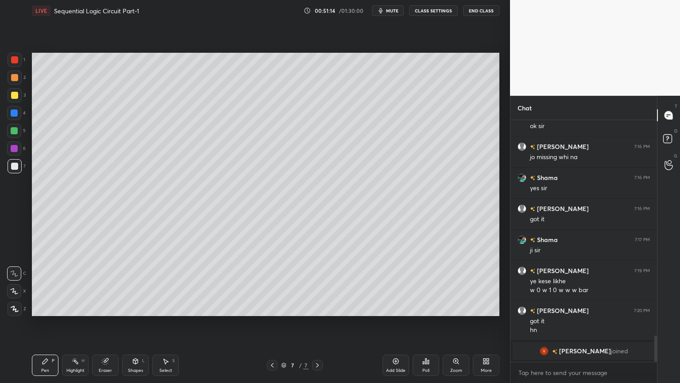
click at [164, 323] on icon at bounding box center [165, 360] width 7 height 7
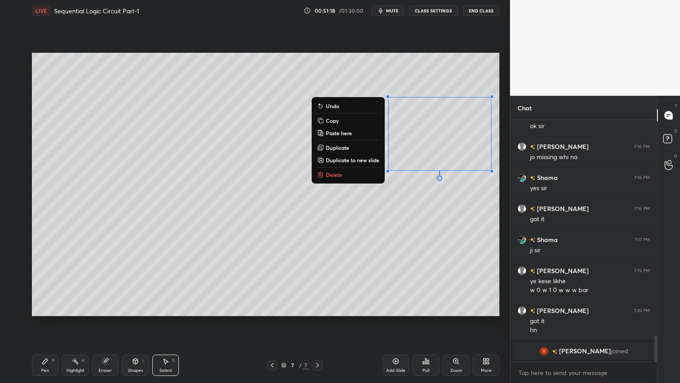
click at [474, 194] on div "0 ° Undo Copy Paste here Duplicate Duplicate to new slide Delete" at bounding box center [266, 184] width 468 height 263
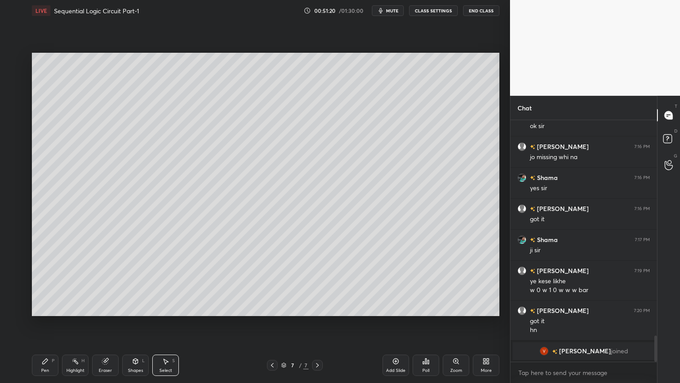
click at [108, 323] on div "Eraser" at bounding box center [105, 364] width 27 height 21
click at [39, 323] on div "Pen P" at bounding box center [45, 364] width 27 height 21
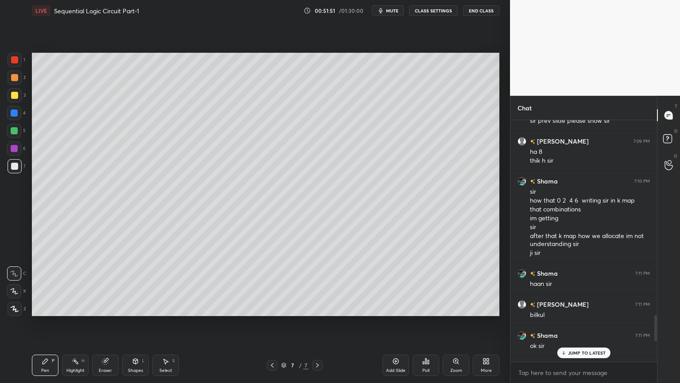
scroll to position [1673, 0]
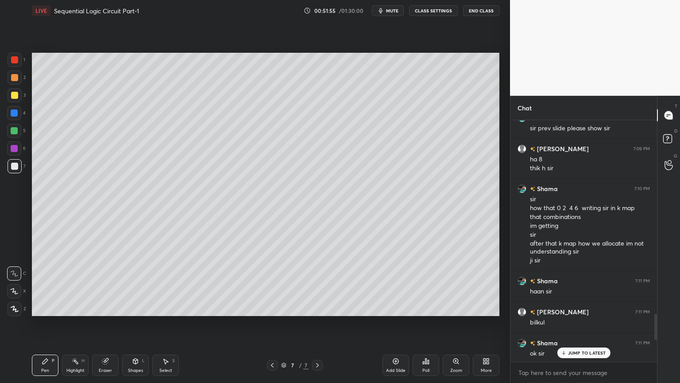
click at [576, 323] on p "JUMP TO LATEST" at bounding box center [587, 352] width 38 height 5
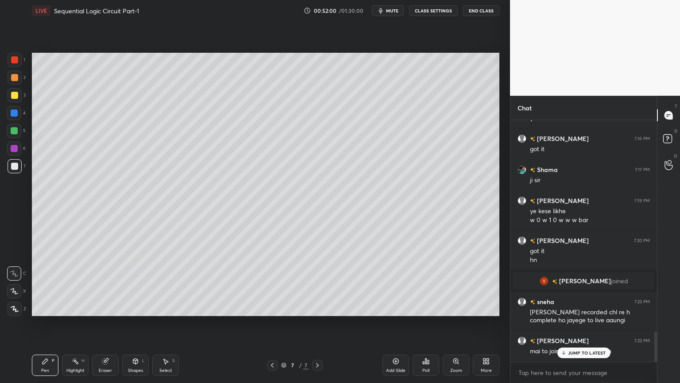
scroll to position [1699, 0]
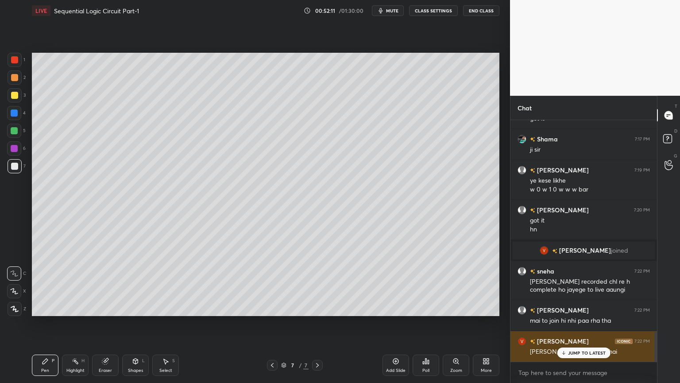
click at [584, 323] on div "JUMP TO LATEST" at bounding box center [583, 352] width 53 height 11
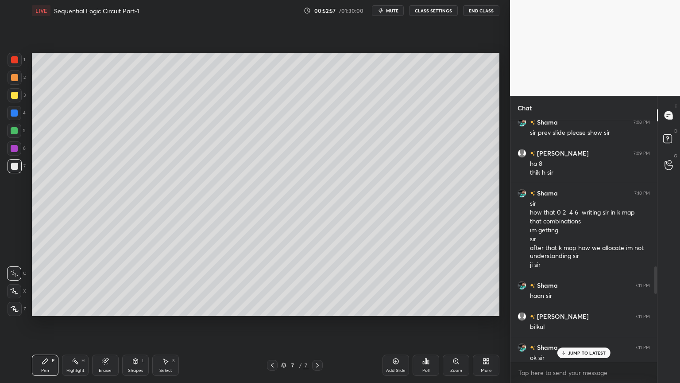
scroll to position [1271, 0]
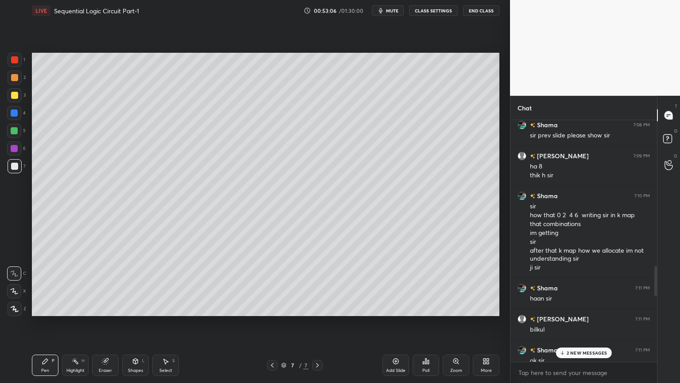
click at [395, 323] on div "Add Slide" at bounding box center [396, 364] width 27 height 21
click at [13, 151] on div at bounding box center [14, 148] width 7 height 7
click at [13, 289] on icon at bounding box center [14, 291] width 8 height 6
click at [586, 323] on p "2 NEW MESSAGES" at bounding box center [587, 352] width 41 height 5
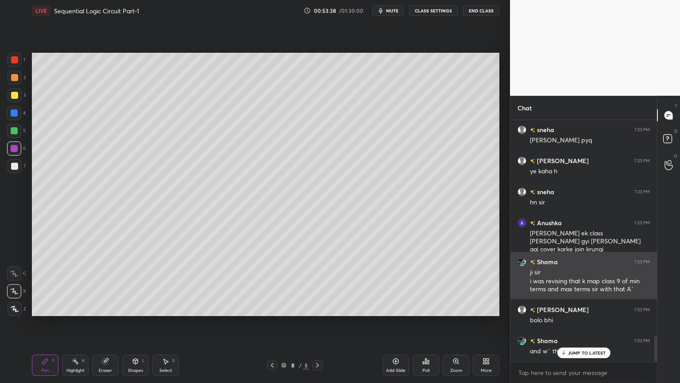
scroll to position [2043, 0]
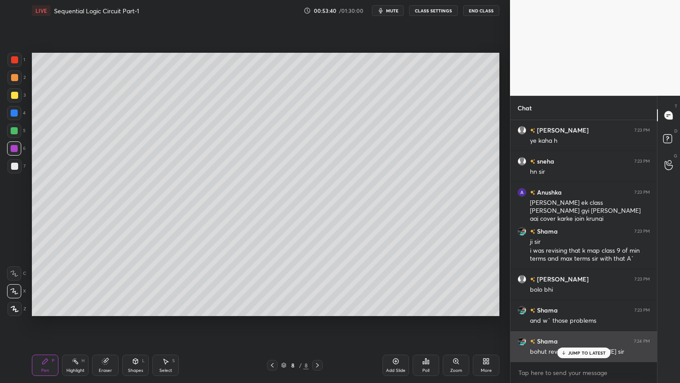
click at [573, 323] on p "JUMP TO LATEST" at bounding box center [587, 352] width 38 height 5
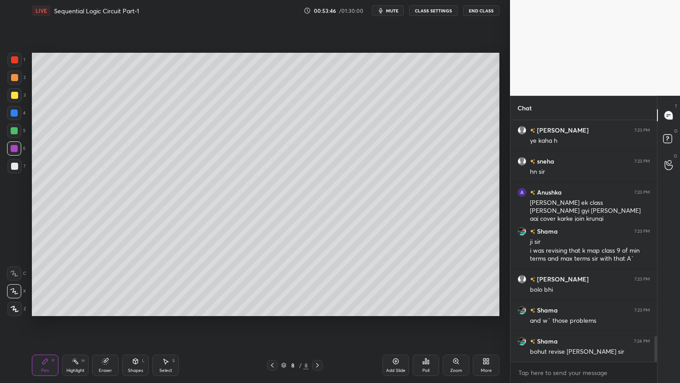
scroll to position [2052, 0]
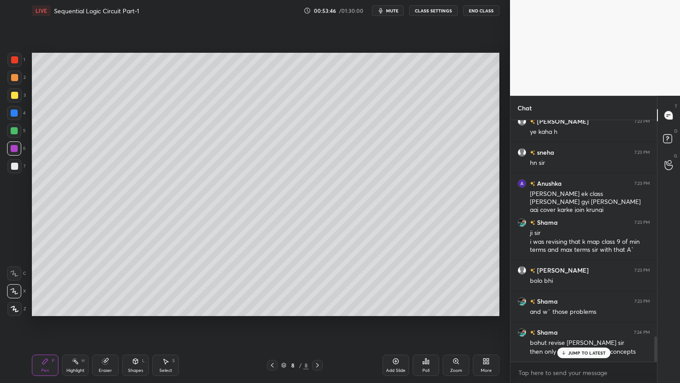
click at [19, 166] on div at bounding box center [15, 166] width 14 height 14
click at [7, 271] on div "1 2 3 4 5 6 7 C X Z C X Z E E Erase all H H" at bounding box center [14, 184] width 28 height 263
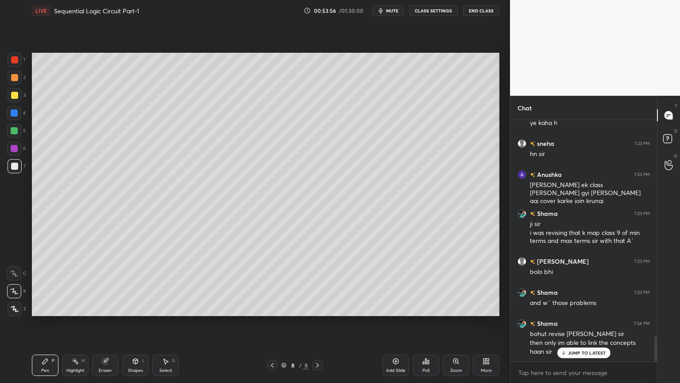
scroll to position [2069, 0]
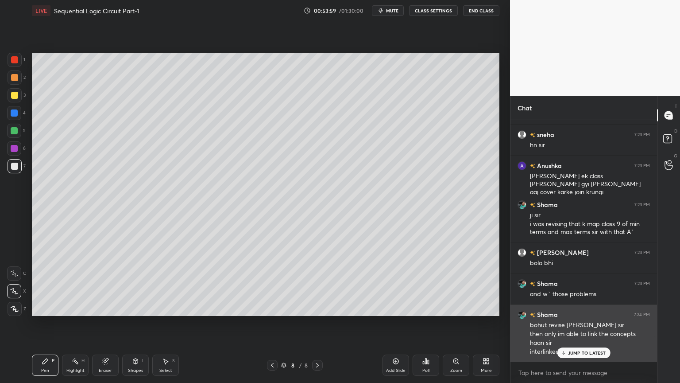
click at [577, 323] on p "JUMP TO LATEST" at bounding box center [587, 352] width 38 height 5
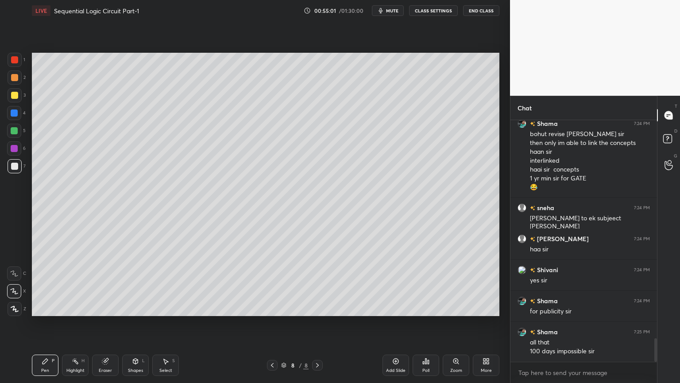
scroll to position [2291, 0]
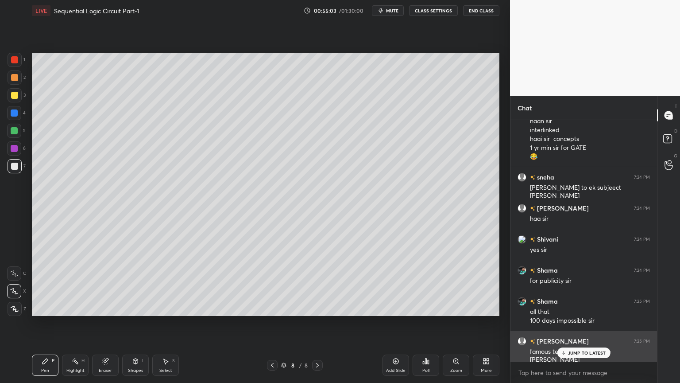
click at [580, 323] on p "JUMP TO LATEST" at bounding box center [587, 352] width 38 height 5
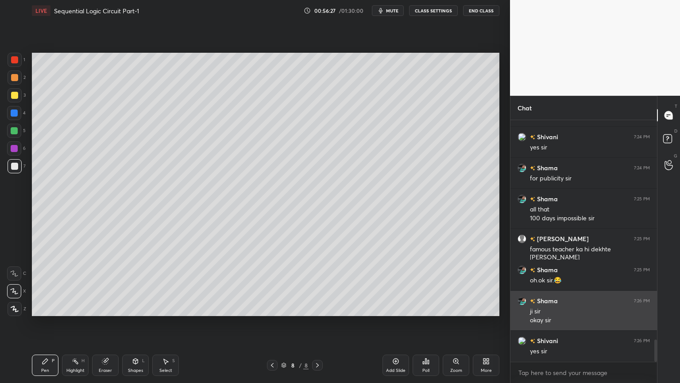
scroll to position [2424, 0]
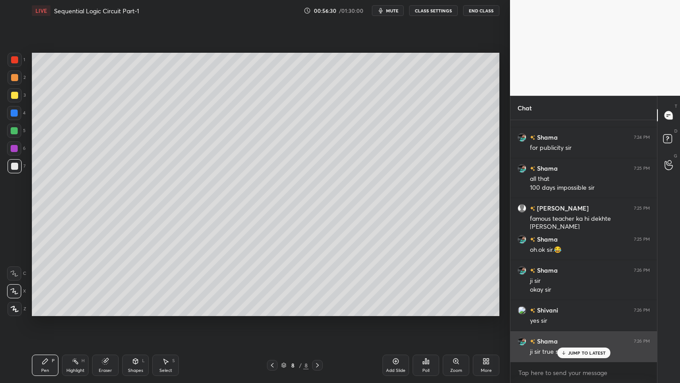
click at [581, 323] on p "JUMP TO LATEST" at bounding box center [587, 352] width 38 height 5
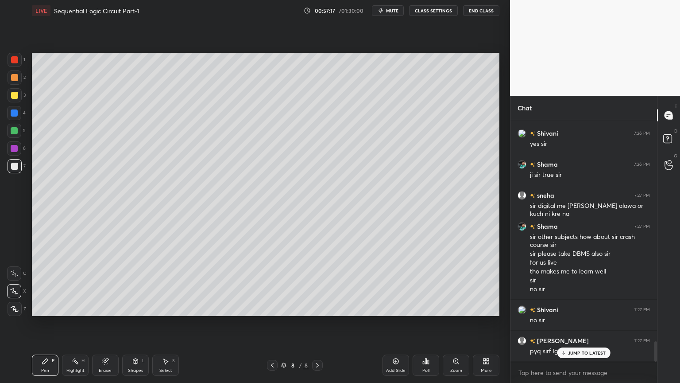
scroll to position [2631, 0]
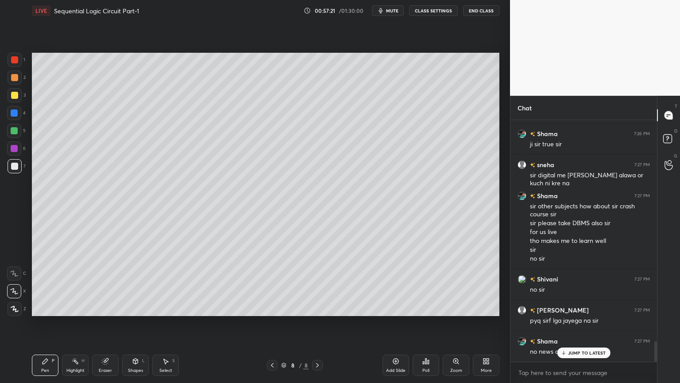
click at [579, 323] on p "JUMP TO LATEST" at bounding box center [587, 352] width 38 height 5
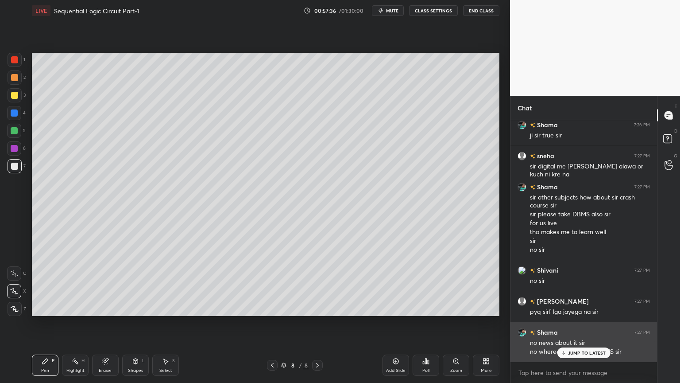
click at [578, 323] on div "JUMP TO LATEST" at bounding box center [583, 352] width 53 height 11
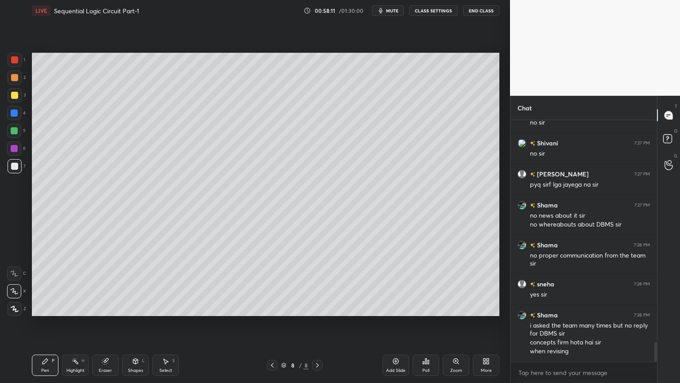
scroll to position [2798, 0]
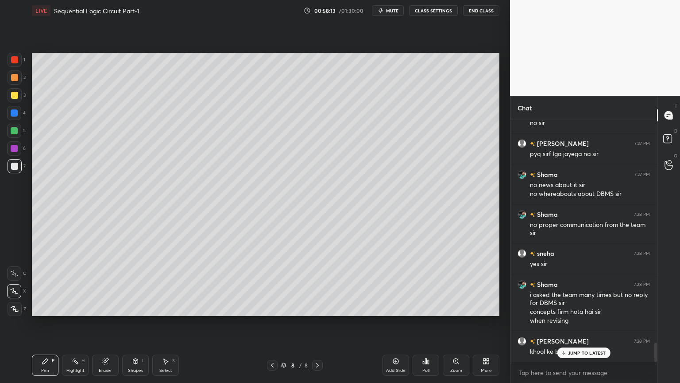
click at [577, 323] on p "JUMP TO LATEST" at bounding box center [587, 352] width 38 height 5
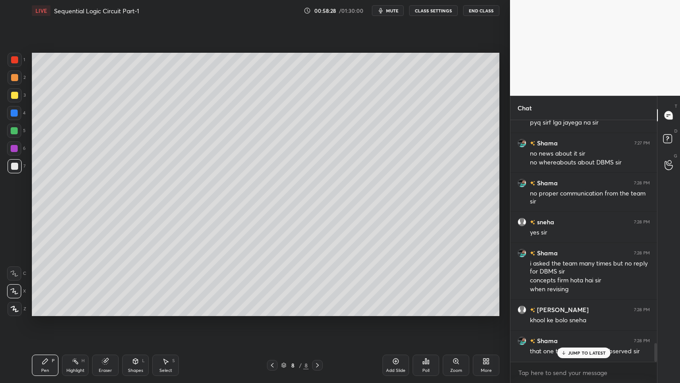
scroll to position [2876, 0]
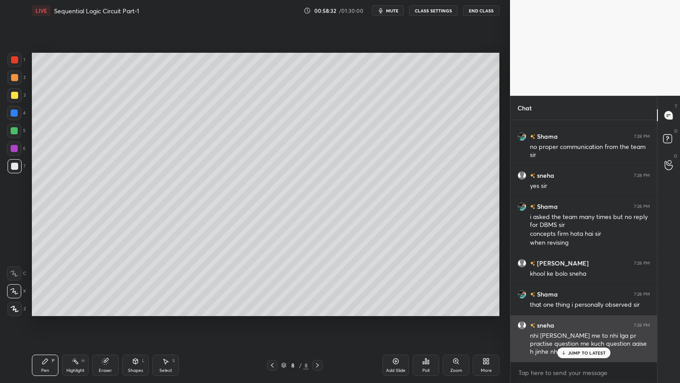
click at [585, 323] on p "JUMP TO LATEST" at bounding box center [587, 352] width 38 height 5
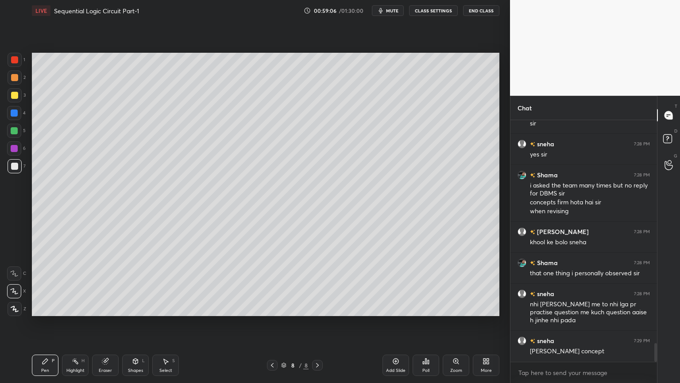
scroll to position [2938, 0]
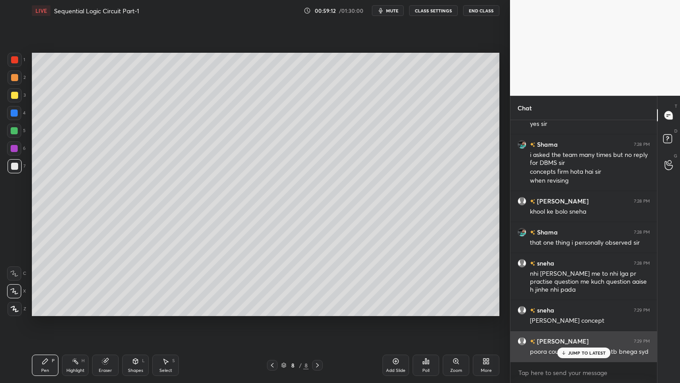
click at [577, 323] on p "JUMP TO LATEST" at bounding box center [587, 352] width 38 height 5
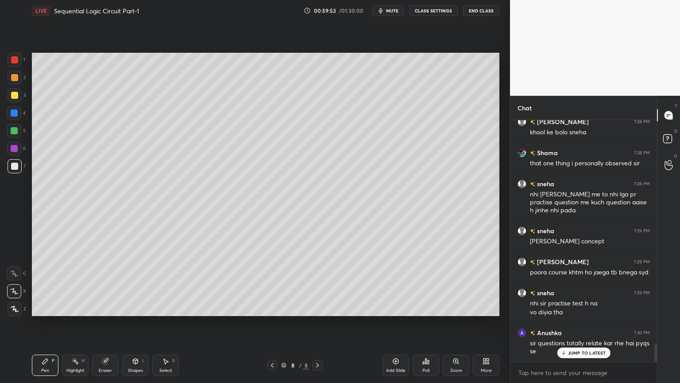
scroll to position [3048, 0]
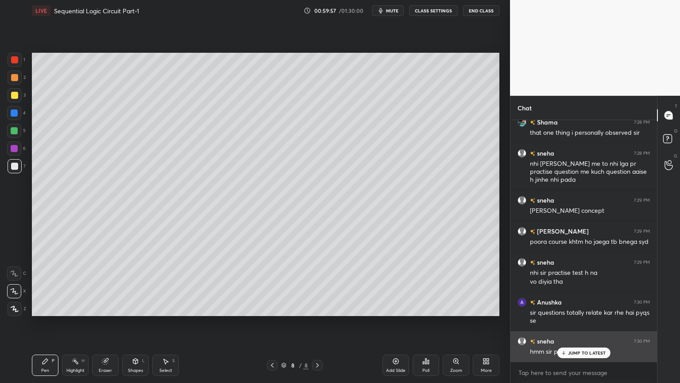
click at [585, 323] on p "JUMP TO LATEST" at bounding box center [587, 352] width 38 height 5
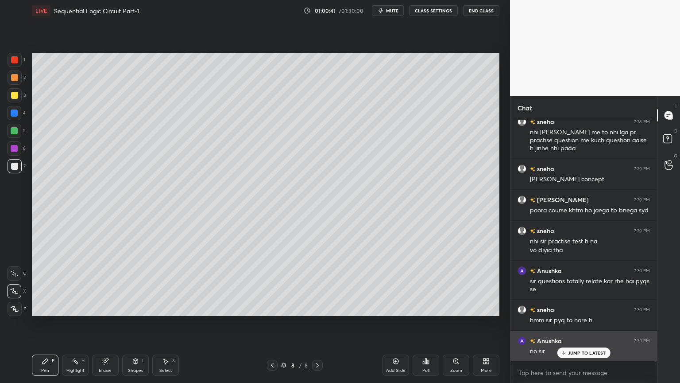
scroll to position [3110, 0]
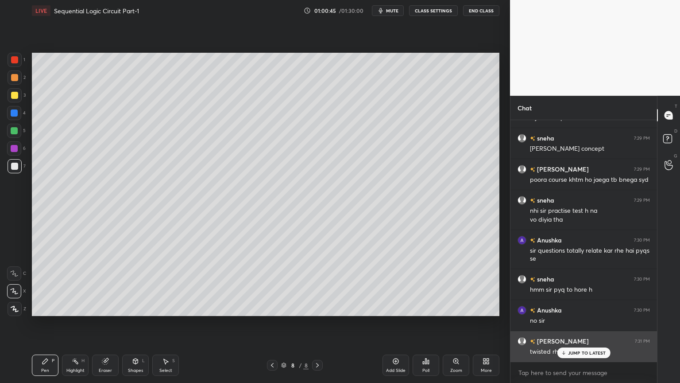
click at [578, 323] on p "JUMP TO LATEST" at bounding box center [587, 352] width 38 height 5
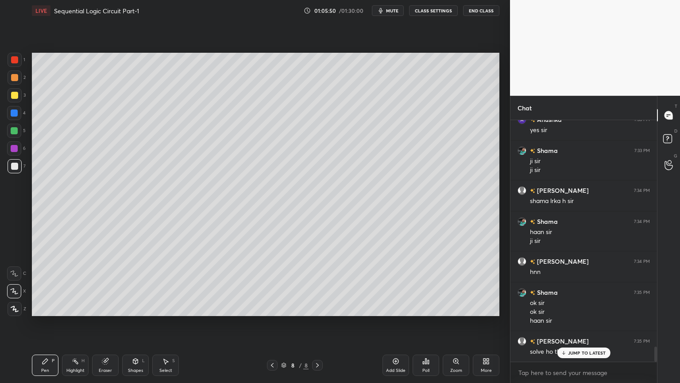
scroll to position [3680, 0]
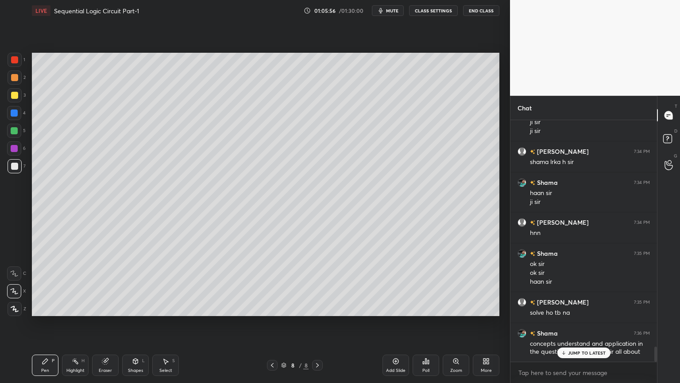
click at [591, 323] on div "JUMP TO LATEST" at bounding box center [583, 352] width 53 height 11
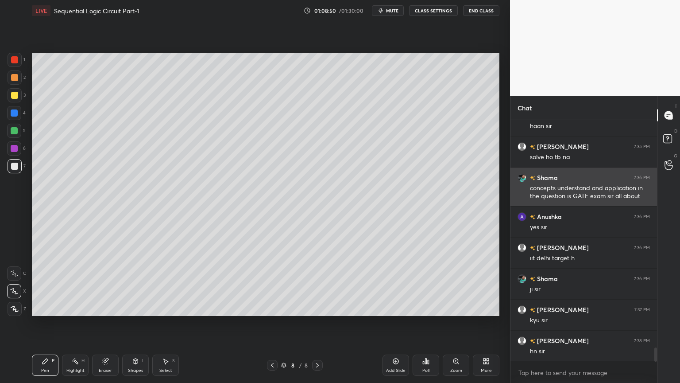
scroll to position [3866, 0]
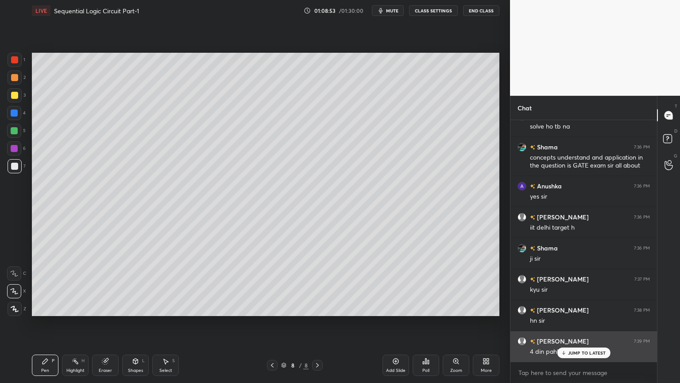
click at [578, 323] on p "JUMP TO LATEST" at bounding box center [587, 352] width 38 height 5
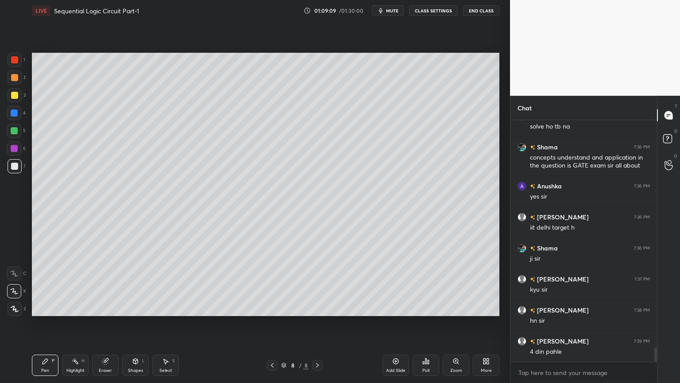
click at [13, 272] on icon at bounding box center [14, 273] width 8 height 6
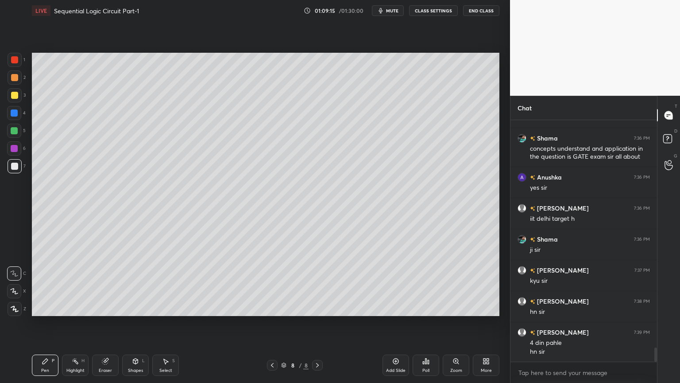
scroll to position [3884, 0]
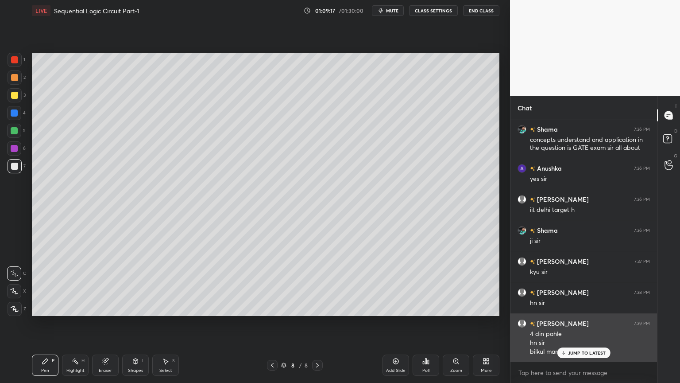
click at [579, 323] on div "JUMP TO LATEST" at bounding box center [583, 352] width 53 height 11
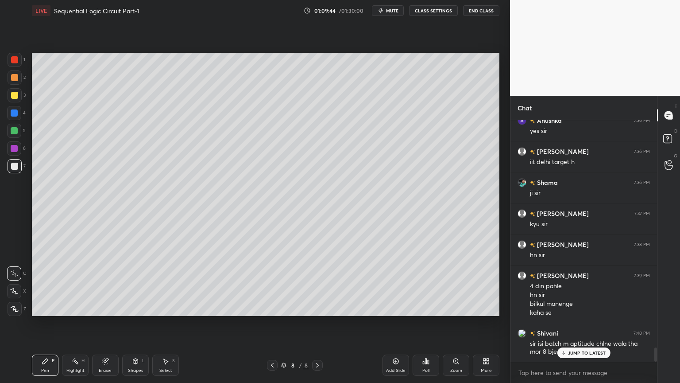
scroll to position [3971, 0]
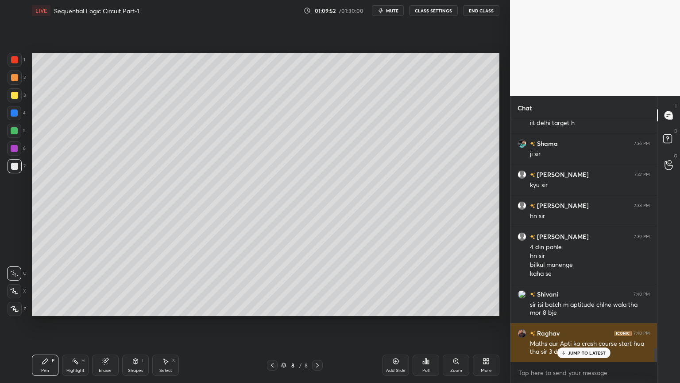
click at [571, 323] on p "JUMP TO LATEST" at bounding box center [587, 352] width 38 height 5
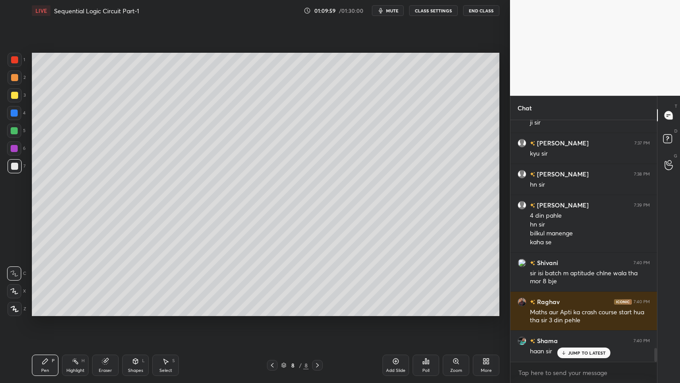
scroll to position [4033, 0]
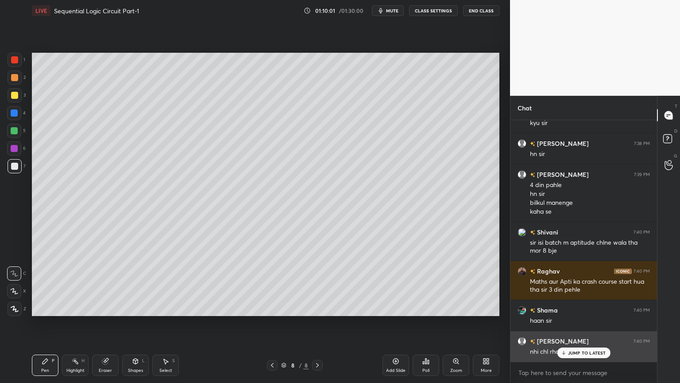
click at [579, 323] on p "JUMP TO LATEST" at bounding box center [587, 352] width 38 height 5
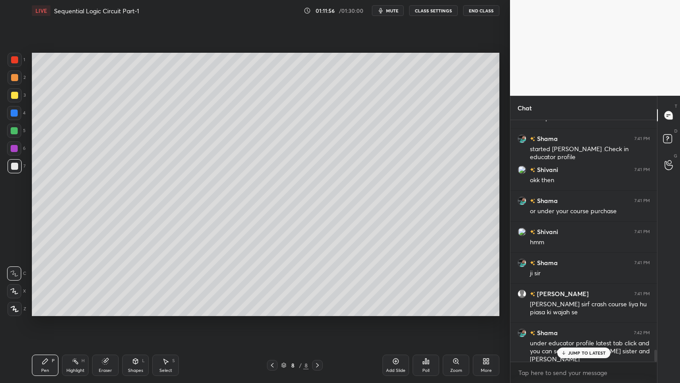
scroll to position [4580, 0]
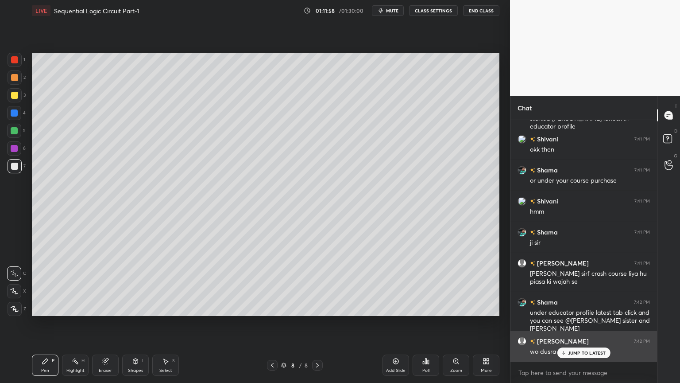
click at [580, 323] on p "JUMP TO LATEST" at bounding box center [587, 352] width 38 height 5
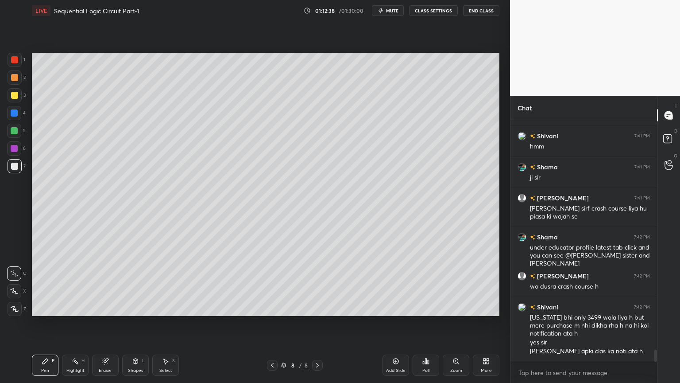
scroll to position [4676, 0]
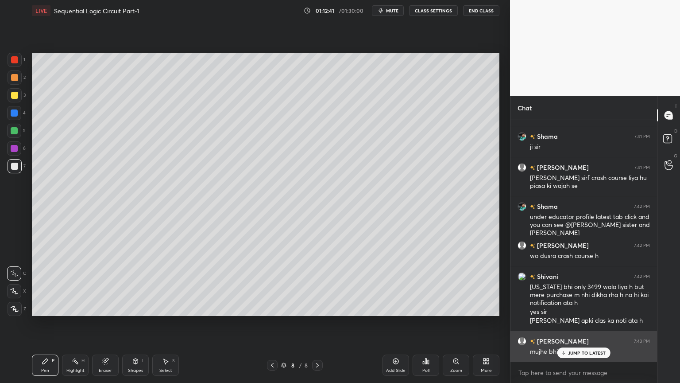
click at [584, 323] on p "JUMP TO LATEST" at bounding box center [587, 352] width 38 height 5
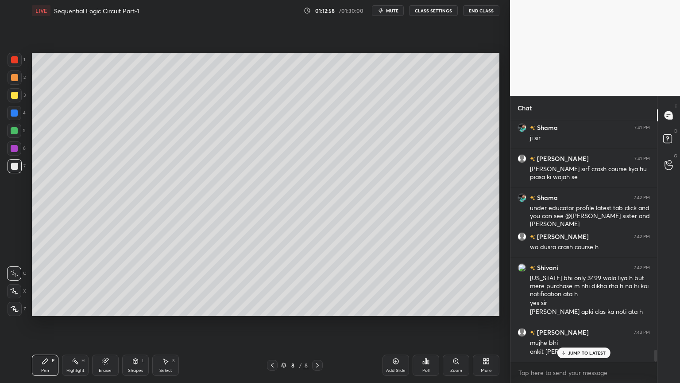
click at [572, 323] on div "JUMP TO LATEST" at bounding box center [583, 352] width 53 height 11
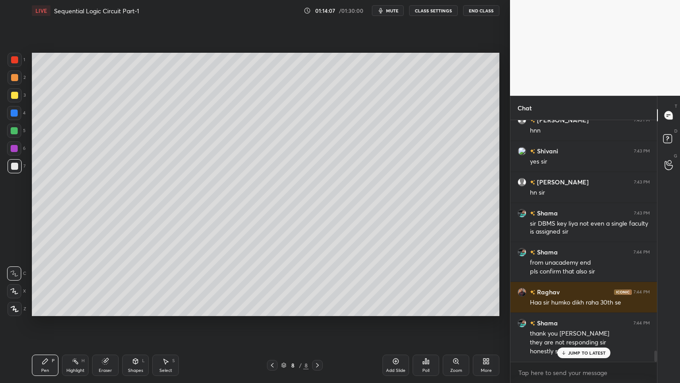
scroll to position [5007, 0]
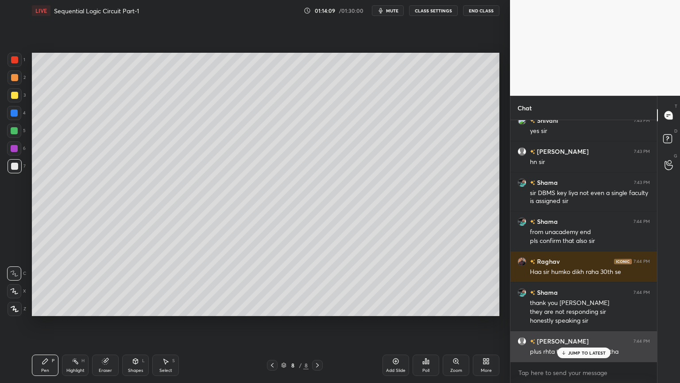
click at [582, 323] on p "JUMP TO LATEST" at bounding box center [587, 352] width 38 height 5
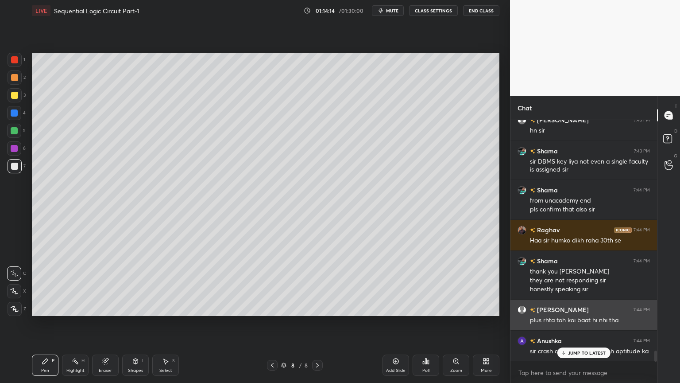
scroll to position [5069, 0]
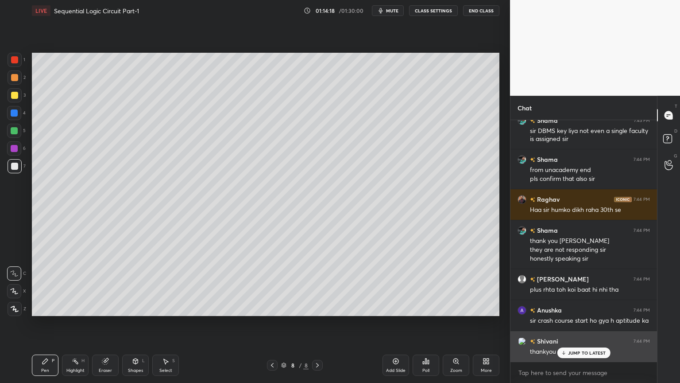
click at [577, 323] on p "JUMP TO LATEST" at bounding box center [587, 352] width 38 height 5
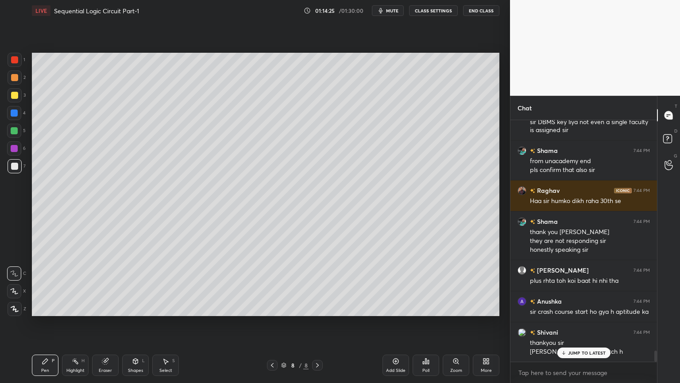
click at [170, 323] on div "Select S" at bounding box center [165, 364] width 27 height 21
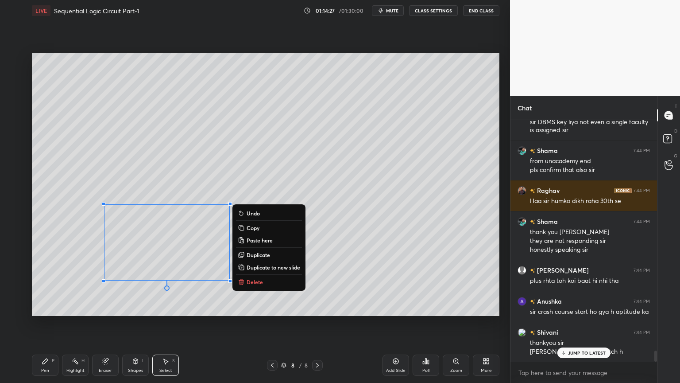
click at [264, 283] on button "Delete" at bounding box center [269, 281] width 66 height 11
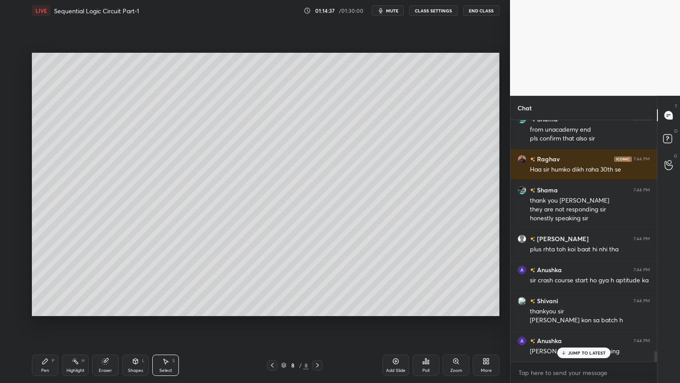
scroll to position [5140, 0]
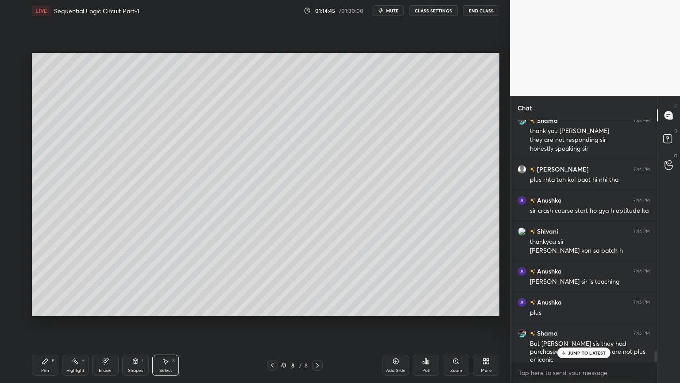
click at [41, 323] on div "Pen P" at bounding box center [45, 364] width 27 height 21
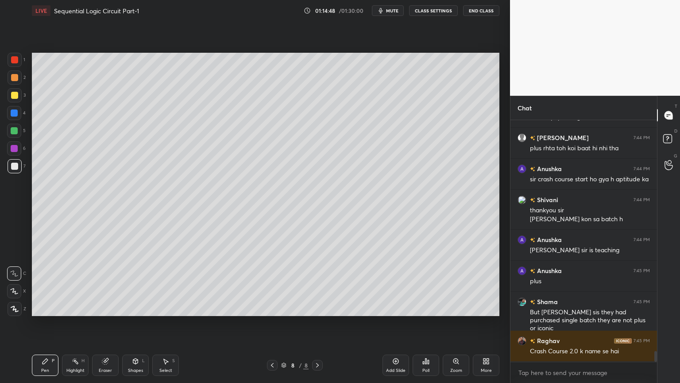
scroll to position [5241, 0]
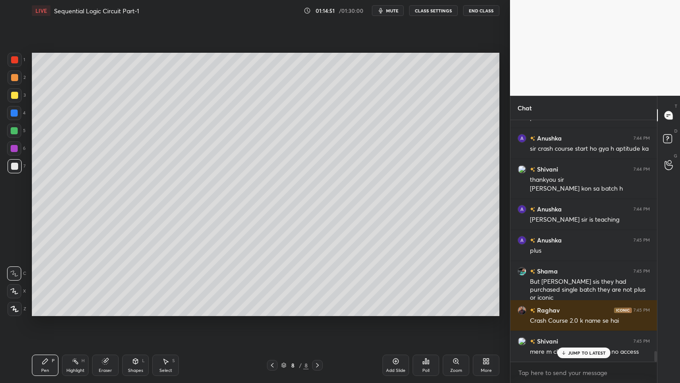
click at [578, 323] on p "JUMP TO LATEST" at bounding box center [587, 352] width 38 height 5
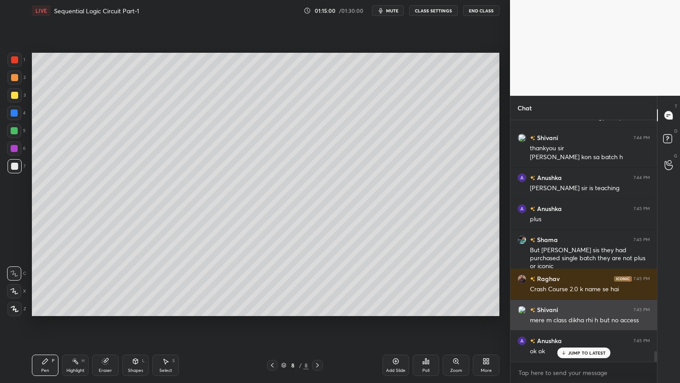
scroll to position [5303, 0]
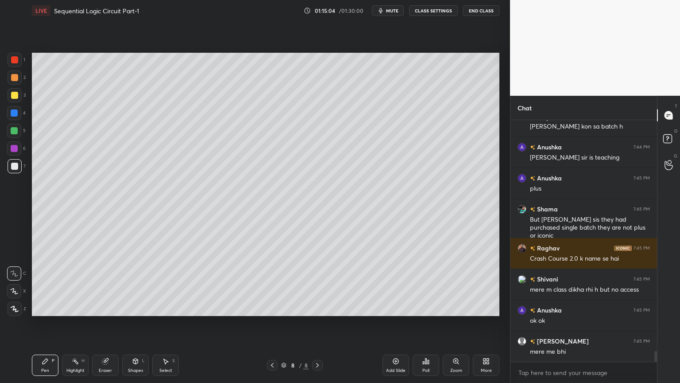
click at [101, 323] on div "Eraser" at bounding box center [105, 370] width 13 height 4
click at [43, 323] on div "Pen" at bounding box center [45, 370] width 8 height 4
click at [103, 323] on div "Eraser" at bounding box center [105, 370] width 13 height 4
click at [43, 323] on div "Pen" at bounding box center [45, 370] width 8 height 4
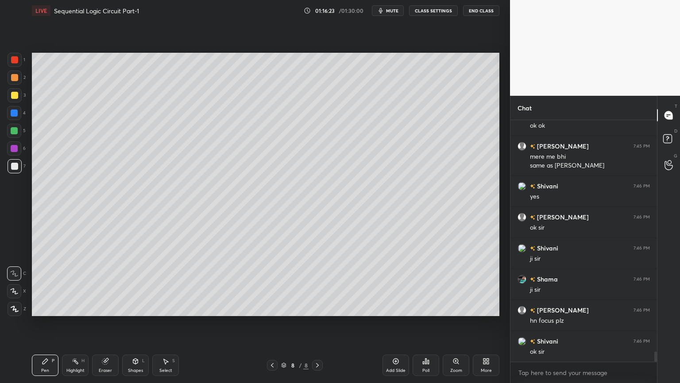
scroll to position [5529, 0]
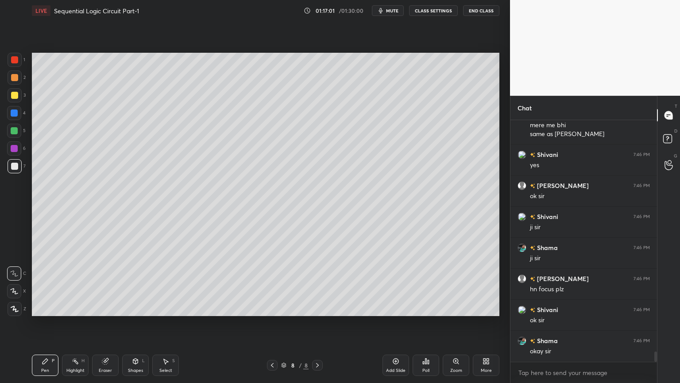
click at [21, 112] on div at bounding box center [14, 113] width 14 height 14
click at [135, 323] on div "Shapes L" at bounding box center [135, 364] width 27 height 21
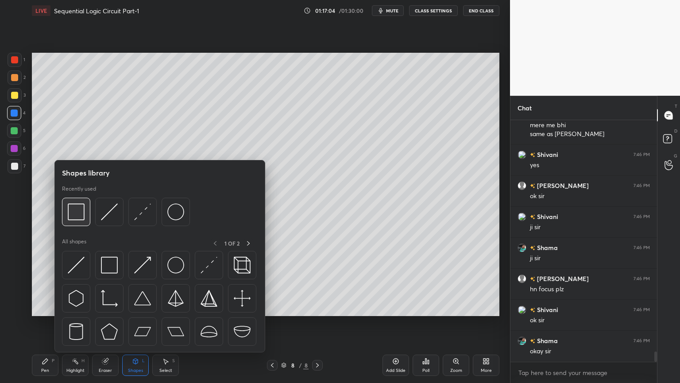
click at [84, 214] on img at bounding box center [76, 211] width 17 height 17
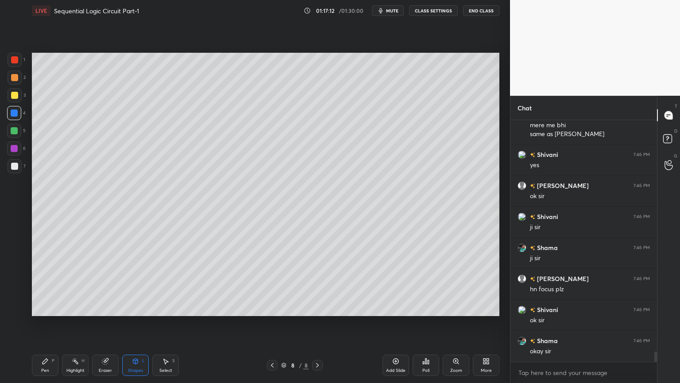
click at [51, 323] on div "Pen P" at bounding box center [45, 364] width 27 height 21
click at [103, 323] on div "Eraser" at bounding box center [105, 364] width 27 height 21
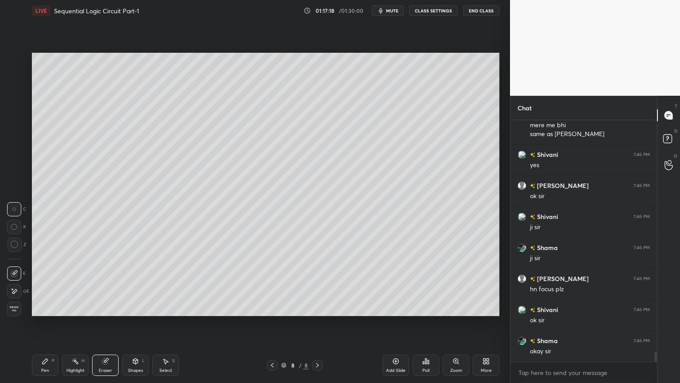
click at [48, 323] on icon at bounding box center [45, 360] width 7 height 7
click at [20, 132] on div at bounding box center [14, 131] width 14 height 14
click at [16, 163] on div at bounding box center [14, 166] width 7 height 7
click at [138, 323] on div "Shapes" at bounding box center [135, 370] width 15 height 4
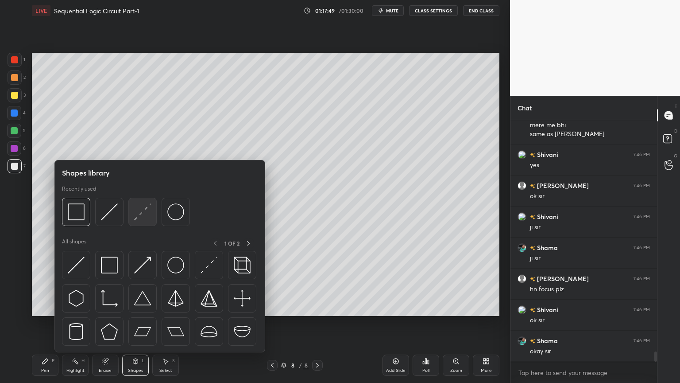
click at [142, 217] on img at bounding box center [142, 211] width 17 height 17
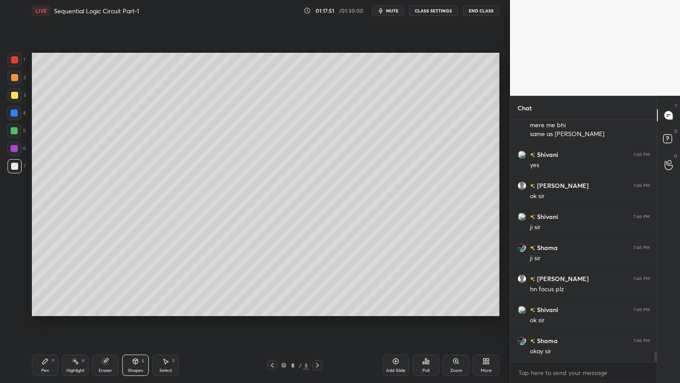
click at [43, 323] on div "Pen P" at bounding box center [45, 364] width 27 height 21
click at [106, 323] on div "Pen P Highlight H Eraser Shapes L Select S 8 / 8 Add Slide Poll Zoom More" at bounding box center [266, 364] width 468 height 35
click at [108, 323] on icon at bounding box center [105, 360] width 7 height 7
click at [41, 323] on div "Pen P" at bounding box center [45, 364] width 27 height 21
click at [20, 132] on div at bounding box center [14, 131] width 14 height 14
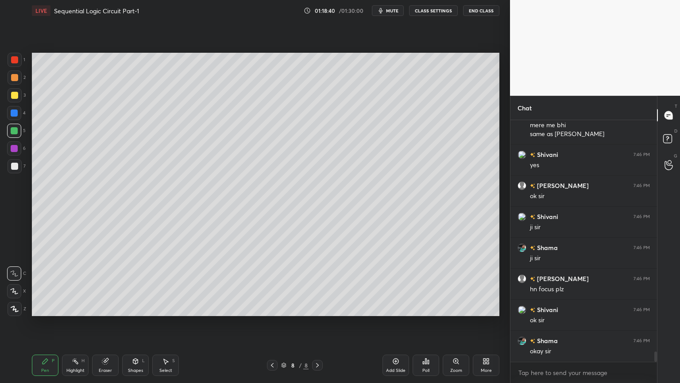
click at [16, 172] on div at bounding box center [15, 166] width 14 height 14
click at [137, 323] on div "Shapes L" at bounding box center [135, 364] width 27 height 21
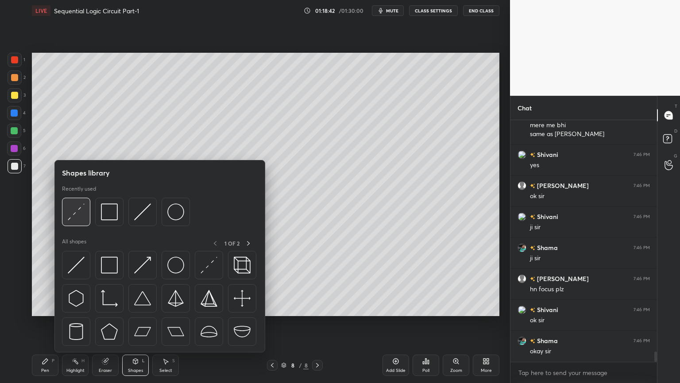
click at [83, 213] on img at bounding box center [76, 211] width 17 height 17
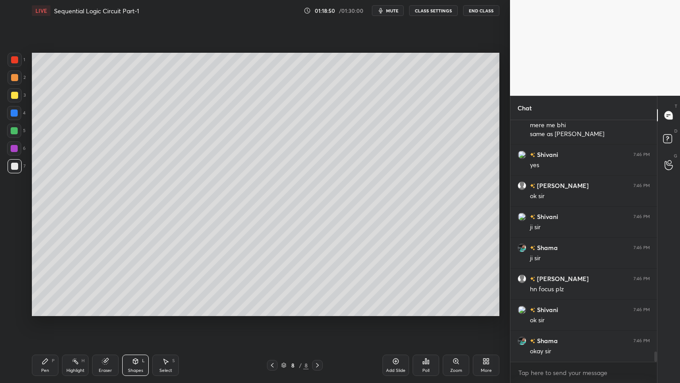
click at [43, 323] on icon at bounding box center [45, 360] width 5 height 5
click at [14, 146] on div at bounding box center [14, 148] width 7 height 7
click at [11, 291] on icon at bounding box center [14, 291] width 8 height 6
click at [15, 169] on div at bounding box center [14, 166] width 7 height 7
click at [16, 275] on icon at bounding box center [14, 273] width 8 height 6
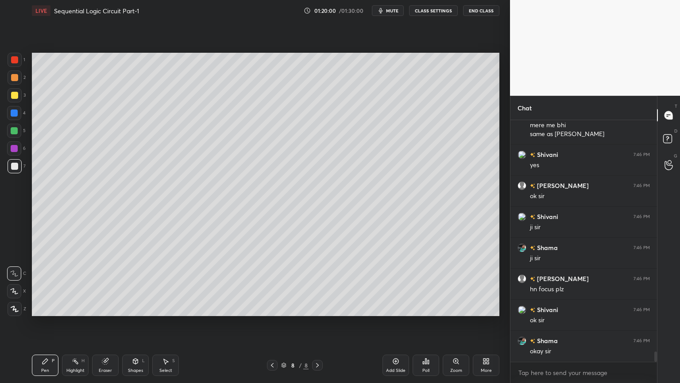
click at [394, 323] on icon at bounding box center [396, 361] width 6 height 6
click at [16, 81] on div at bounding box center [14, 77] width 7 height 7
click at [9, 285] on div at bounding box center [14, 291] width 14 height 14
click at [8, 269] on div at bounding box center [14, 273] width 14 height 14
click at [16, 167] on div at bounding box center [14, 166] width 7 height 7
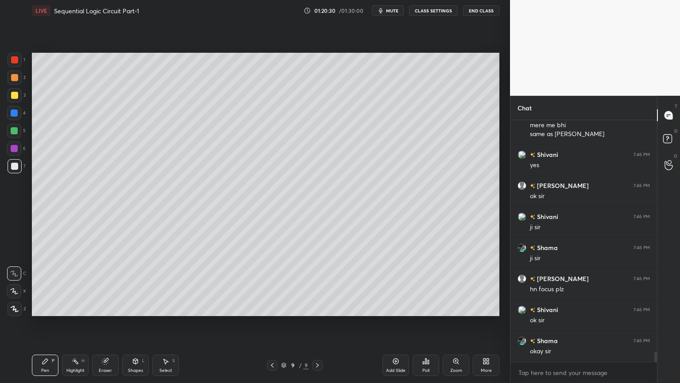
click at [74, 323] on icon at bounding box center [75, 360] width 7 height 7
click at [108, 323] on icon at bounding box center [105, 360] width 7 height 7
click at [45, 323] on div "Pen" at bounding box center [45, 370] width 8 height 4
click at [162, 323] on div "Select" at bounding box center [165, 370] width 13 height 4
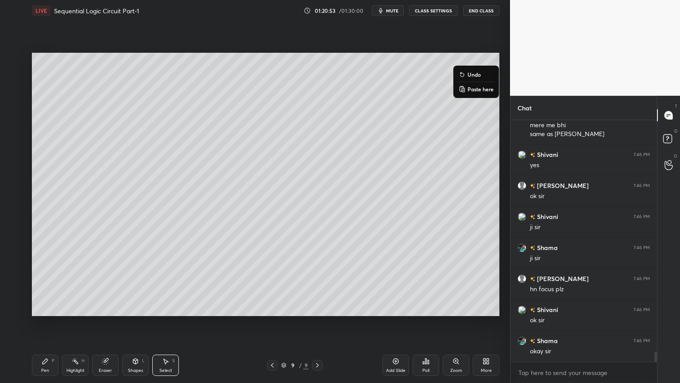
click at [431, 115] on div "0 ° Undo Copy Paste here Duplicate Duplicate to new slide Delete" at bounding box center [266, 184] width 468 height 263
click at [34, 323] on div "Pen P" at bounding box center [45, 364] width 27 height 21
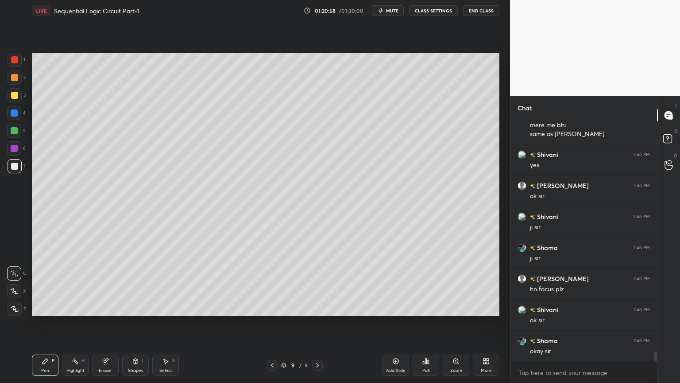
click at [102, 323] on icon at bounding box center [105, 361] width 6 height 6
click at [48, 323] on div "Pen P" at bounding box center [45, 364] width 27 height 21
click at [105, 323] on icon at bounding box center [105, 361] width 6 height 6
click at [48, 323] on icon at bounding box center [45, 360] width 7 height 7
click at [502, 80] on div "Setting up your live class Poll for secs No correct answer Start poll" at bounding box center [265, 184] width 475 height 326
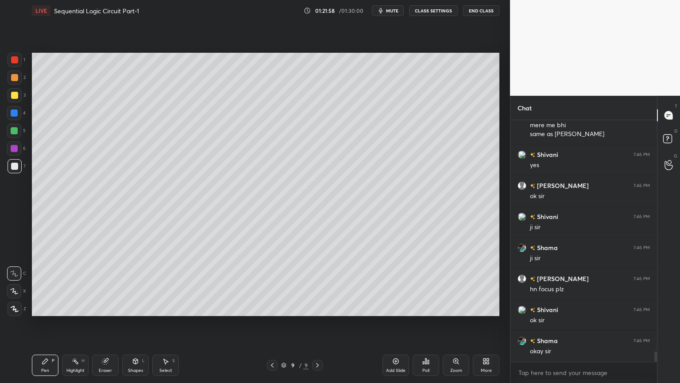
click at [106, 323] on div "Eraser" at bounding box center [105, 364] width 27 height 21
click at [44, 323] on div "Pen P" at bounding box center [45, 364] width 27 height 21
click at [20, 114] on div at bounding box center [14, 113] width 14 height 14
click at [133, 323] on div "Shapes" at bounding box center [135, 370] width 15 height 4
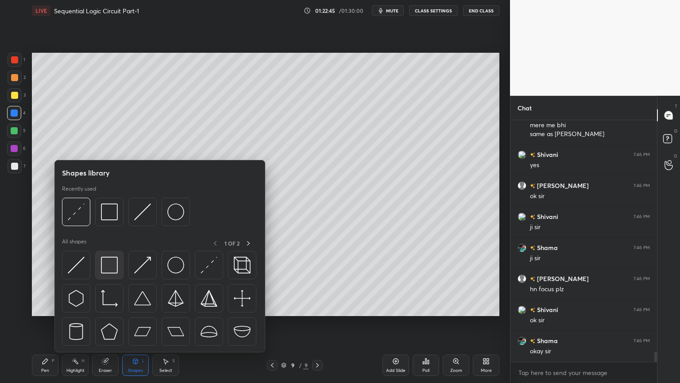
click at [108, 261] on img at bounding box center [109, 264] width 17 height 17
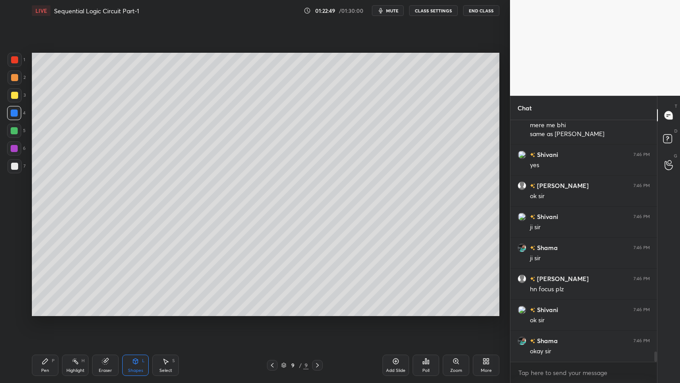
click at [39, 323] on div "Pen P" at bounding box center [45, 364] width 27 height 21
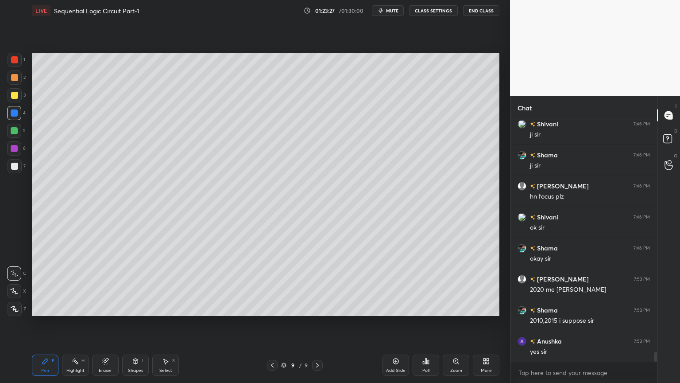
scroll to position [5653, 0]
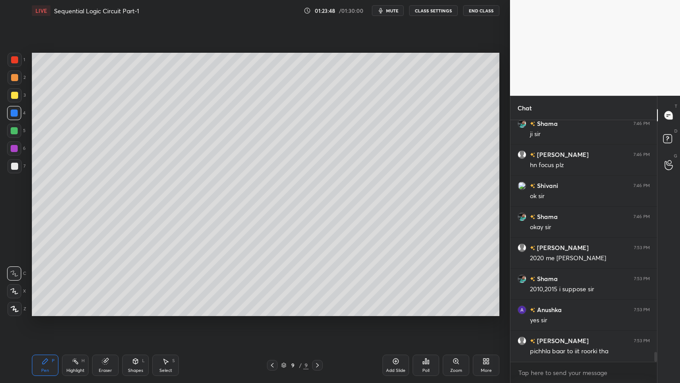
click at [104, 323] on div "Eraser" at bounding box center [105, 370] width 13 height 4
click at [34, 323] on div "Pen P" at bounding box center [45, 364] width 27 height 21
click at [102, 323] on div "Eraser" at bounding box center [105, 370] width 13 height 4
click at [46, 323] on div "Pen P" at bounding box center [45, 364] width 27 height 21
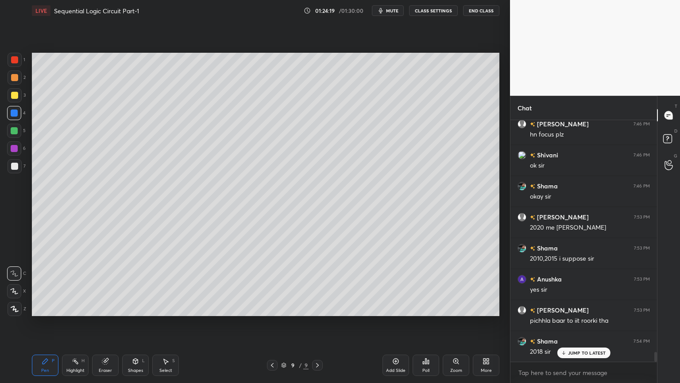
click at [19, 100] on div at bounding box center [15, 95] width 14 height 14
click at [25, 69] on div "1 2 3 4 5 6 7" at bounding box center [16, 115] width 19 height 124
click at [136, 323] on div "Shapes L" at bounding box center [135, 364] width 27 height 21
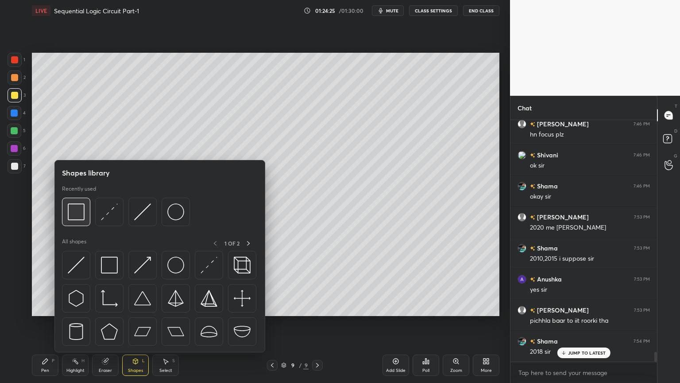
click at [78, 217] on img at bounding box center [76, 211] width 17 height 17
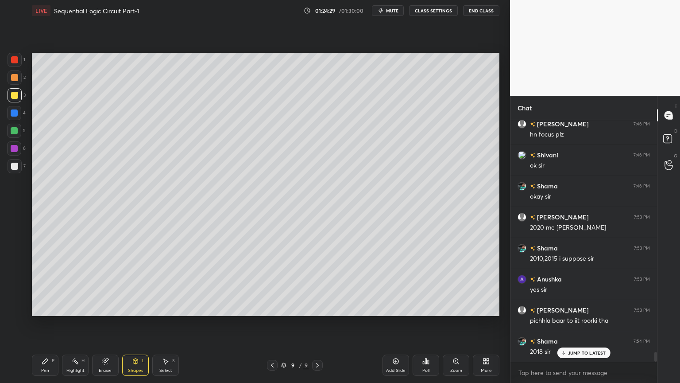
click at [20, 65] on div at bounding box center [15, 60] width 14 height 14
click at [105, 323] on div "Eraser" at bounding box center [105, 370] width 13 height 4
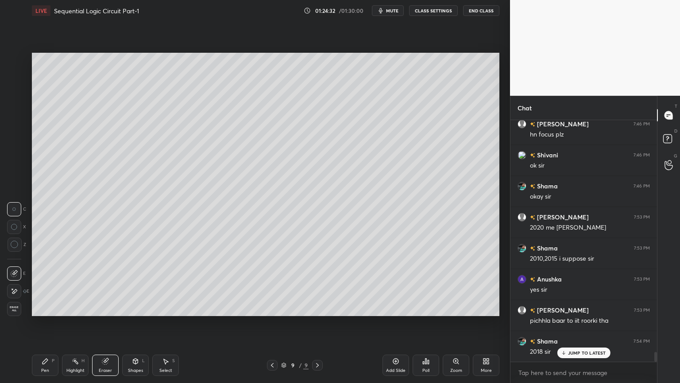
click at [101, 323] on div "Eraser" at bounding box center [105, 364] width 27 height 21
click at [137, 323] on div "Shapes" at bounding box center [135, 370] width 15 height 4
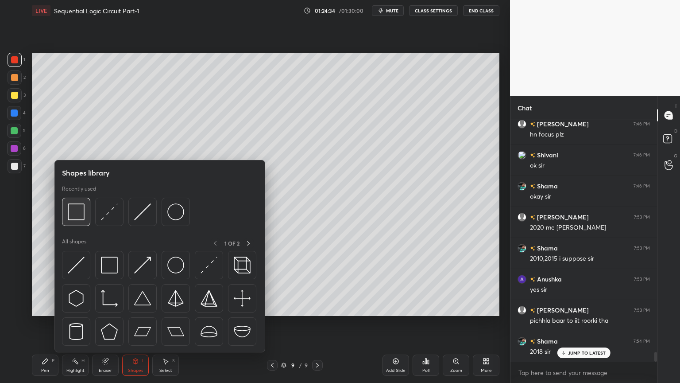
click at [85, 211] on div at bounding box center [76, 212] width 28 height 28
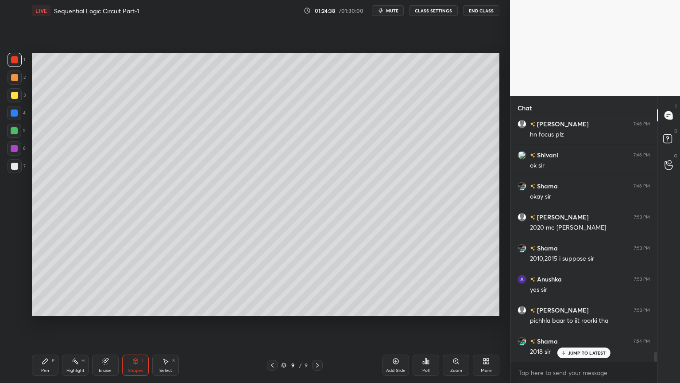
click at [42, 323] on div "Pen P" at bounding box center [45, 364] width 27 height 21
click at [402, 323] on div "Add Slide" at bounding box center [396, 364] width 27 height 21
click at [16, 151] on div at bounding box center [14, 148] width 7 height 7
click at [16, 289] on icon at bounding box center [14, 291] width 8 height 6
click at [269, 323] on icon at bounding box center [272, 364] width 7 height 7
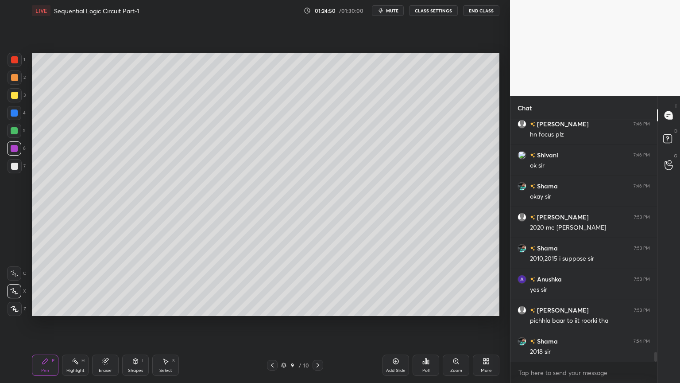
scroll to position [5715, 0]
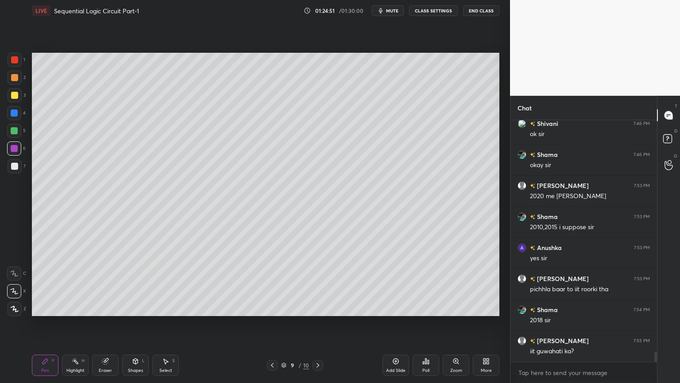
click at [317, 323] on icon at bounding box center [317, 364] width 7 height 7
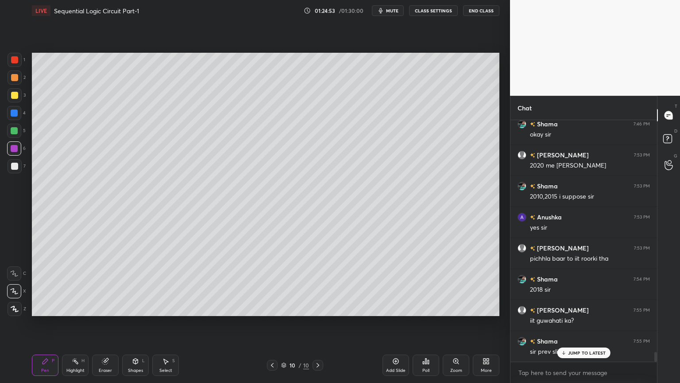
click at [276, 323] on icon at bounding box center [272, 364] width 7 height 7
click at [571, 323] on p "JUMP TO LATEST" at bounding box center [587, 352] width 38 height 5
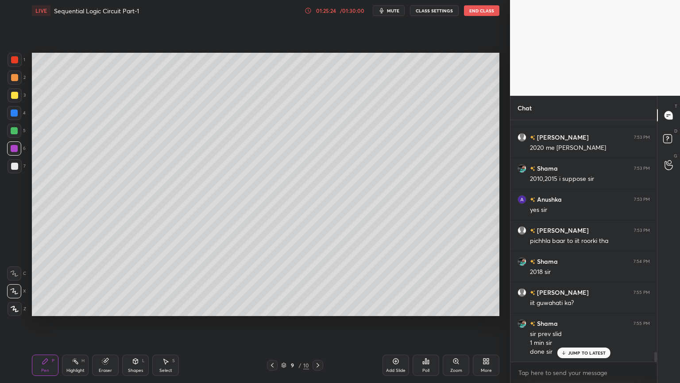
scroll to position [5773, 0]
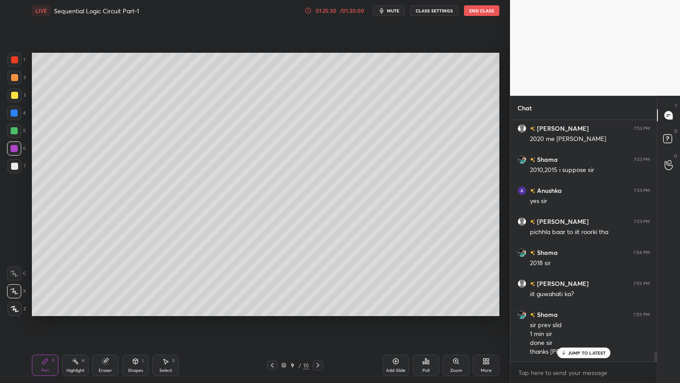
click at [315, 323] on icon at bounding box center [317, 364] width 7 height 7
click at [16, 97] on div at bounding box center [14, 95] width 7 height 7
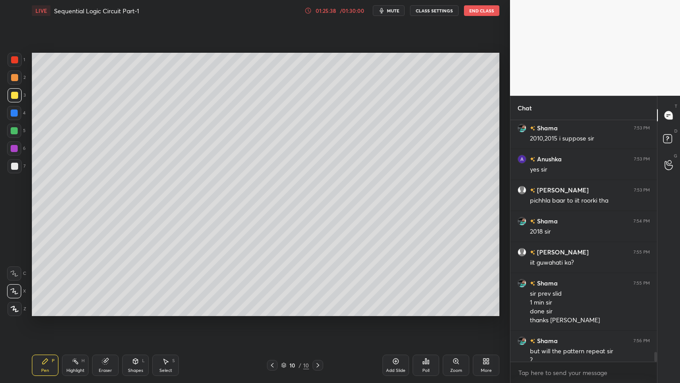
scroll to position [5813, 0]
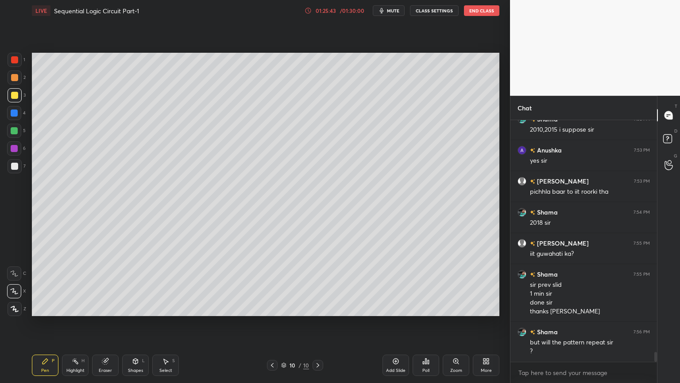
click at [16, 148] on div at bounding box center [14, 148] width 7 height 7
click at [14, 263] on div "C" at bounding box center [16, 272] width 19 height 18
click at [16, 113] on div at bounding box center [14, 112] width 7 height 7
click at [12, 147] on div at bounding box center [14, 148] width 7 height 7
click at [133, 323] on div "Shapes L" at bounding box center [135, 364] width 27 height 21
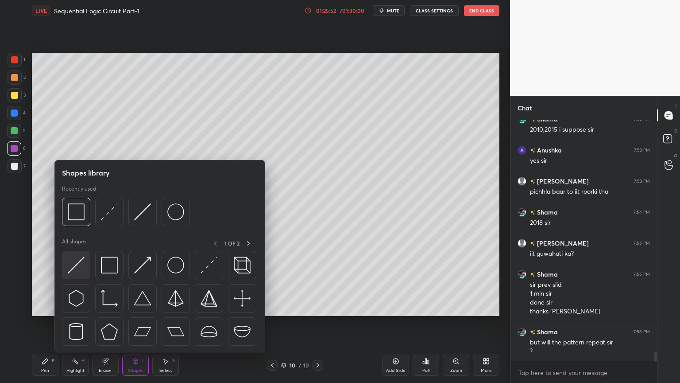
click at [74, 260] on img at bounding box center [76, 264] width 17 height 17
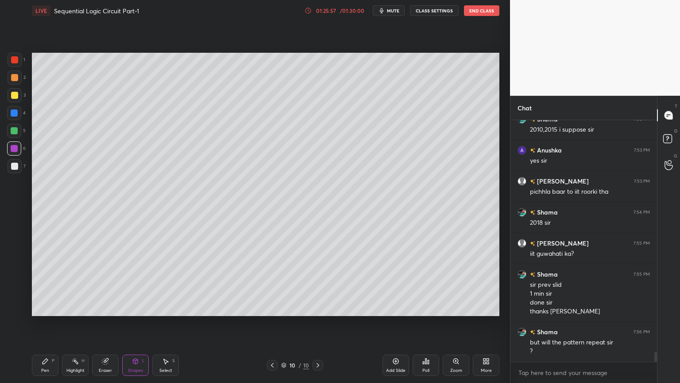
click at [50, 323] on div "Pen P" at bounding box center [45, 364] width 27 height 21
click at [101, 323] on div "Eraser" at bounding box center [105, 364] width 27 height 21
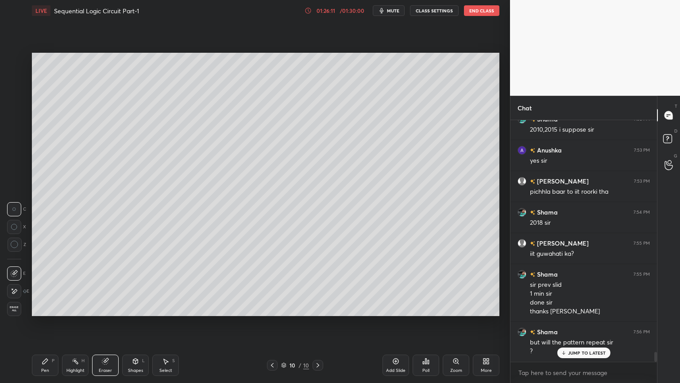
scroll to position [5843, 0]
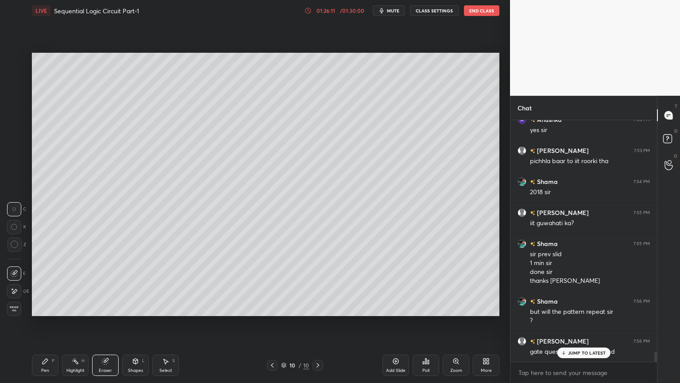
click at [52, 323] on div "Pen P" at bounding box center [45, 364] width 27 height 21
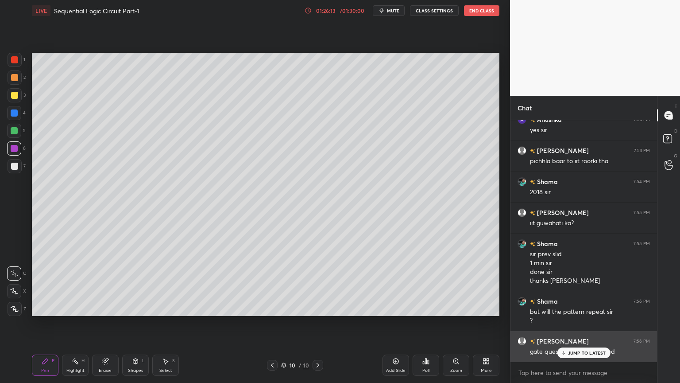
click at [570, 323] on p "JUMP TO LATEST" at bounding box center [587, 352] width 38 height 5
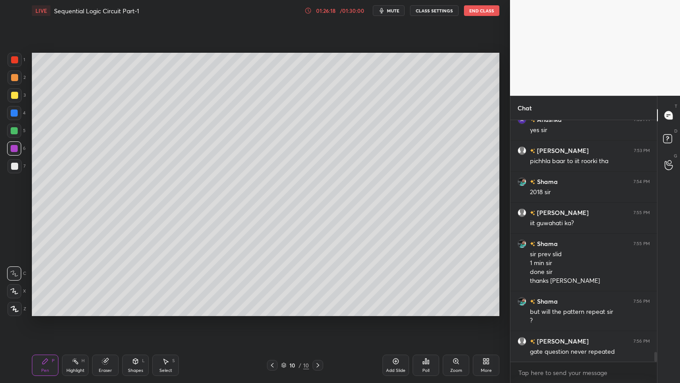
click at [103, 323] on icon at bounding box center [105, 361] width 6 height 6
click at [39, 323] on div "Pen P" at bounding box center [45, 364] width 27 height 21
click at [100, 323] on div "Eraser" at bounding box center [105, 364] width 27 height 21
click at [46, 323] on div "Pen P" at bounding box center [45, 364] width 27 height 21
click at [136, 323] on div "Shapes L" at bounding box center [135, 364] width 27 height 21
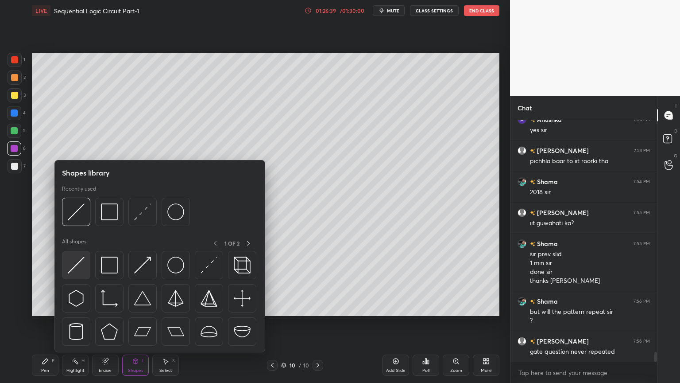
click at [78, 259] on img at bounding box center [76, 264] width 17 height 17
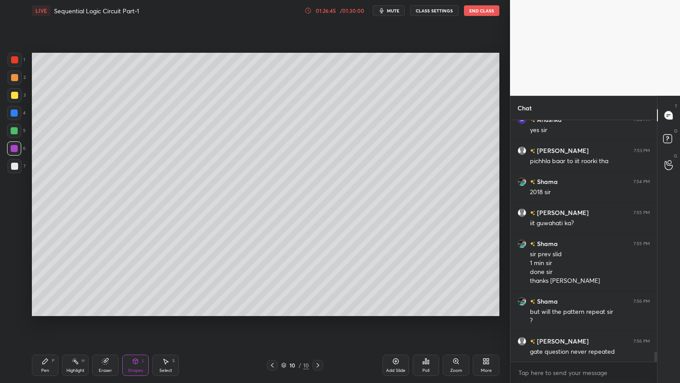
click at [53, 323] on div "Pen P" at bounding box center [45, 364] width 27 height 21
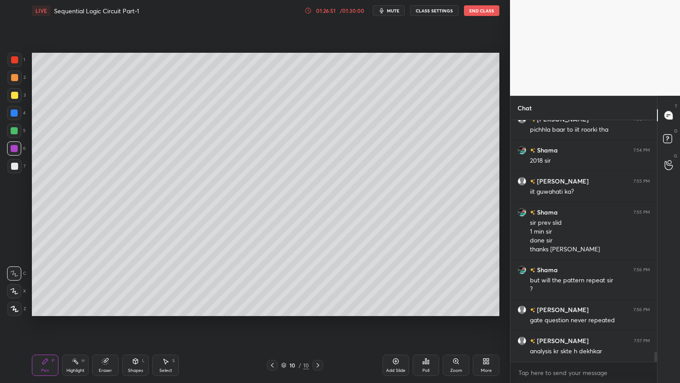
click at [106, 323] on div "Eraser" at bounding box center [105, 364] width 27 height 21
click at [133, 323] on icon at bounding box center [135, 360] width 7 height 7
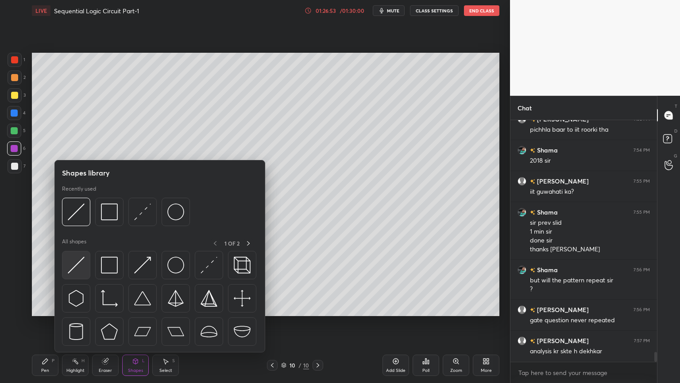
click at [80, 259] on img at bounding box center [76, 264] width 17 height 17
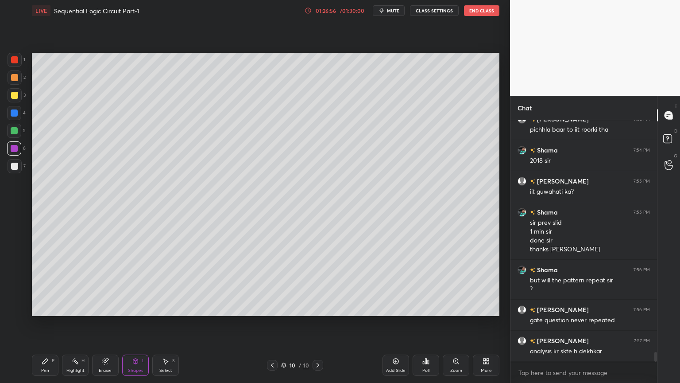
click at [45, 323] on div "Pen" at bounding box center [45, 370] width 8 height 4
click at [104, 323] on div "Eraser" at bounding box center [105, 370] width 13 height 4
click at [124, 323] on div "Shapes L" at bounding box center [135, 364] width 27 height 21
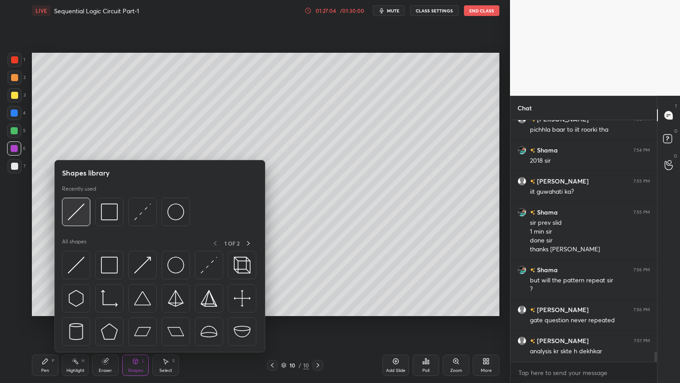
click at [78, 213] on img at bounding box center [76, 211] width 17 height 17
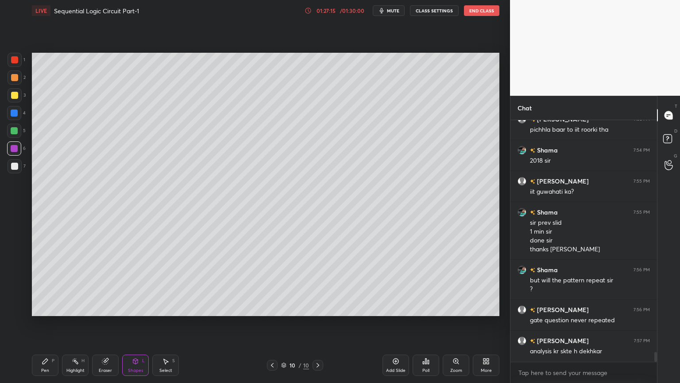
click at [40, 323] on div "Pen P" at bounding box center [45, 364] width 27 height 21
click at [14, 168] on div at bounding box center [14, 166] width 7 height 7
click at [101, 323] on div "Eraser" at bounding box center [105, 370] width 13 height 4
click at [42, 323] on div "Pen P" at bounding box center [45, 364] width 27 height 21
click at [101, 323] on div "Eraser" at bounding box center [105, 370] width 13 height 4
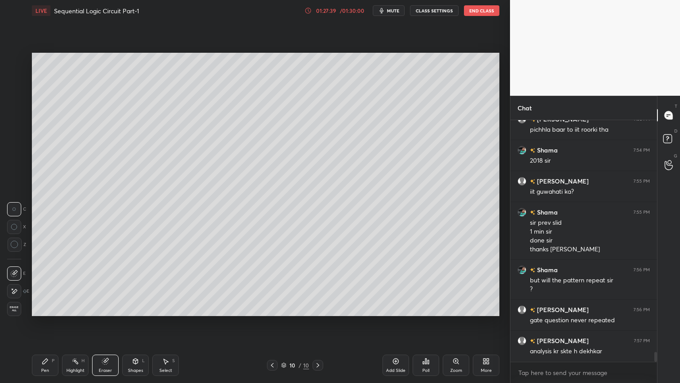
click at [42, 323] on icon at bounding box center [45, 360] width 7 height 7
click at [111, 323] on div "Eraser" at bounding box center [105, 364] width 27 height 21
click at [34, 323] on div "Pen P" at bounding box center [45, 364] width 27 height 21
click at [16, 131] on div at bounding box center [14, 130] width 7 height 7
click at [71, 323] on div "Highlight" at bounding box center [75, 370] width 18 height 4
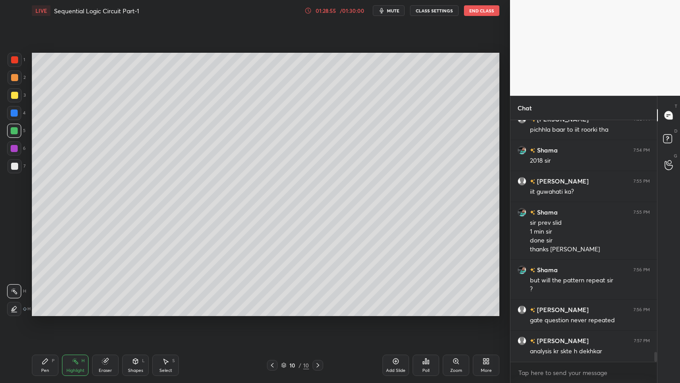
click at [16, 113] on div at bounding box center [14, 112] width 7 height 7
click at [40, 323] on div "Pen P Highlight H Eraser Shapes L Select S 10 / 10 Add Slide Poll Zoom More" at bounding box center [266, 364] width 468 height 35
click at [19, 82] on div at bounding box center [15, 77] width 14 height 14
click at [44, 323] on div "Pen P" at bounding box center [45, 364] width 27 height 21
click at [67, 323] on div "Highlight H" at bounding box center [75, 364] width 27 height 21
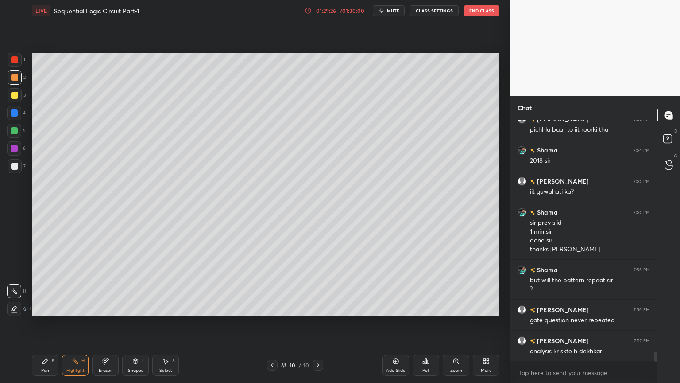
click at [44, 323] on icon at bounding box center [45, 360] width 5 height 5
click at [72, 323] on icon at bounding box center [75, 360] width 7 height 7
click at [18, 167] on div at bounding box center [14, 166] width 7 height 7
click at [16, 144] on div at bounding box center [14, 148] width 14 height 14
click at [39, 323] on div "Pen P" at bounding box center [45, 364] width 27 height 21
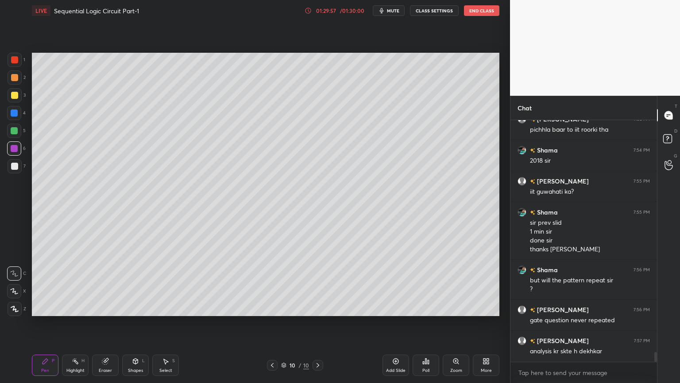
click at [135, 323] on icon at bounding box center [135, 360] width 7 height 7
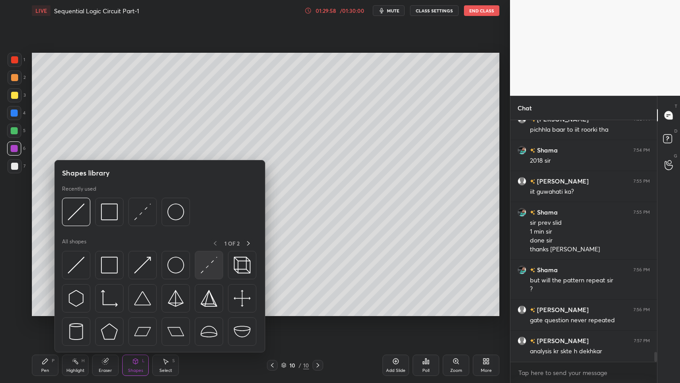
click at [206, 266] on img at bounding box center [209, 264] width 17 height 17
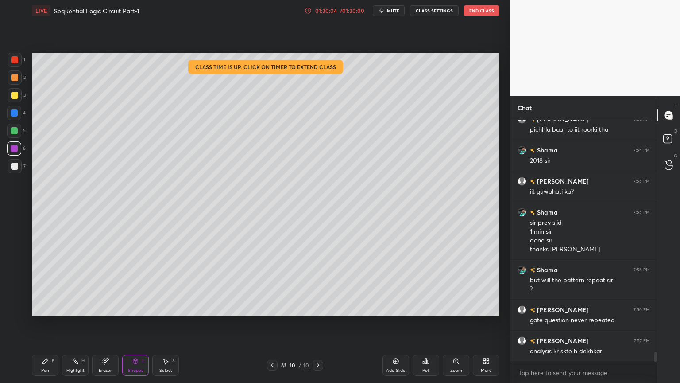
click at [332, 9] on div "01:30:04" at bounding box center [326, 10] width 25 height 5
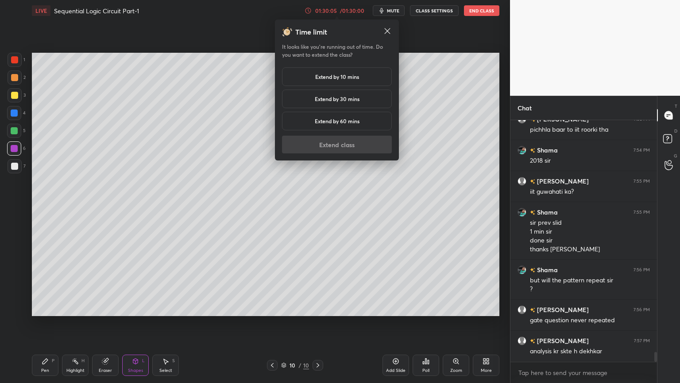
click at [355, 76] on h5 "Extend by 10 mins" at bounding box center [337, 77] width 44 height 8
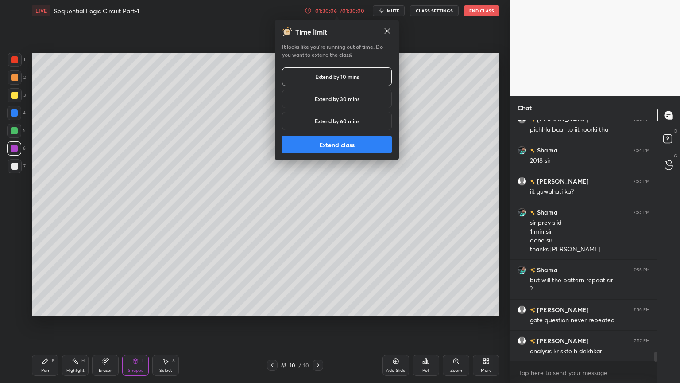
click at [340, 149] on button "Extend class" at bounding box center [337, 145] width 110 height 18
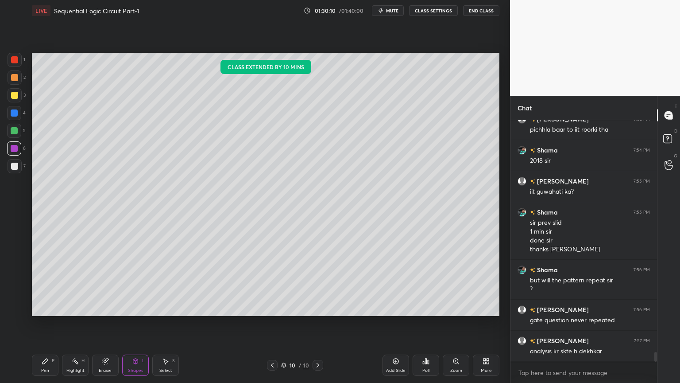
click at [18, 97] on div at bounding box center [14, 95] width 7 height 7
click at [17, 129] on div at bounding box center [14, 130] width 7 height 7
click at [45, 323] on div "Pen P" at bounding box center [45, 364] width 27 height 21
click at [102, 323] on icon at bounding box center [105, 360] width 7 height 7
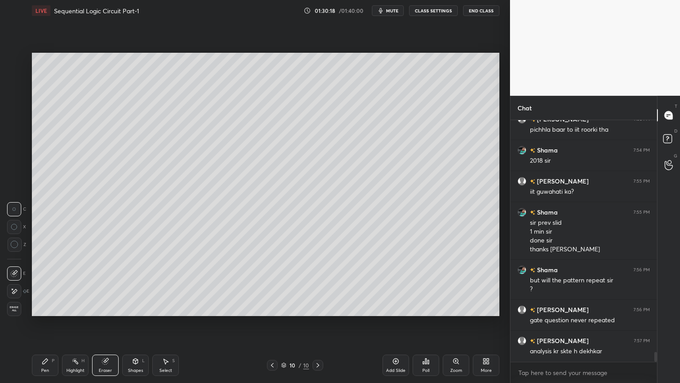
click at [50, 323] on div "Pen P" at bounding box center [45, 364] width 27 height 21
click at [22, 117] on div "4" at bounding box center [16, 113] width 19 height 14
click at [136, 323] on div "Shapes" at bounding box center [135, 370] width 15 height 4
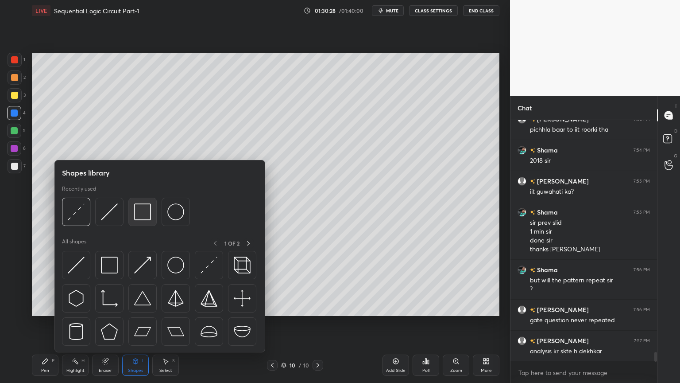
click at [144, 217] on img at bounding box center [142, 211] width 17 height 17
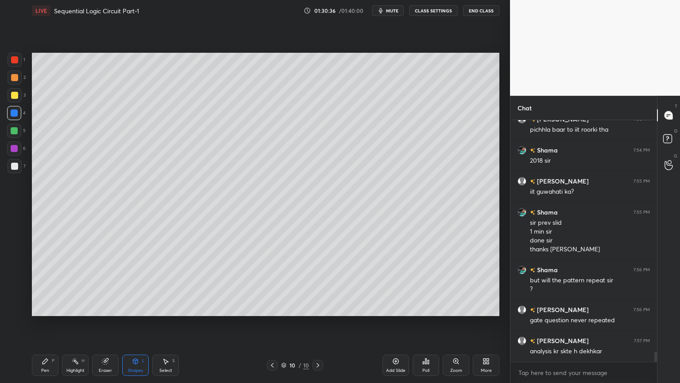
click at [136, 323] on div "Shapes" at bounding box center [135, 370] width 15 height 4
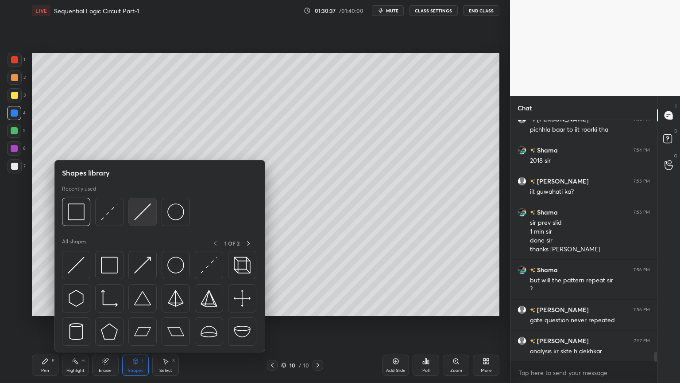
click at [144, 212] on img at bounding box center [142, 211] width 17 height 17
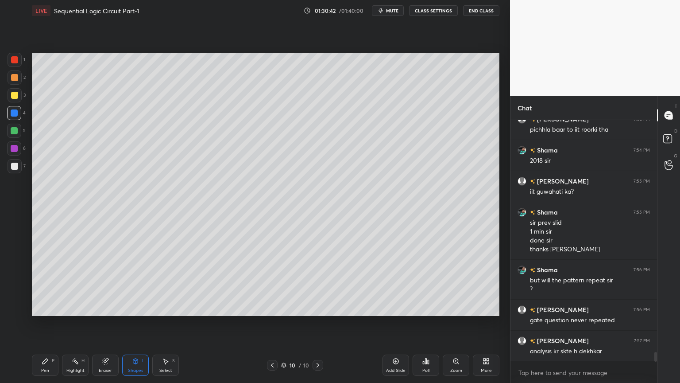
click at [170, 323] on div "Select S" at bounding box center [165, 364] width 27 height 21
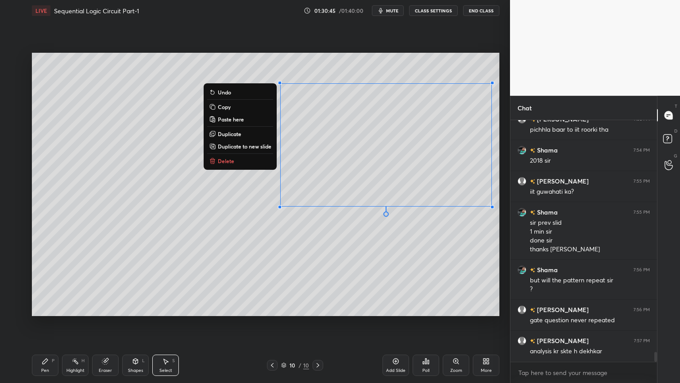
click at [398, 245] on div "0 ° Undo Copy Paste here Duplicate Duplicate to new slide Delete" at bounding box center [266, 184] width 468 height 263
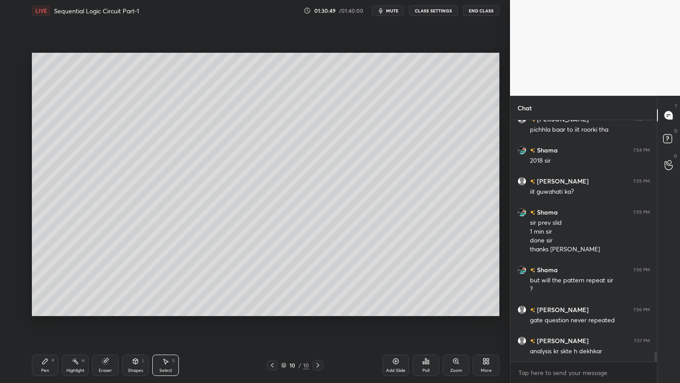
click at [135, 323] on div "Shapes L" at bounding box center [135, 364] width 27 height 21
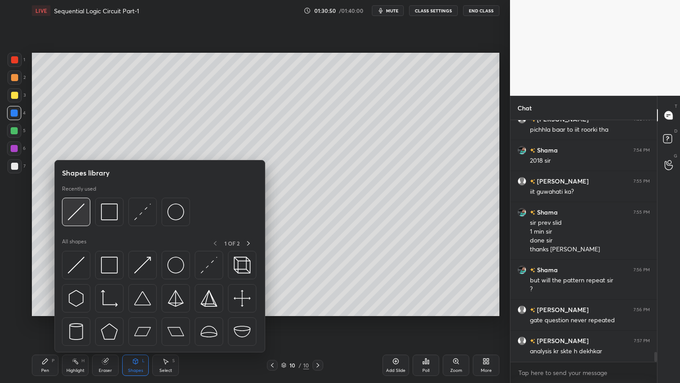
click at [77, 215] on img at bounding box center [76, 211] width 17 height 17
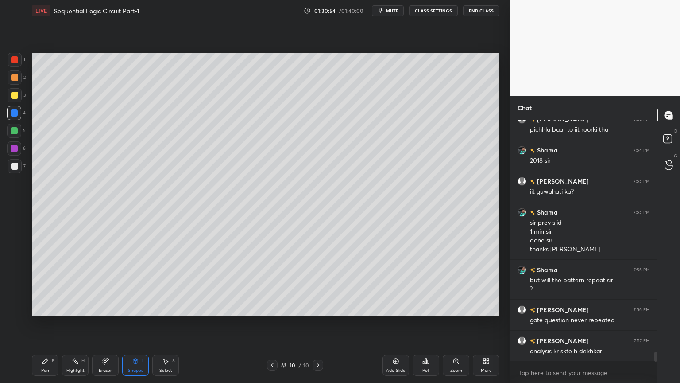
click at [44, 323] on icon at bounding box center [45, 360] width 7 height 7
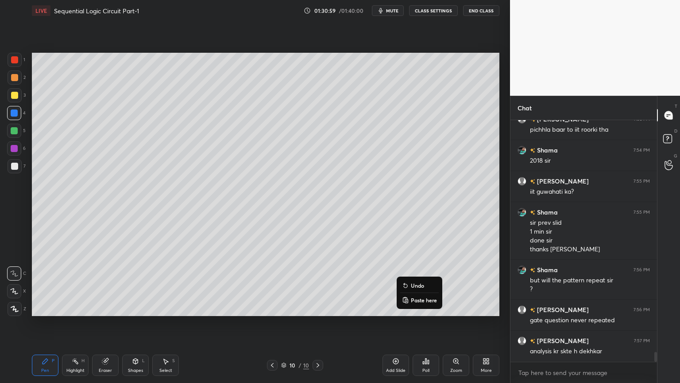
click at [419, 283] on p "Undo" at bounding box center [417, 285] width 13 height 7
click at [138, 323] on icon at bounding box center [135, 360] width 5 height 5
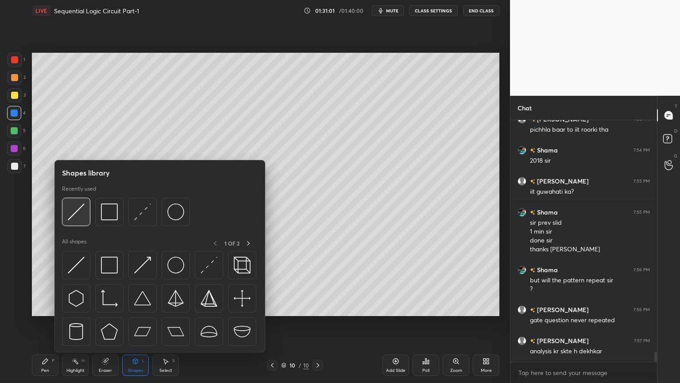
click at [85, 212] on div at bounding box center [76, 212] width 28 height 28
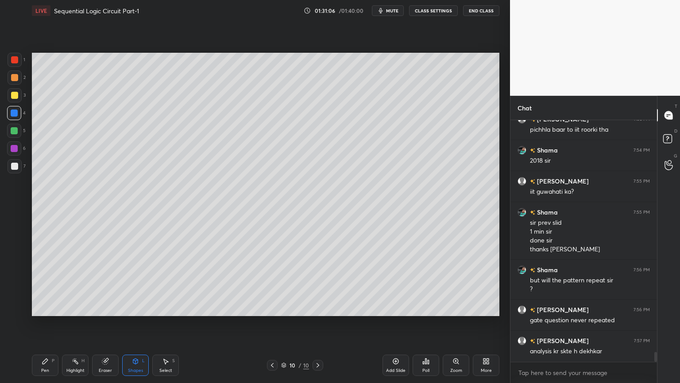
click at [42, 323] on icon at bounding box center [45, 360] width 7 height 7
click at [17, 171] on div at bounding box center [15, 166] width 14 height 14
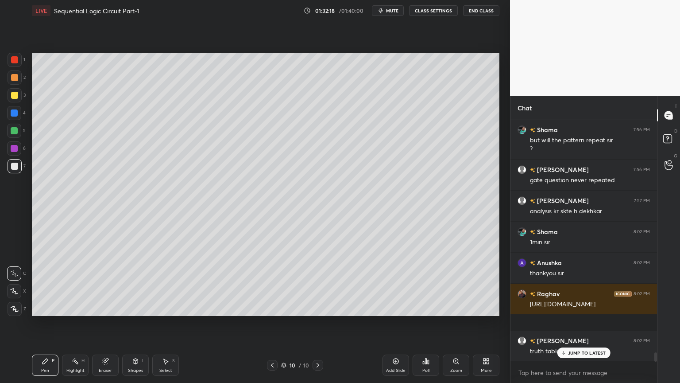
scroll to position [6045, 0]
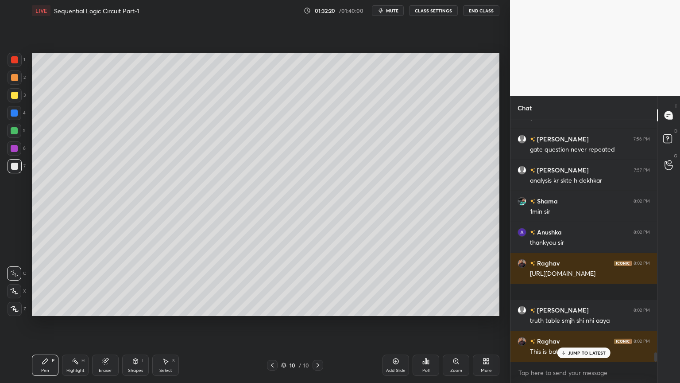
click at [582, 323] on p "JUMP TO LATEST" at bounding box center [587, 352] width 38 height 5
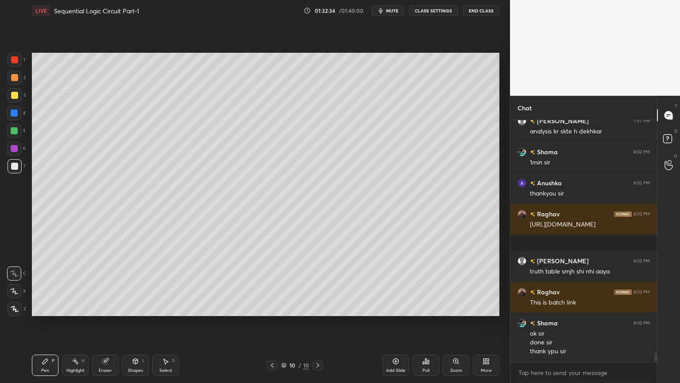
scroll to position [221, 144]
click at [484, 15] on button "End Class" at bounding box center [481, 10] width 36 height 11
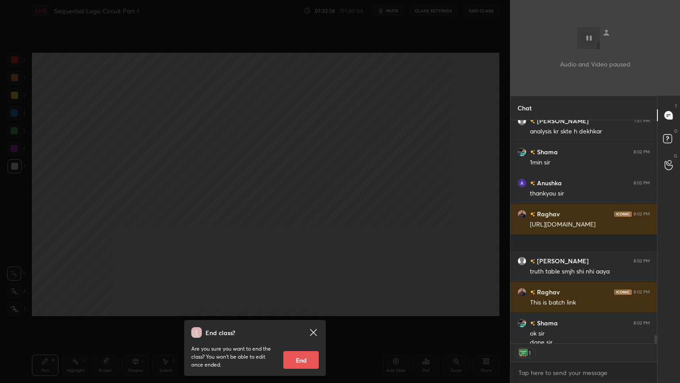
click at [485, 14] on div "End class? Are you sure you want to end the class? You won’t be able to edit on…" at bounding box center [255, 191] width 510 height 383
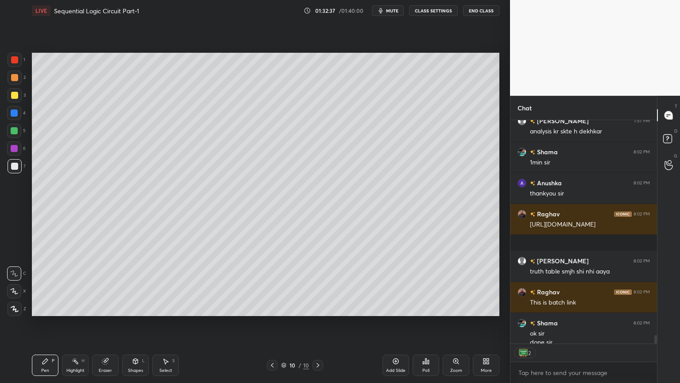
click at [482, 14] on button "End Class" at bounding box center [481, 10] width 36 height 11
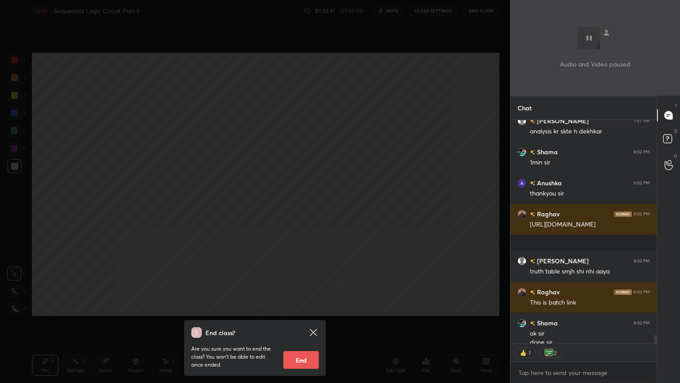
click at [306, 323] on button "End" at bounding box center [300, 360] width 35 height 18
type textarea "x"
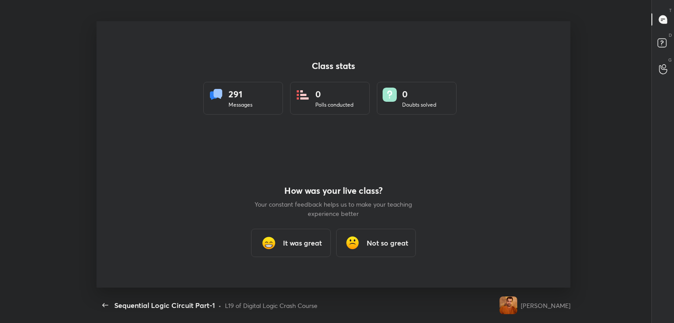
scroll to position [44028, 43628]
type textarea "x"
